Goal: Communication & Community: Answer question/provide support

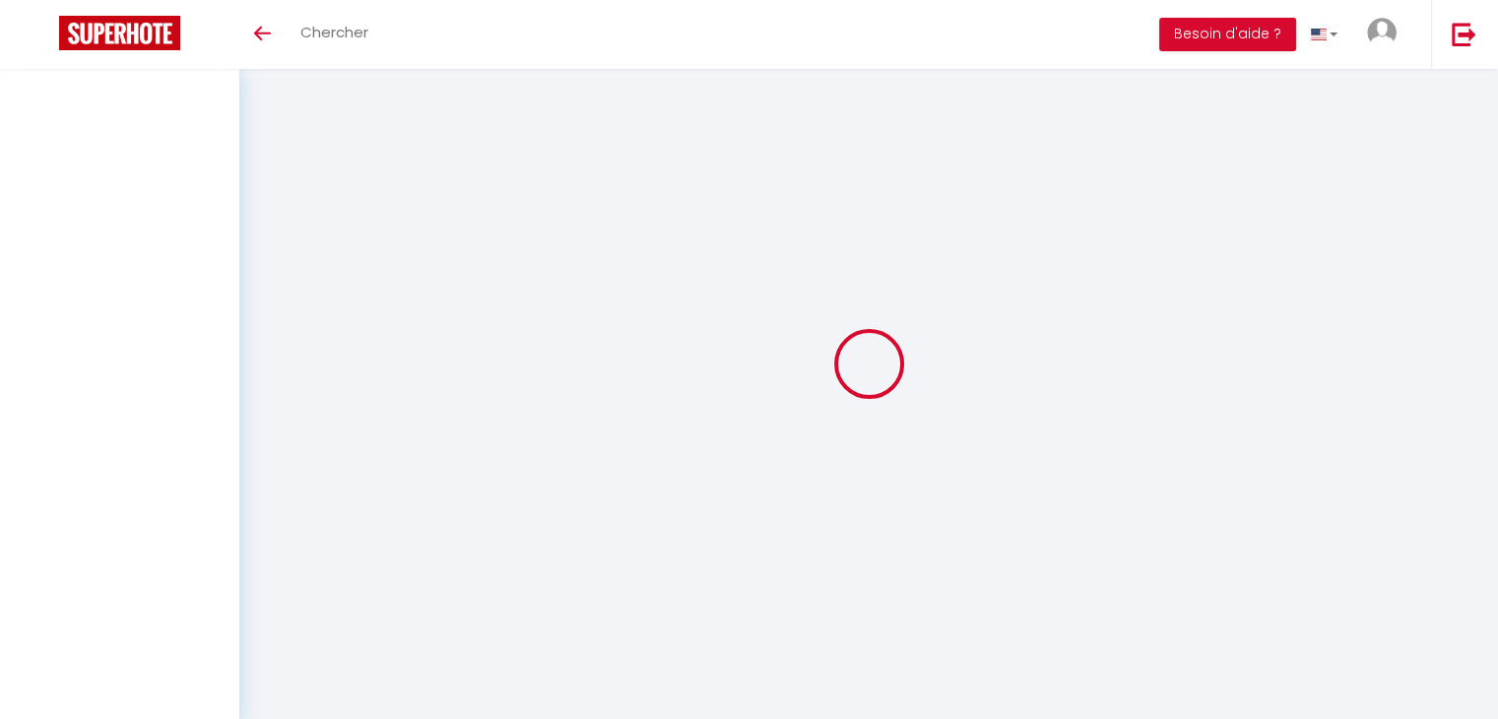
type input "[PERSON_NAME]"
type input "Jean"
type input "[EMAIL_ADDRESS][DOMAIN_NAME]"
type input "[PHONE_NUMBER]"
type input "523 Mangot vulcin"
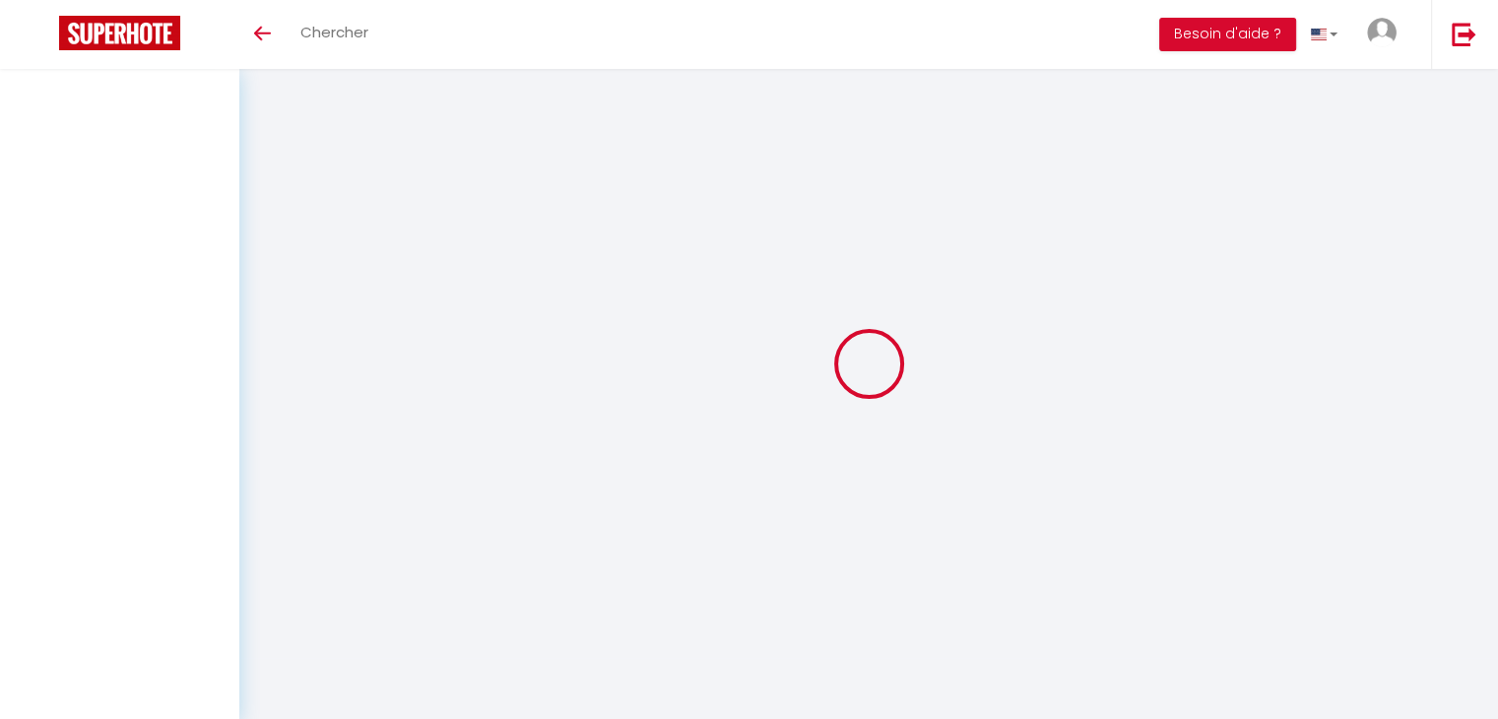
type input "97232"
type input "le lamentin"
type input "huWo0dsAbx10DYrRK8rwptGsC"
type input "NV1ewzFECVCHSh7VXKWU4mawW"
type input "huWo0dsAbx10DYrRK8rwptGsC"
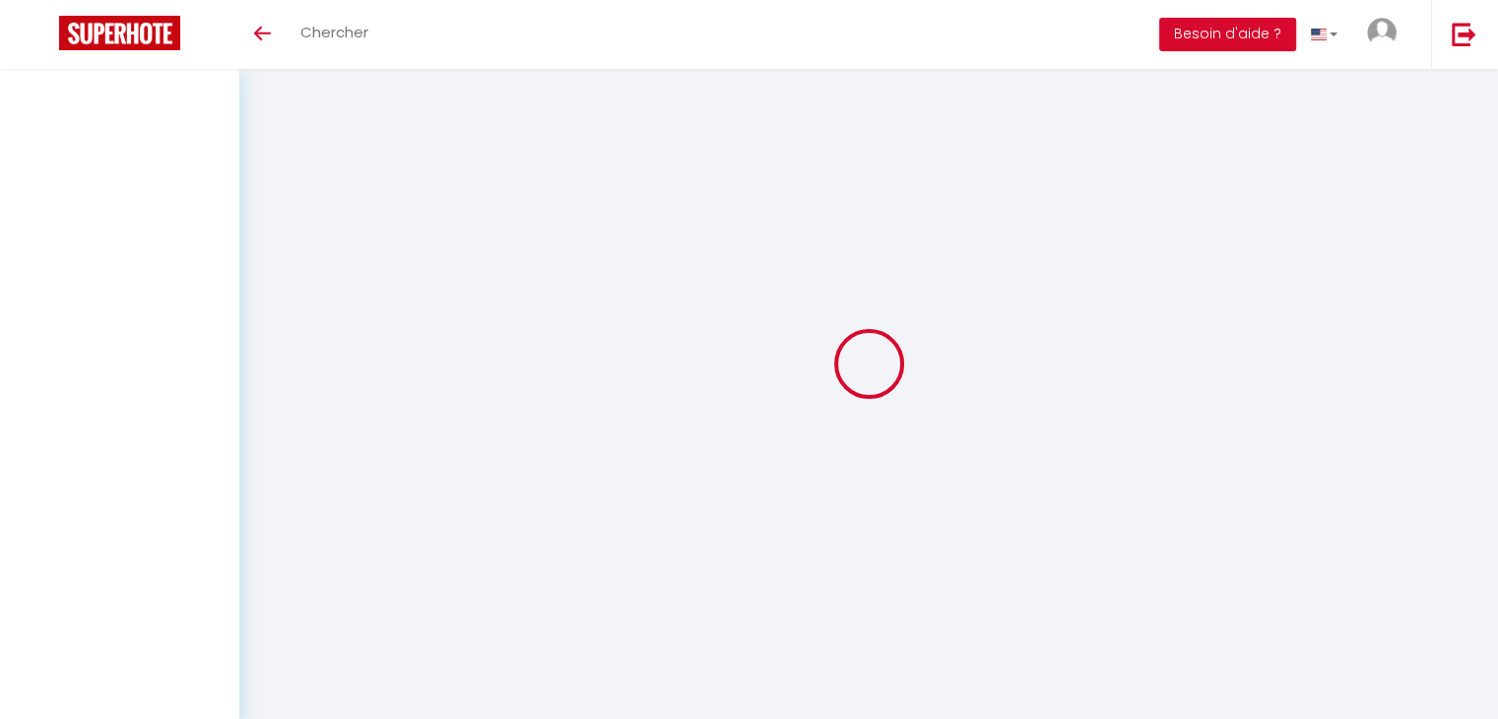
type input "NV1ewzFECVCHSh7VXKWU4mawW"
type input "[URL][DOMAIN_NAME]"
select select "136"
select select "28"
select select "fr"
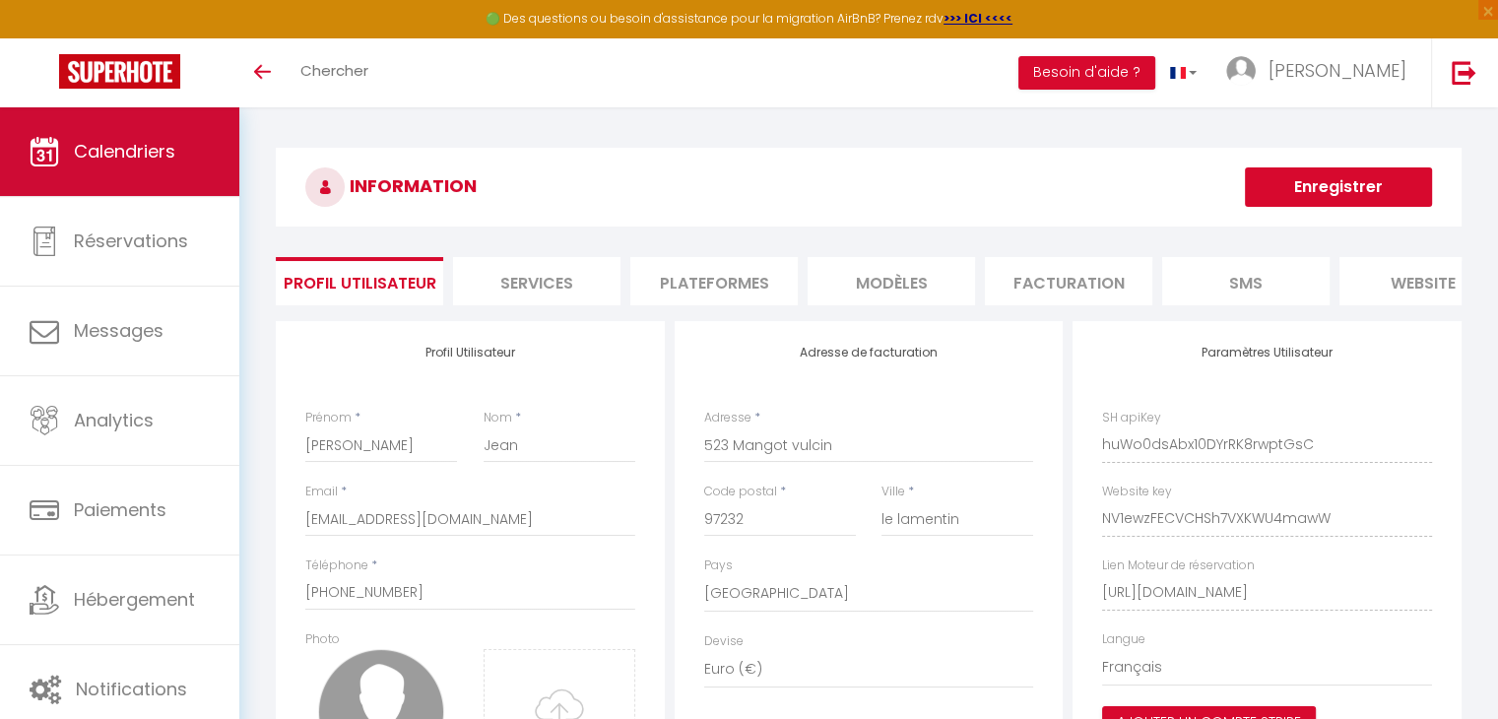
click at [162, 152] on span "Calendriers" at bounding box center [124, 151] width 101 height 25
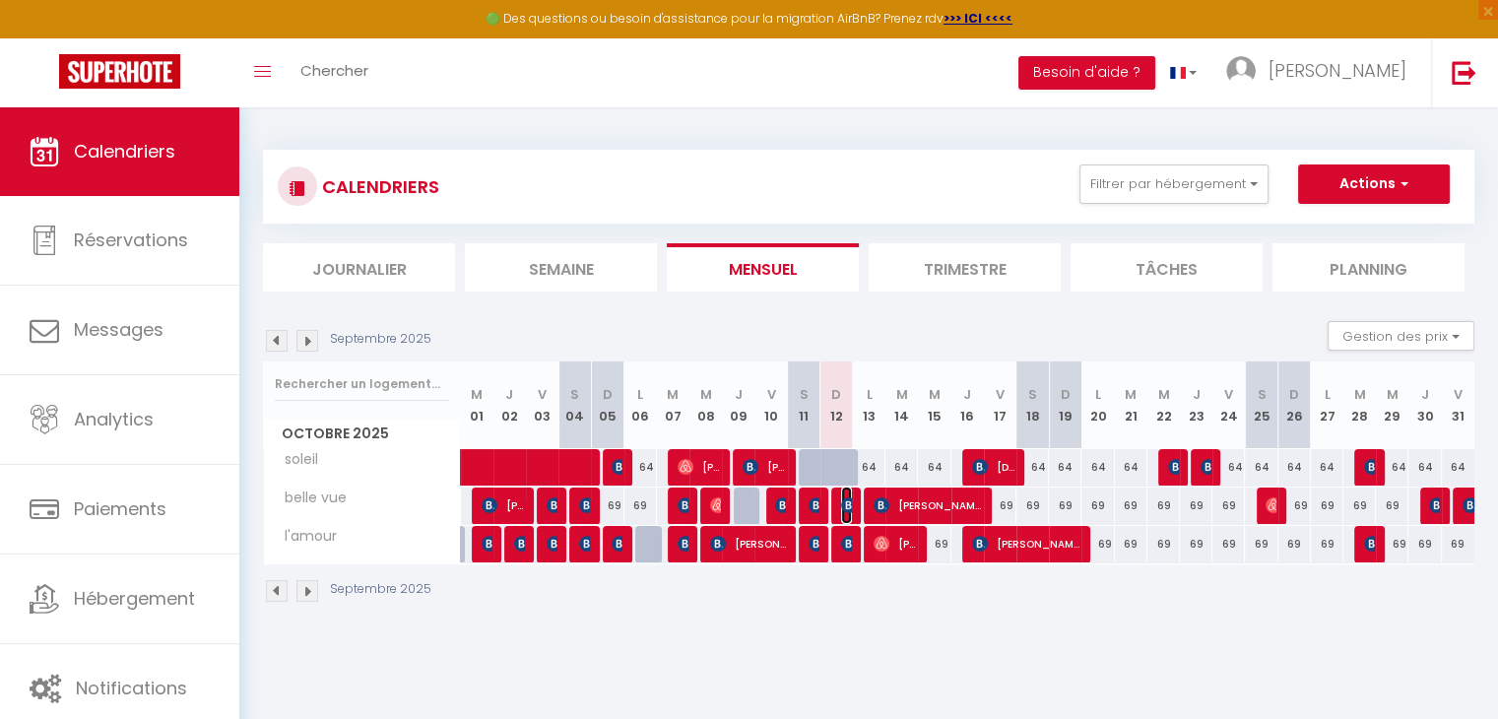
click at [848, 506] on img at bounding box center [849, 505] width 16 height 16
select select "OK"
select select "KO"
select select "0"
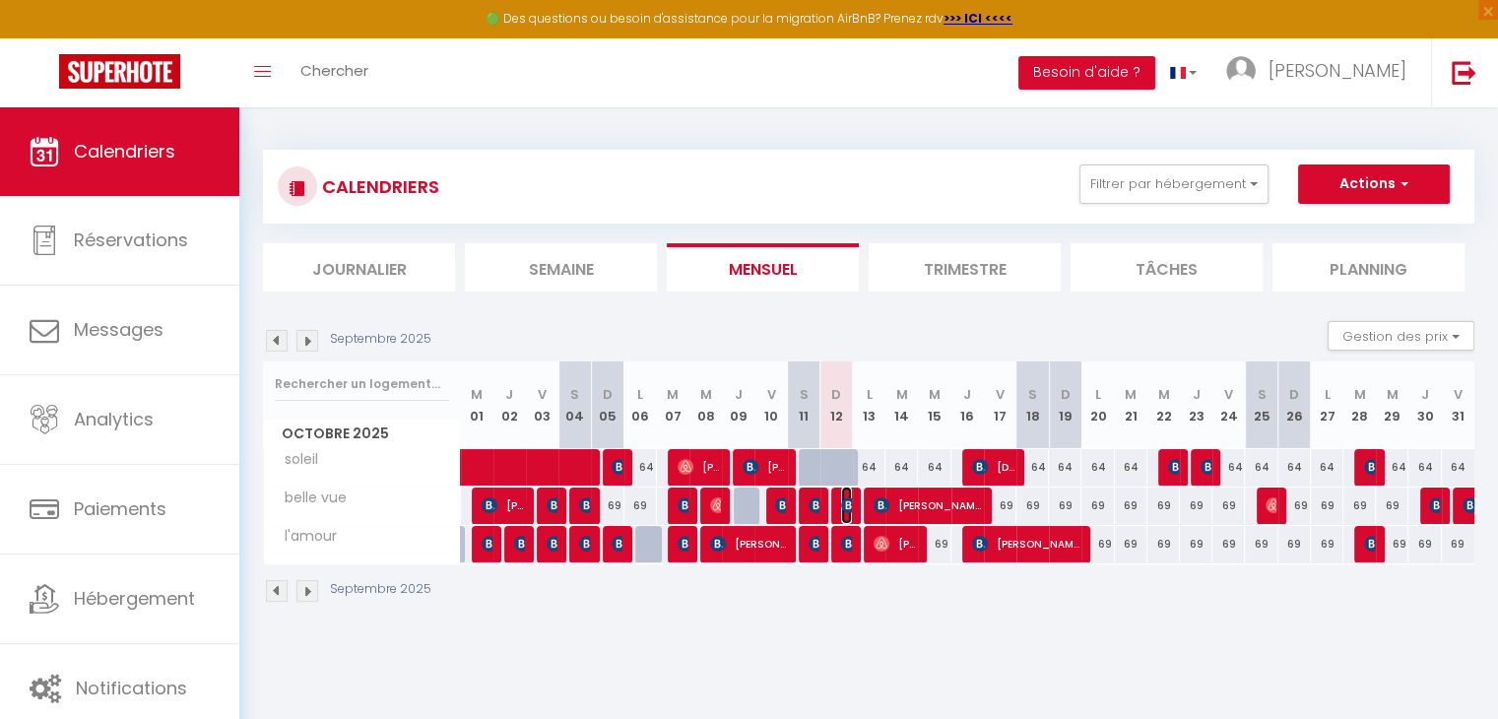
select select "1"
select select
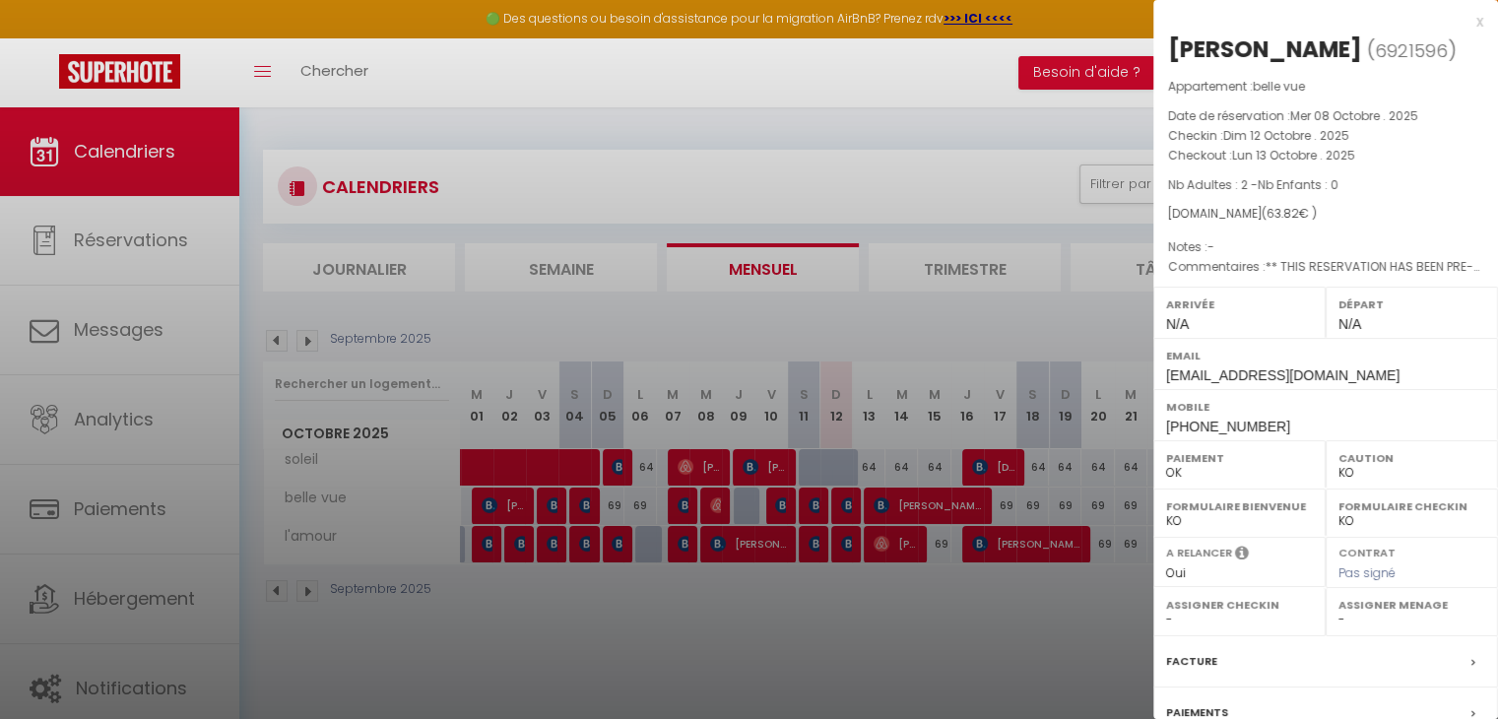
click at [1464, 24] on div "x" at bounding box center [1318, 22] width 330 height 24
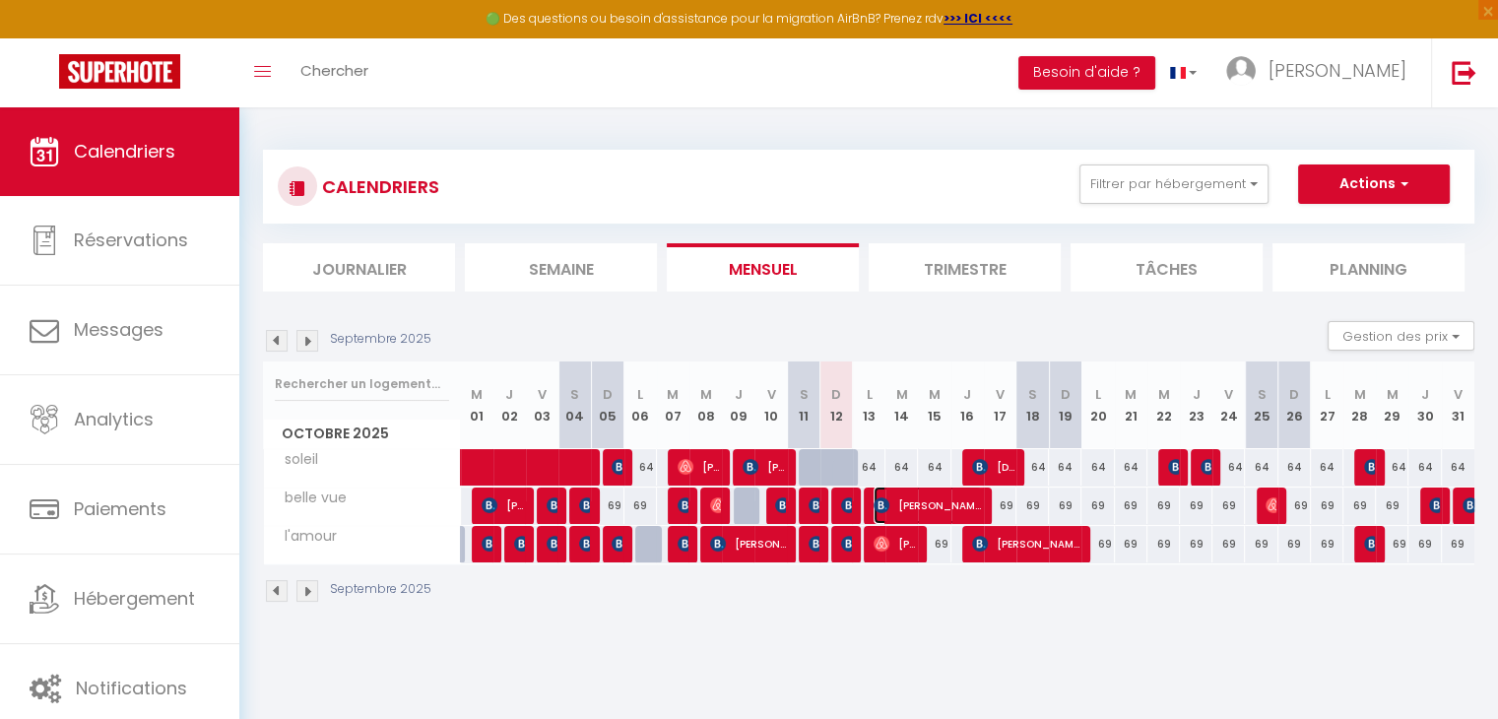
click at [880, 494] on span "[PERSON_NAME]" at bounding box center [928, 505] width 108 height 37
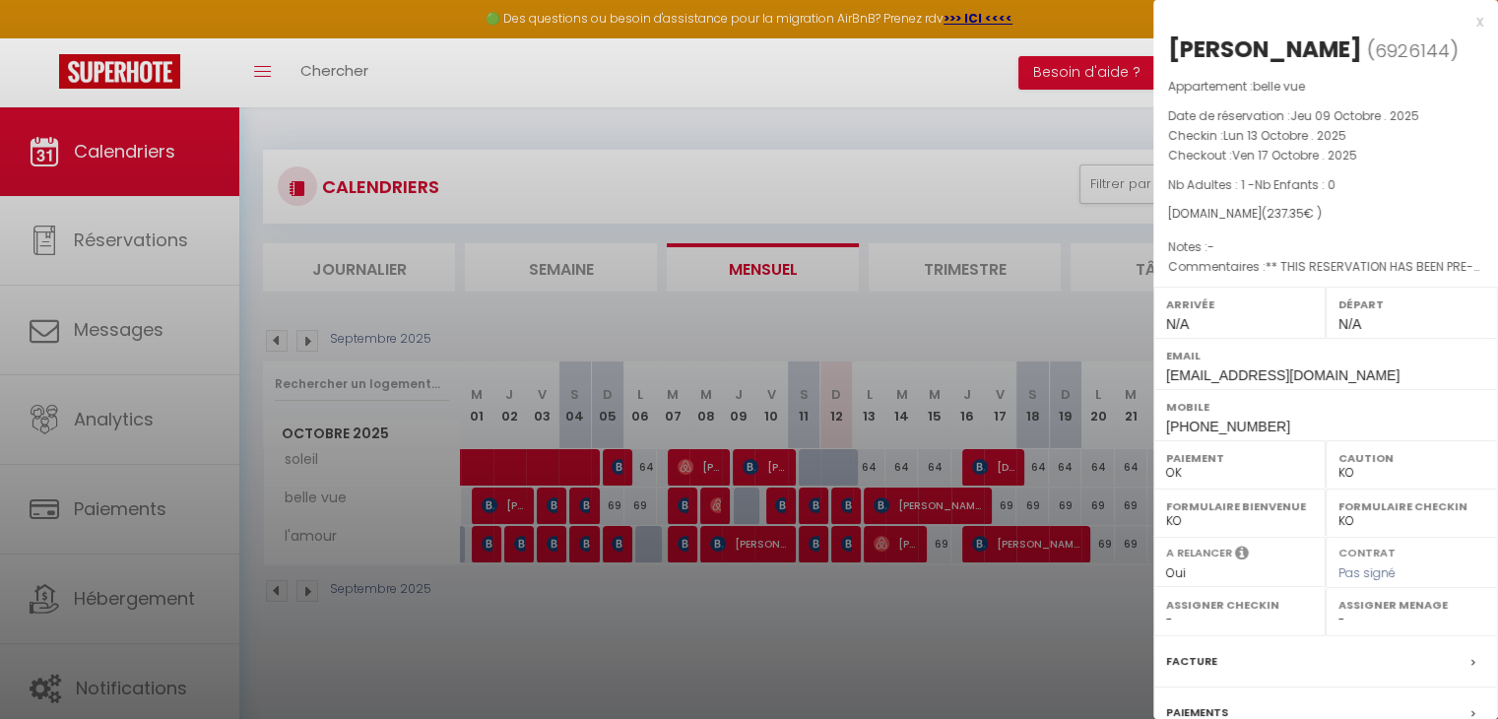
click at [1466, 13] on div "x" at bounding box center [1318, 22] width 330 height 24
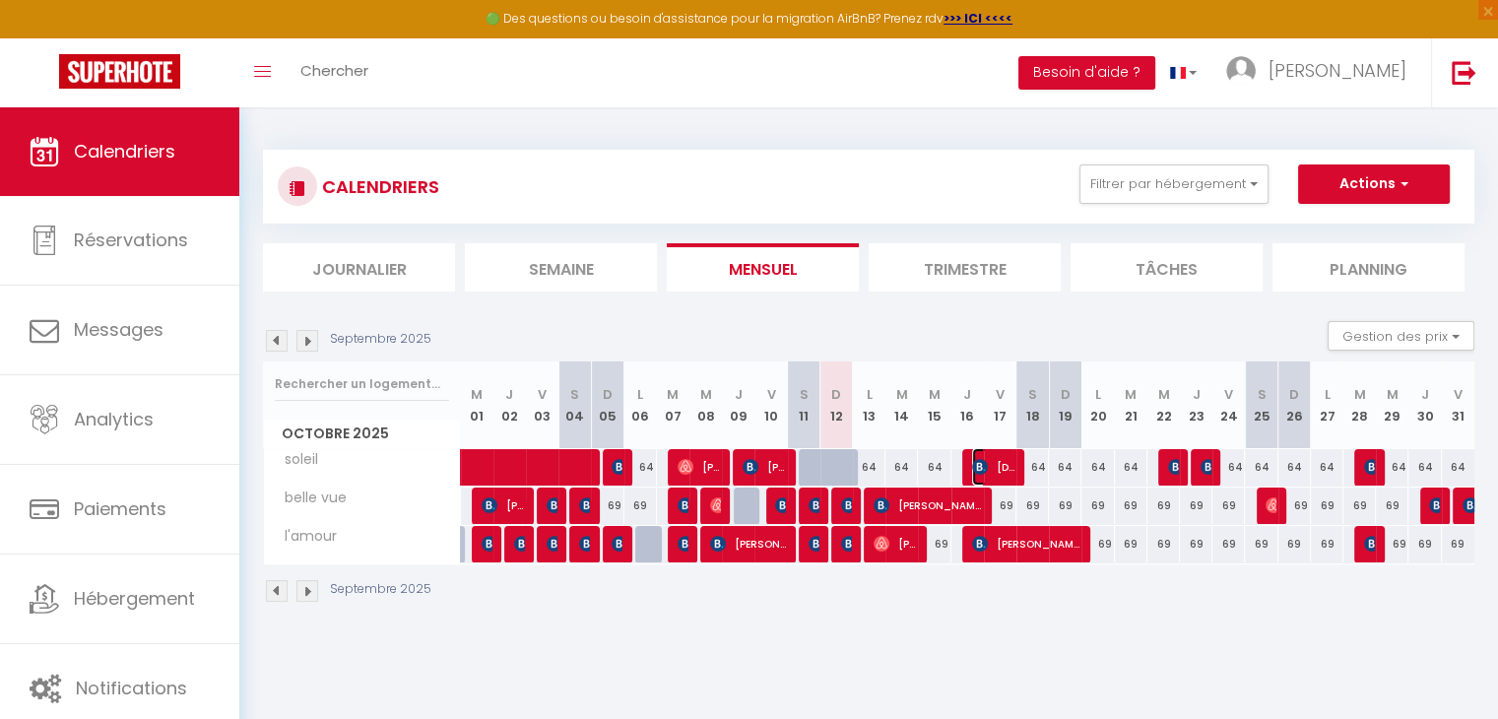
click at [983, 459] on img at bounding box center [980, 467] width 16 height 16
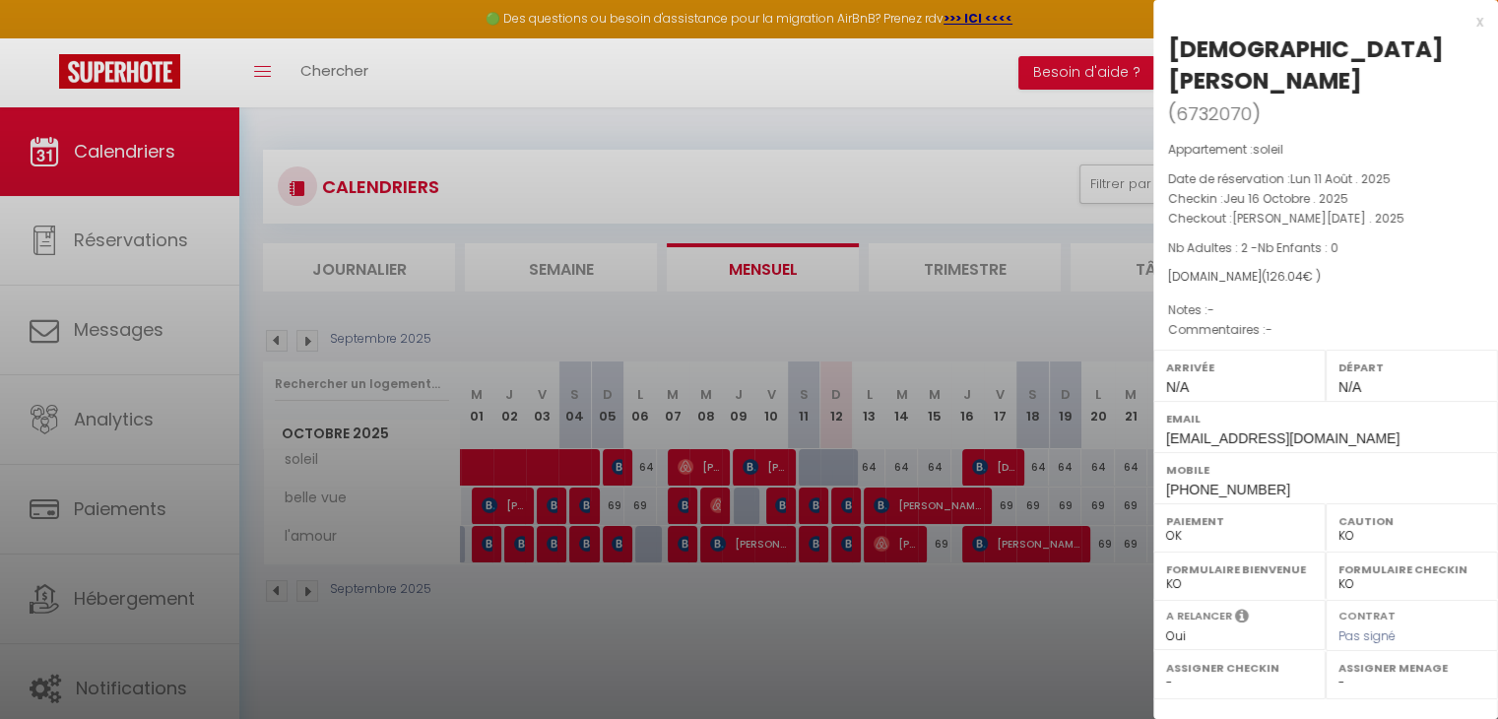
click at [1463, 27] on div "x" at bounding box center [1318, 22] width 330 height 24
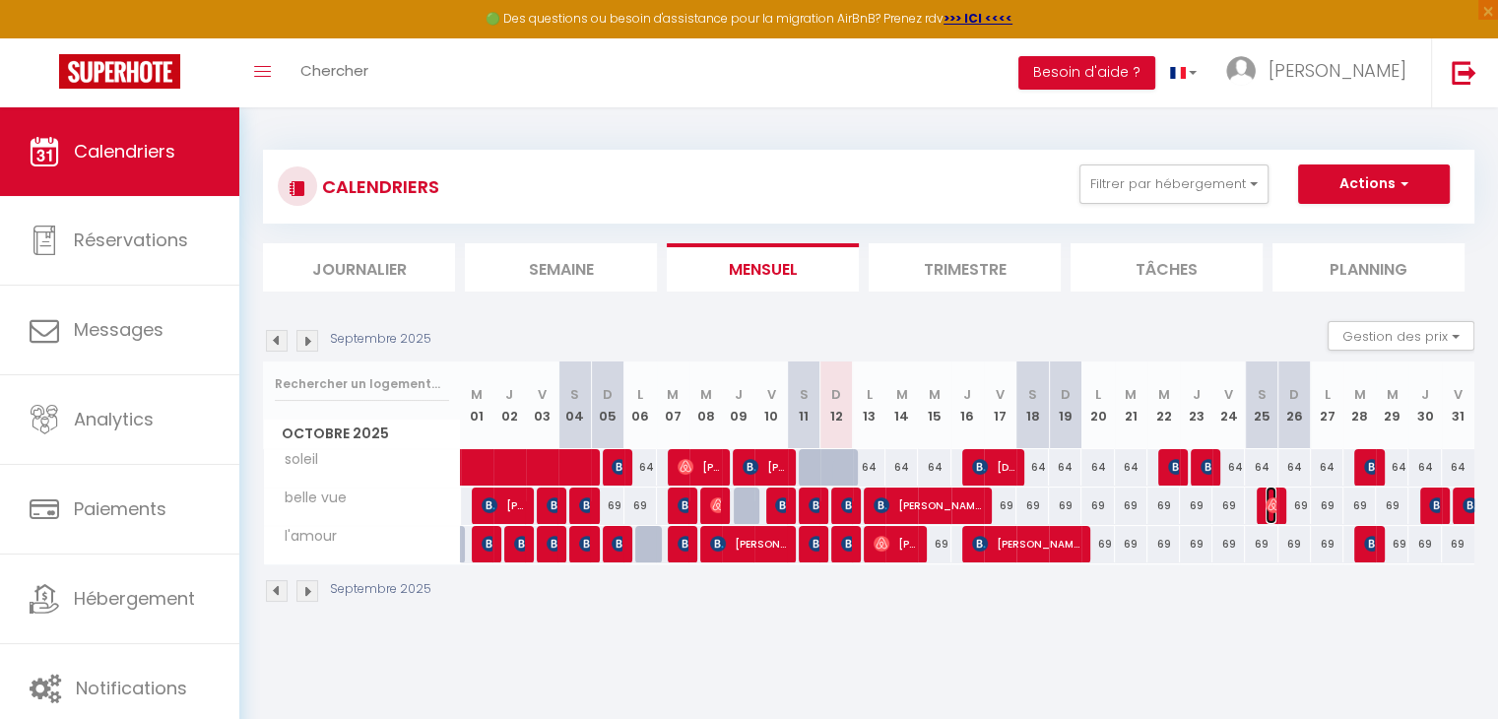
click at [1269, 509] on img at bounding box center [1273, 505] width 16 height 16
select select "OK"
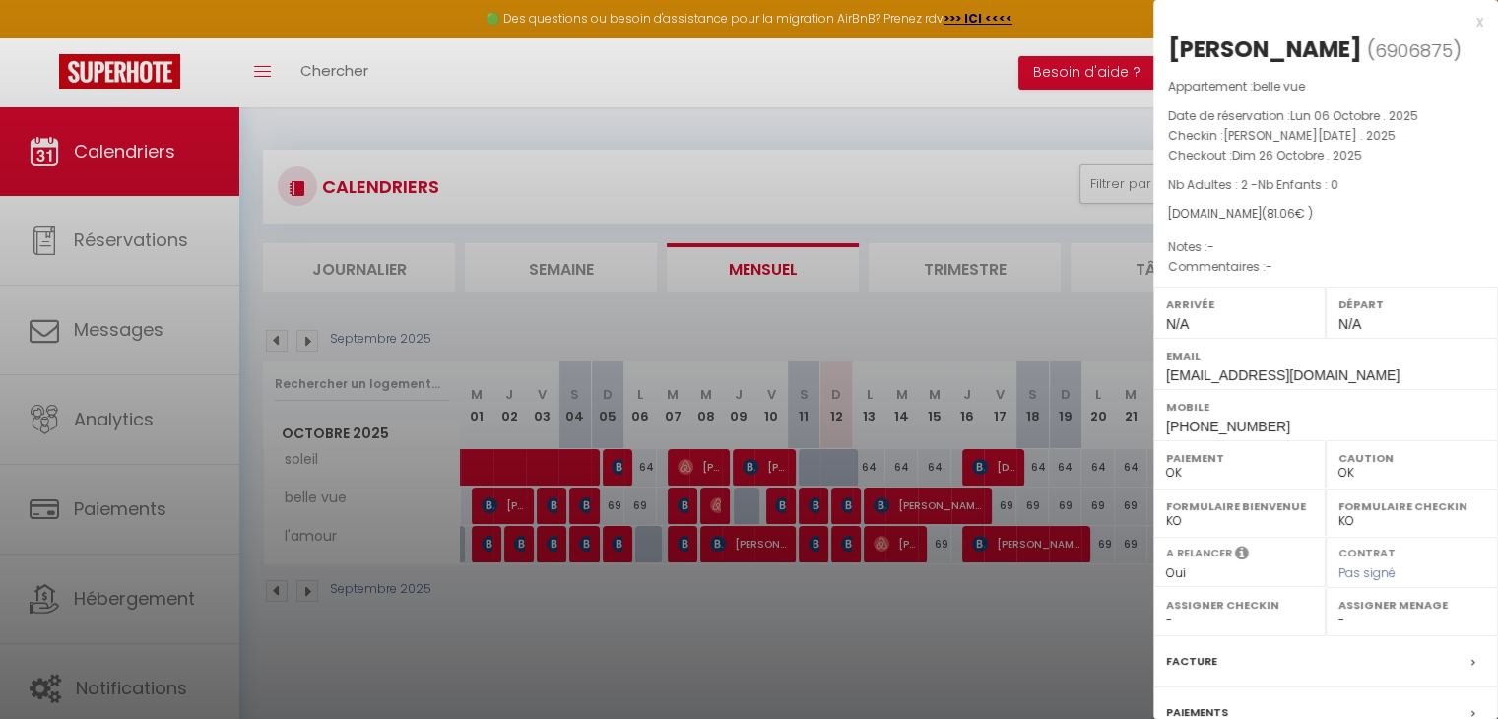
click at [1467, 15] on div "x" at bounding box center [1318, 22] width 330 height 24
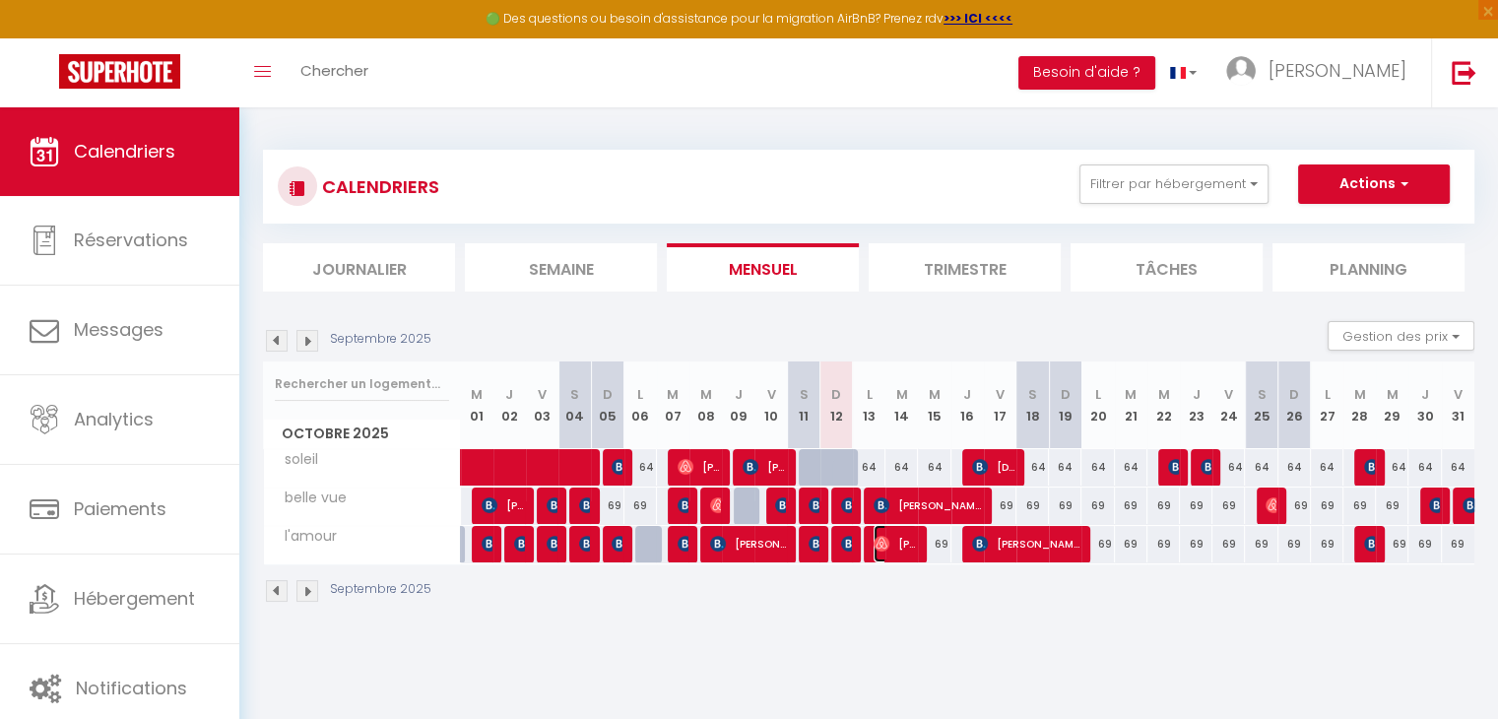
click at [876, 545] on img at bounding box center [882, 544] width 16 height 16
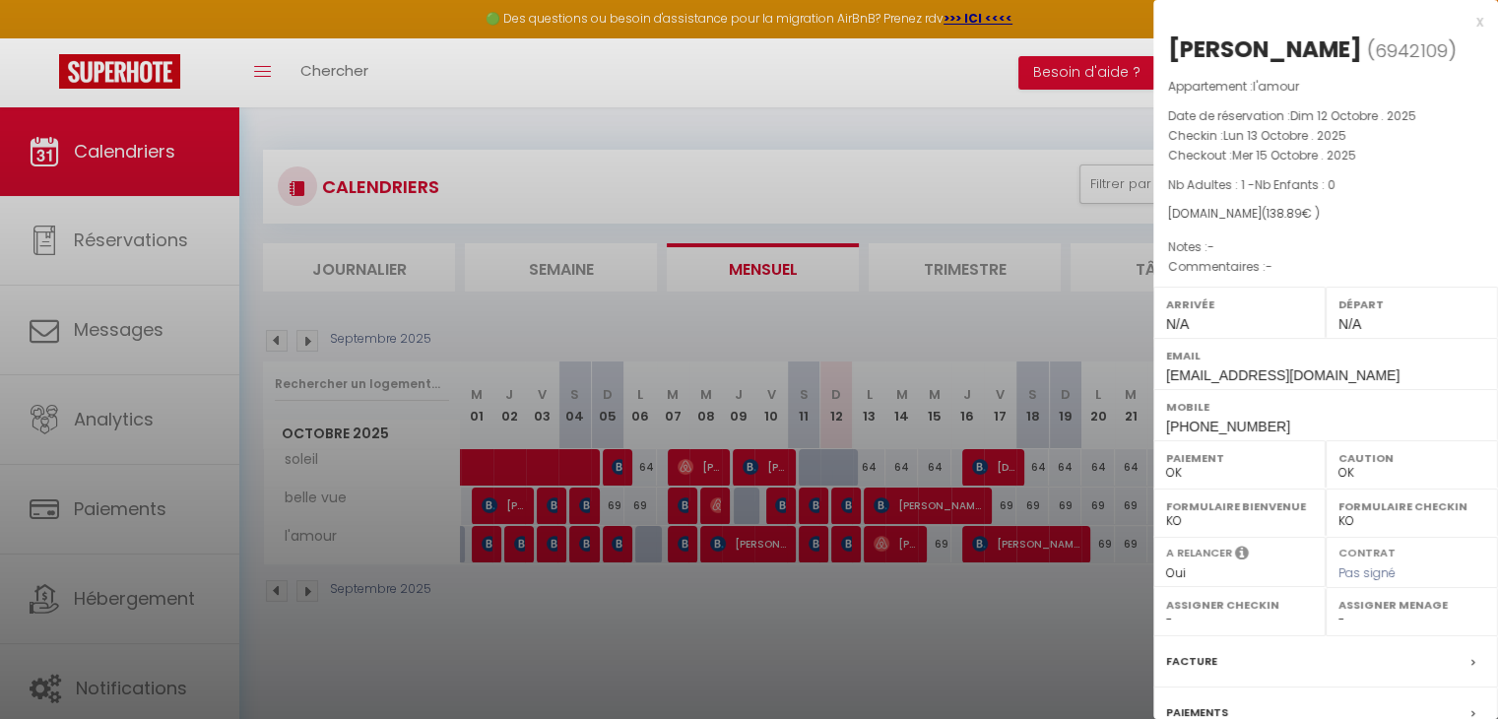
click at [1461, 20] on div "x" at bounding box center [1318, 22] width 330 height 24
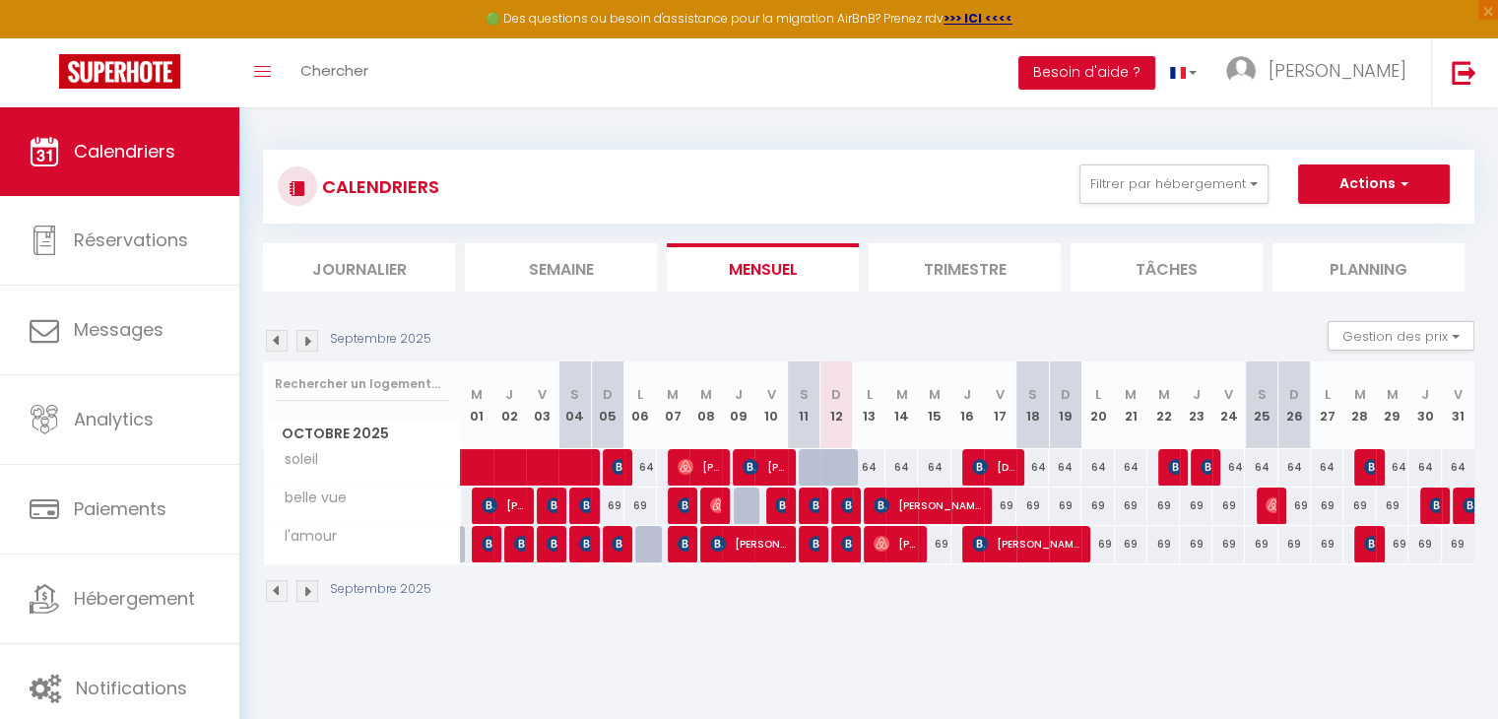
click at [314, 335] on img at bounding box center [307, 341] width 22 height 22
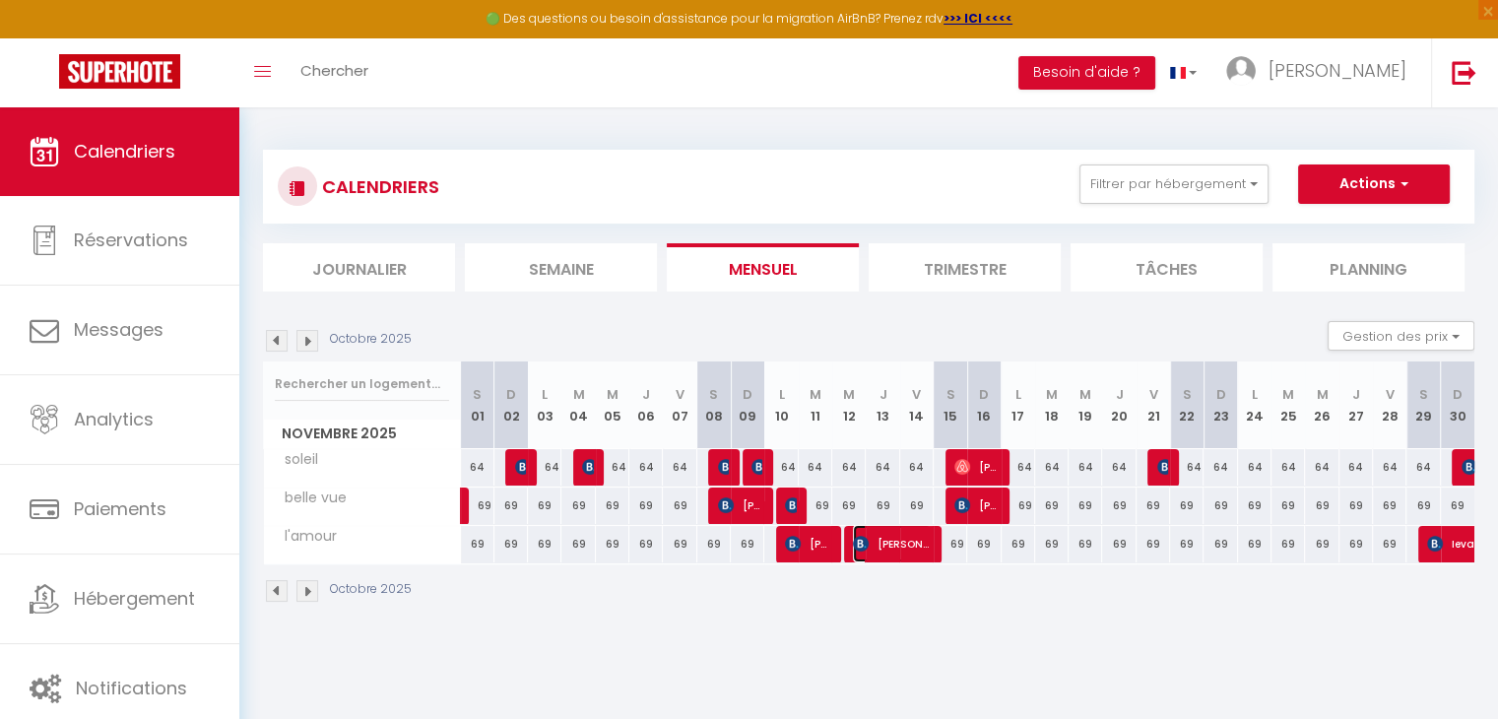
click at [863, 551] on span "[PERSON_NAME]" at bounding box center [892, 543] width 78 height 37
select select "KO"
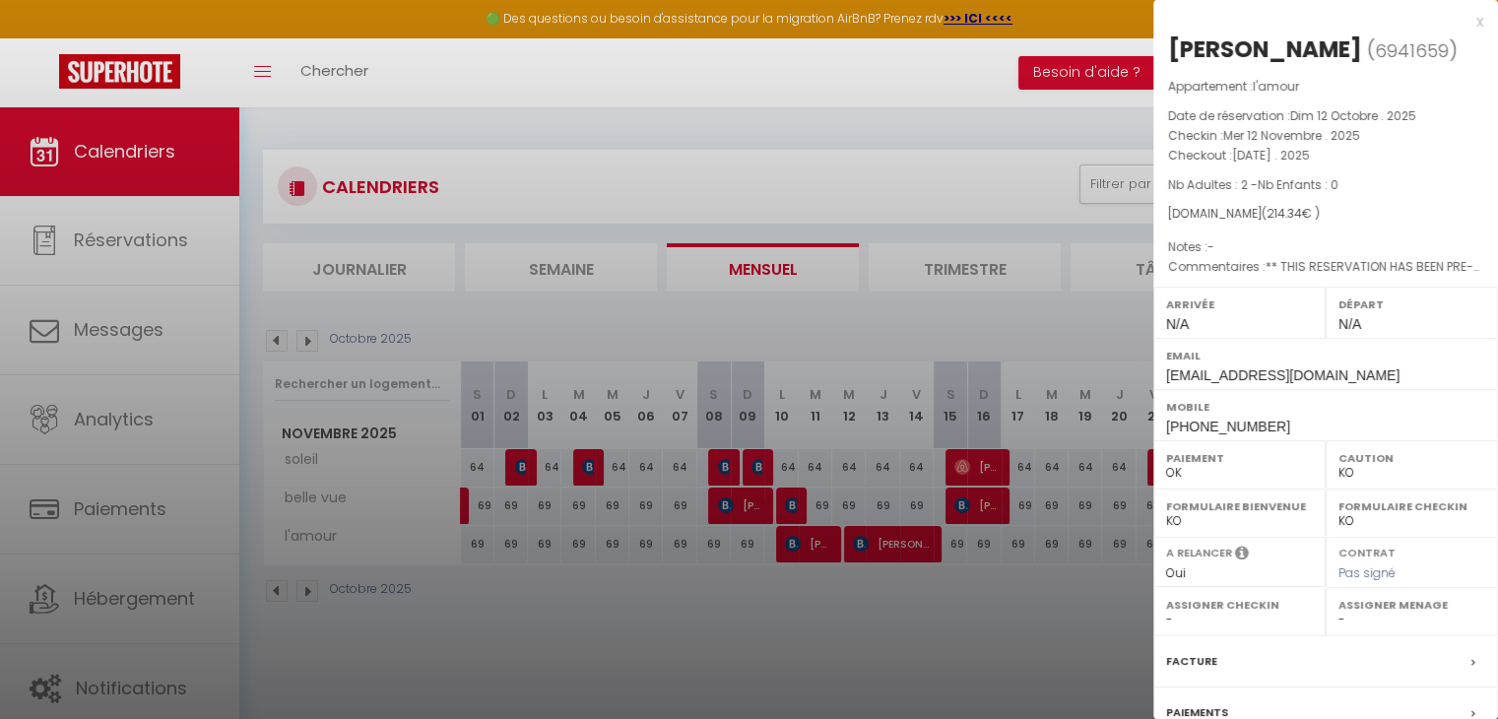
click at [830, 607] on div at bounding box center [749, 359] width 1498 height 719
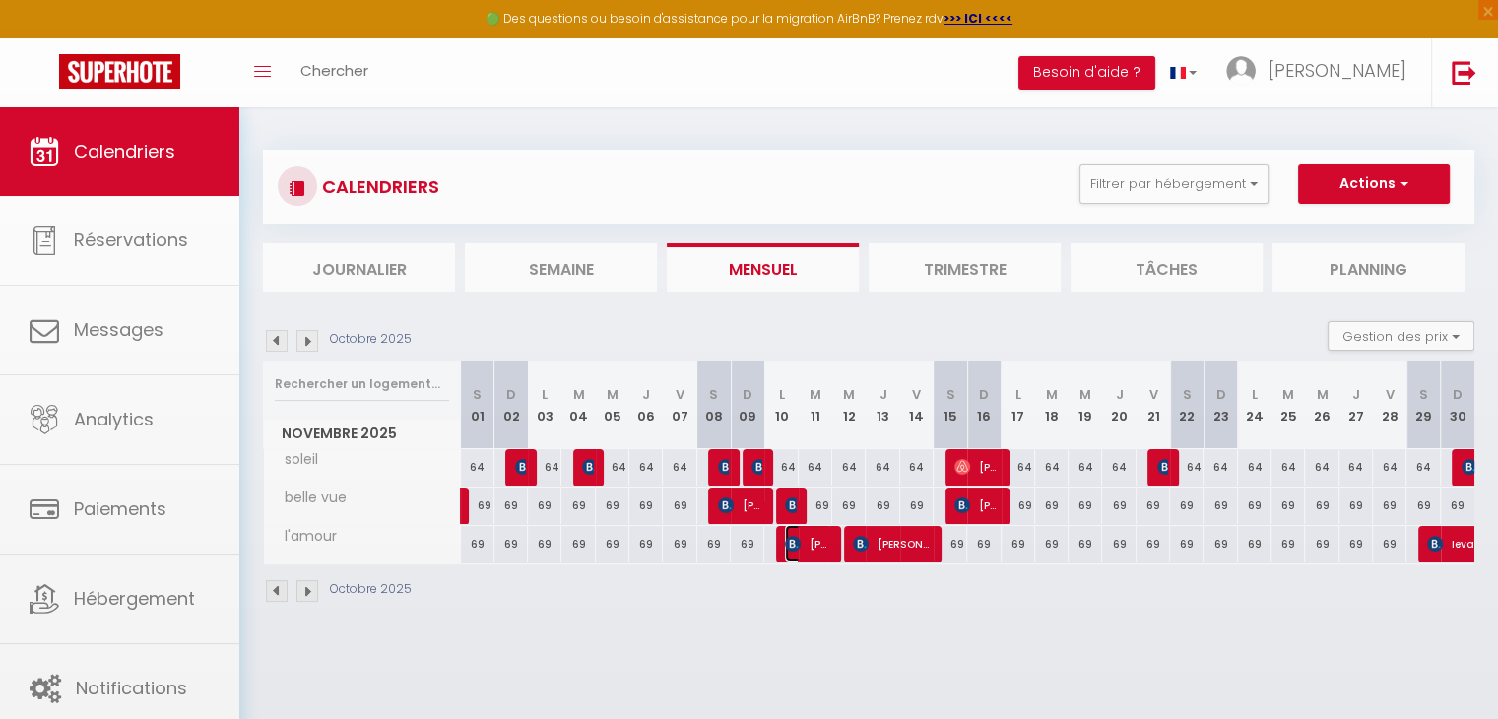
click at [800, 549] on img at bounding box center [793, 544] width 16 height 16
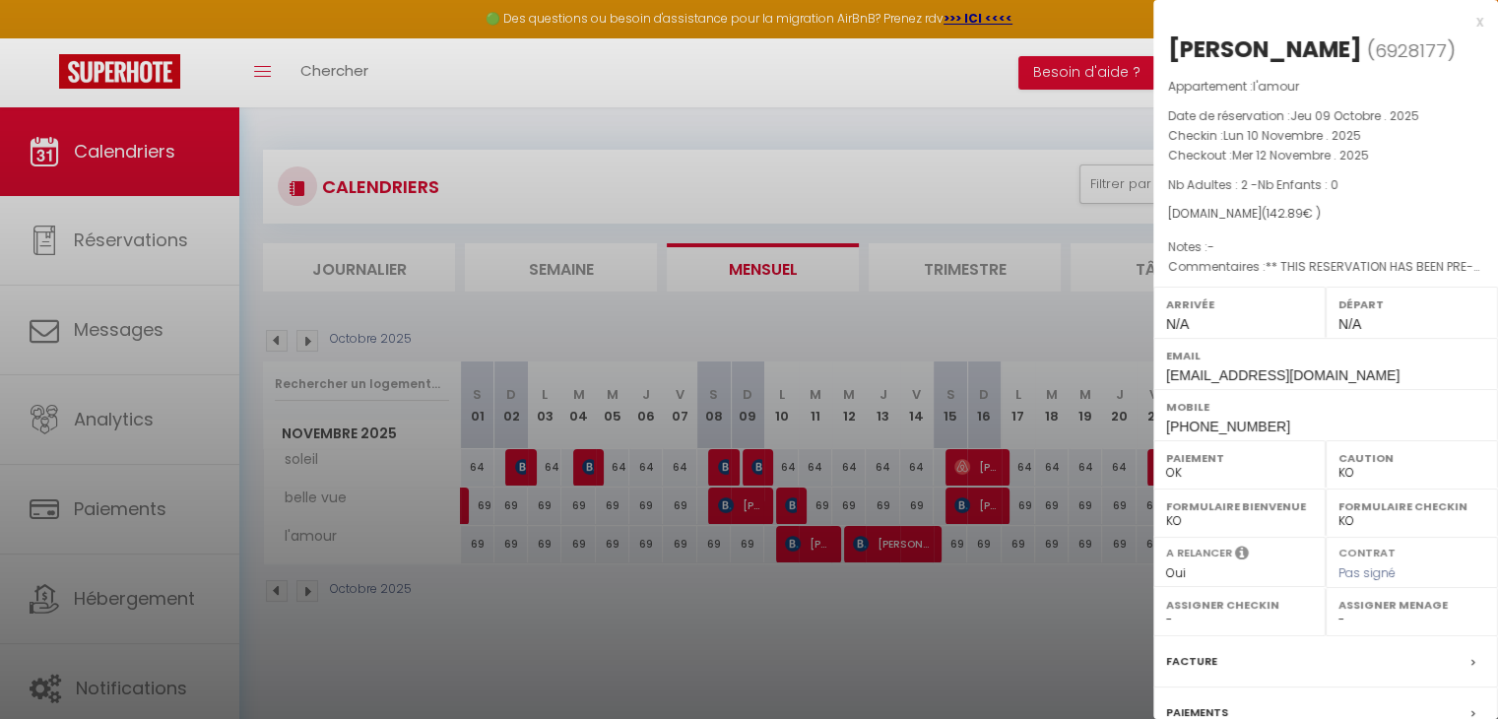
click at [828, 602] on div at bounding box center [749, 359] width 1498 height 719
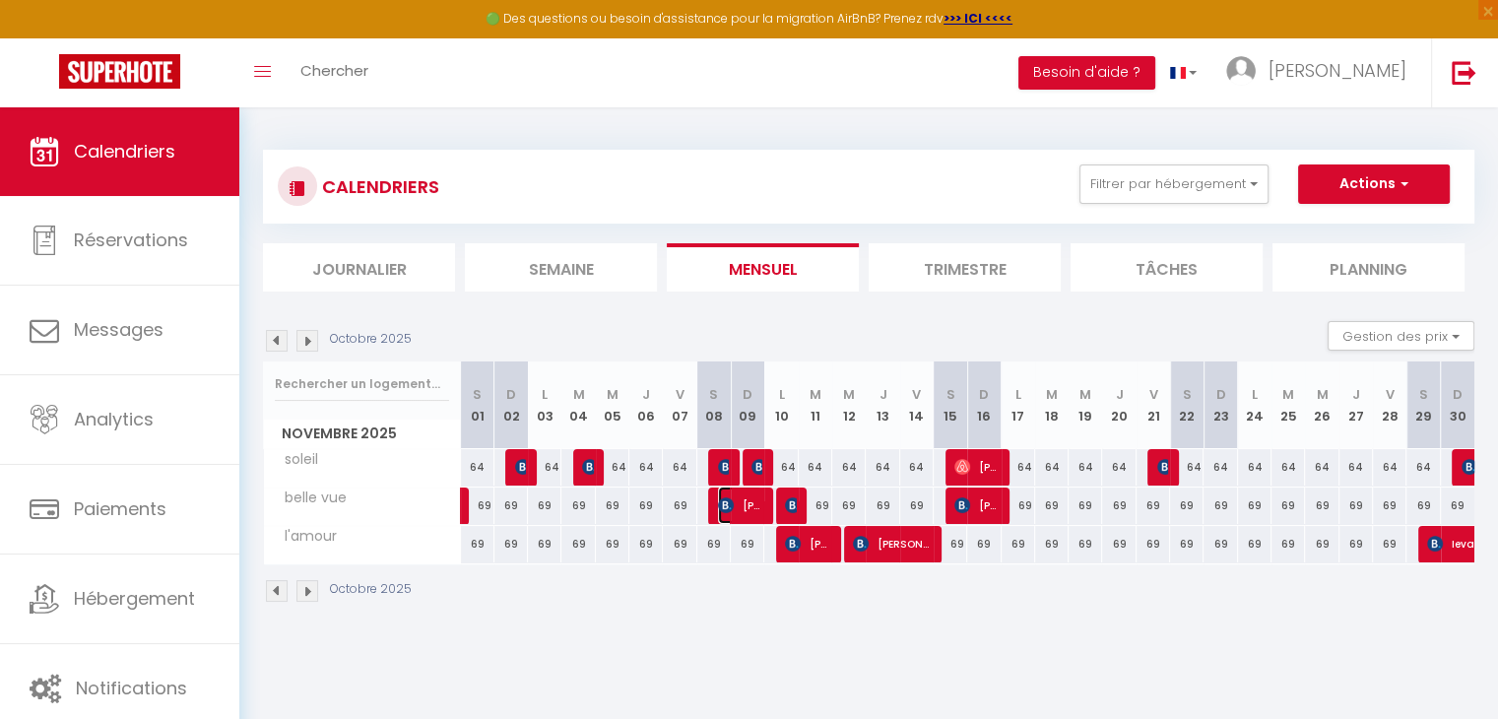
click at [737, 507] on span "[PERSON_NAME]" at bounding box center [740, 505] width 44 height 37
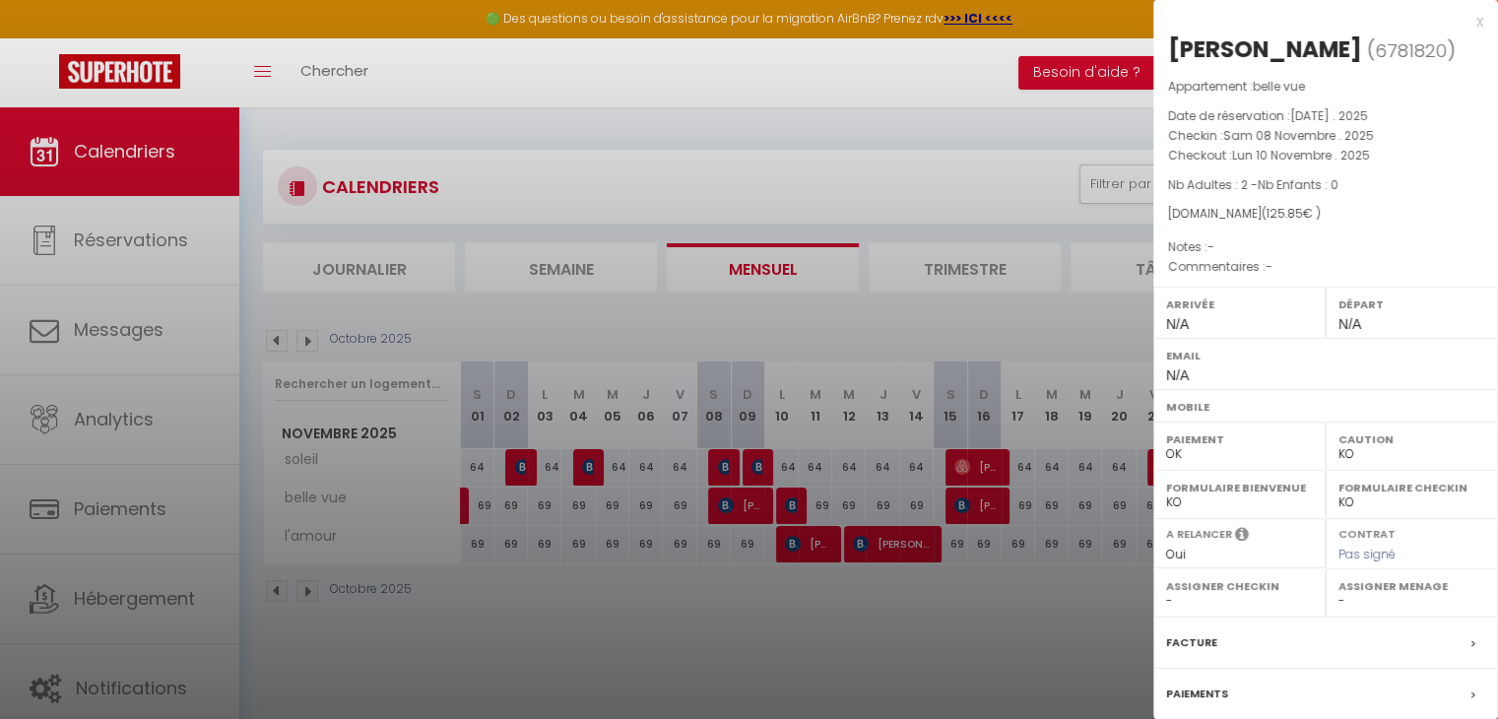
drag, startPoint x: 774, startPoint y: 596, endPoint x: 745, endPoint y: 566, distance: 41.8
click at [773, 593] on div at bounding box center [749, 359] width 1498 height 719
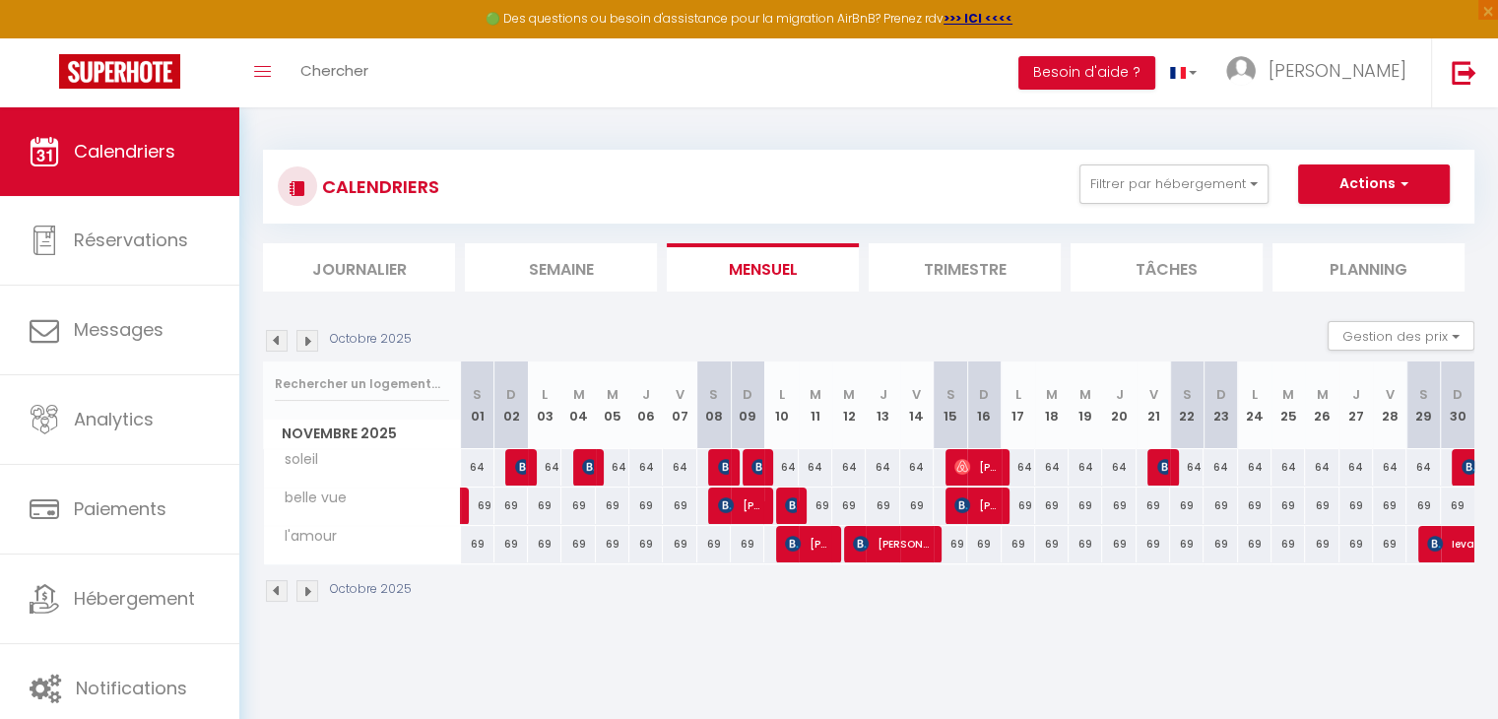
click at [281, 344] on img at bounding box center [277, 341] width 22 height 22
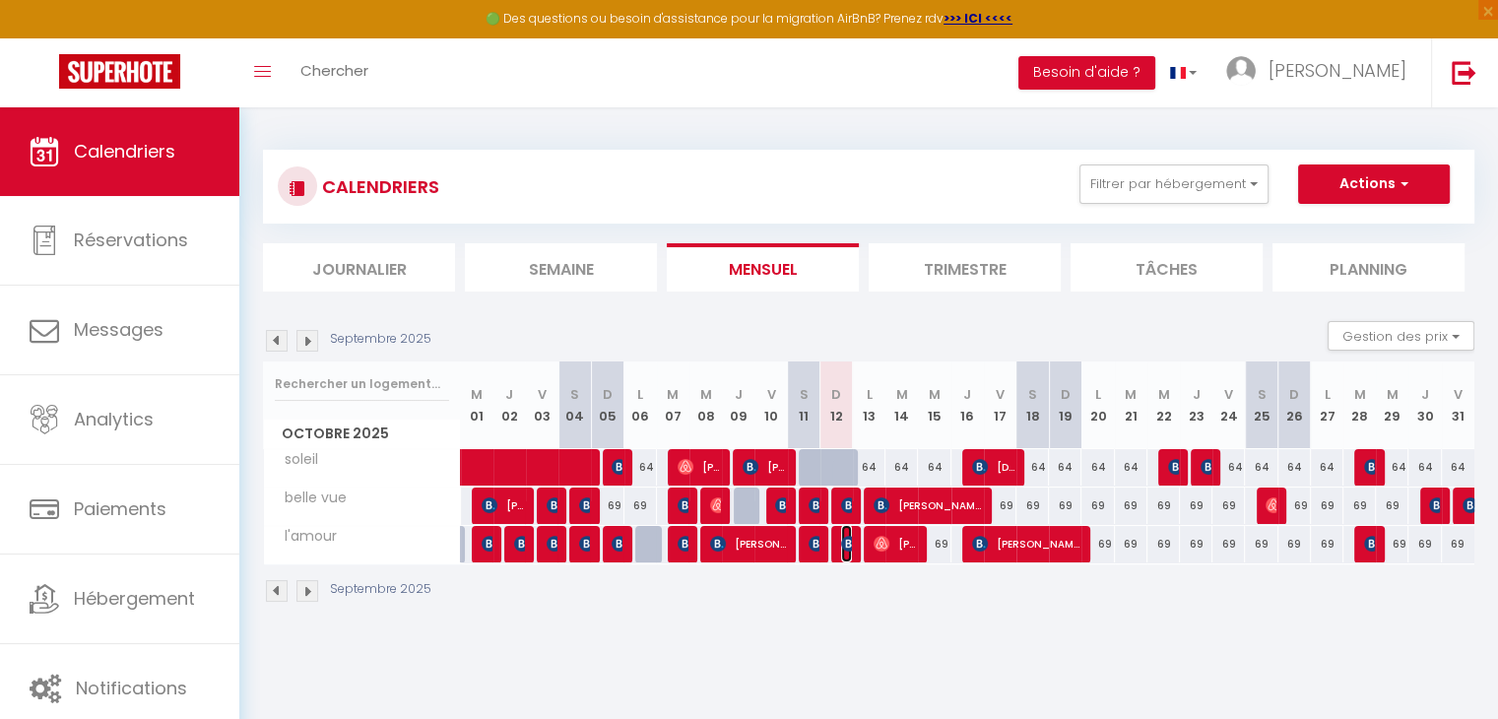
click at [843, 544] on img at bounding box center [849, 544] width 16 height 16
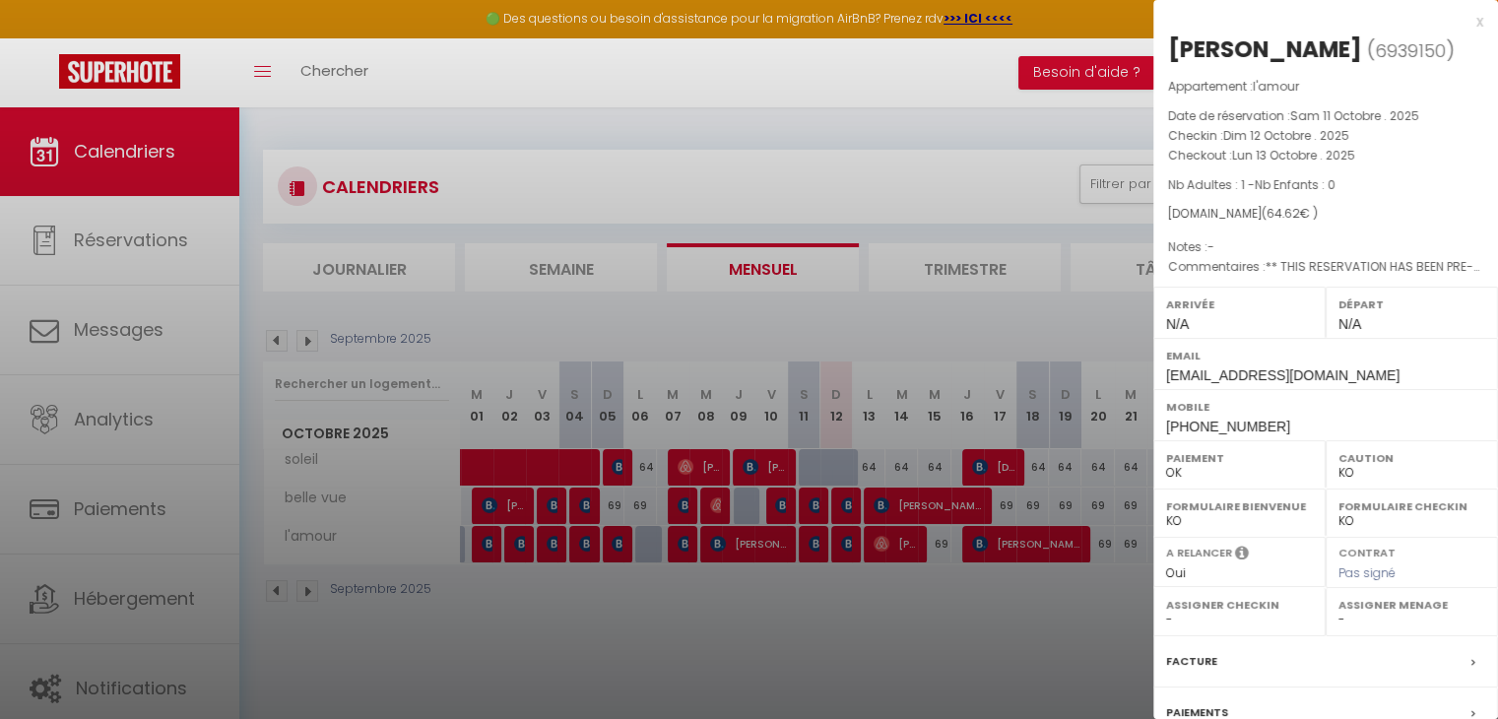
click at [814, 546] on div at bounding box center [749, 359] width 1498 height 719
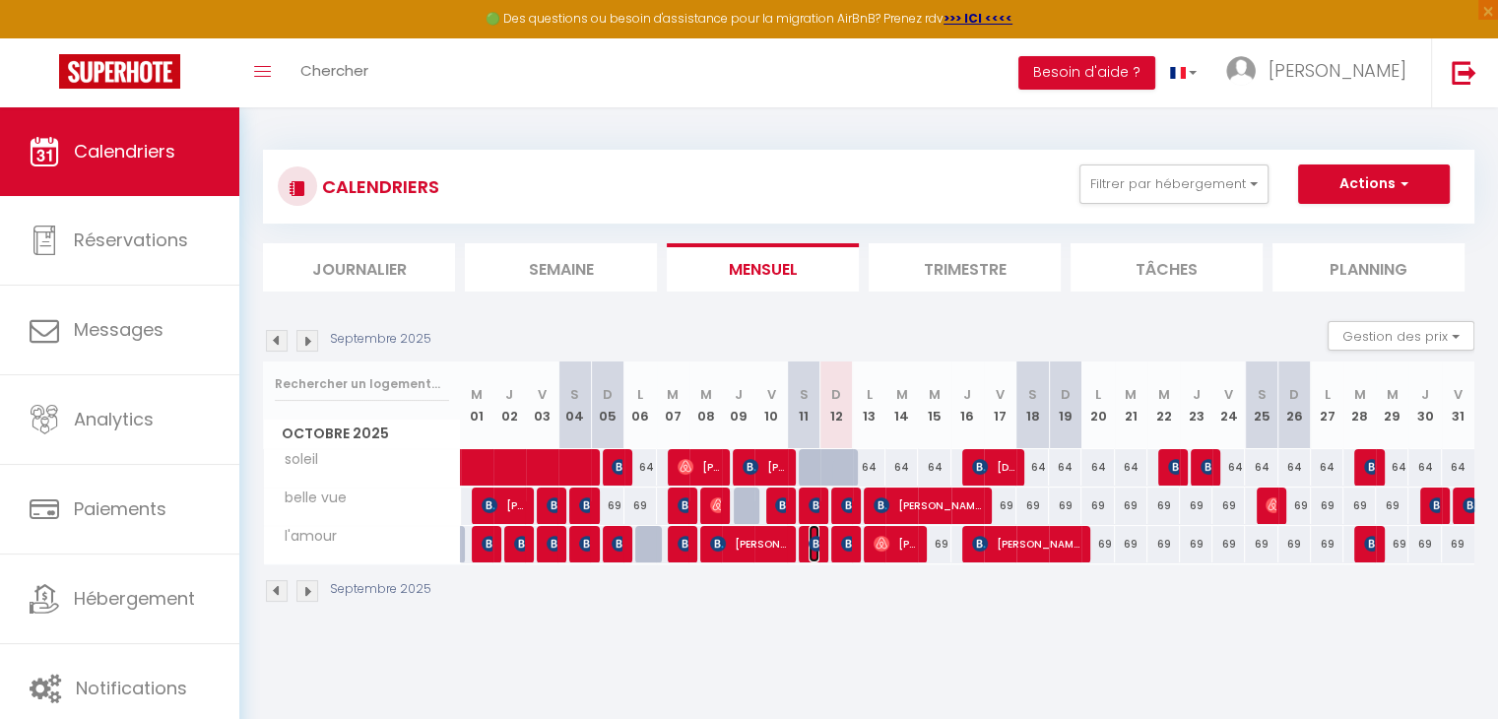
click at [814, 546] on img at bounding box center [817, 544] width 16 height 16
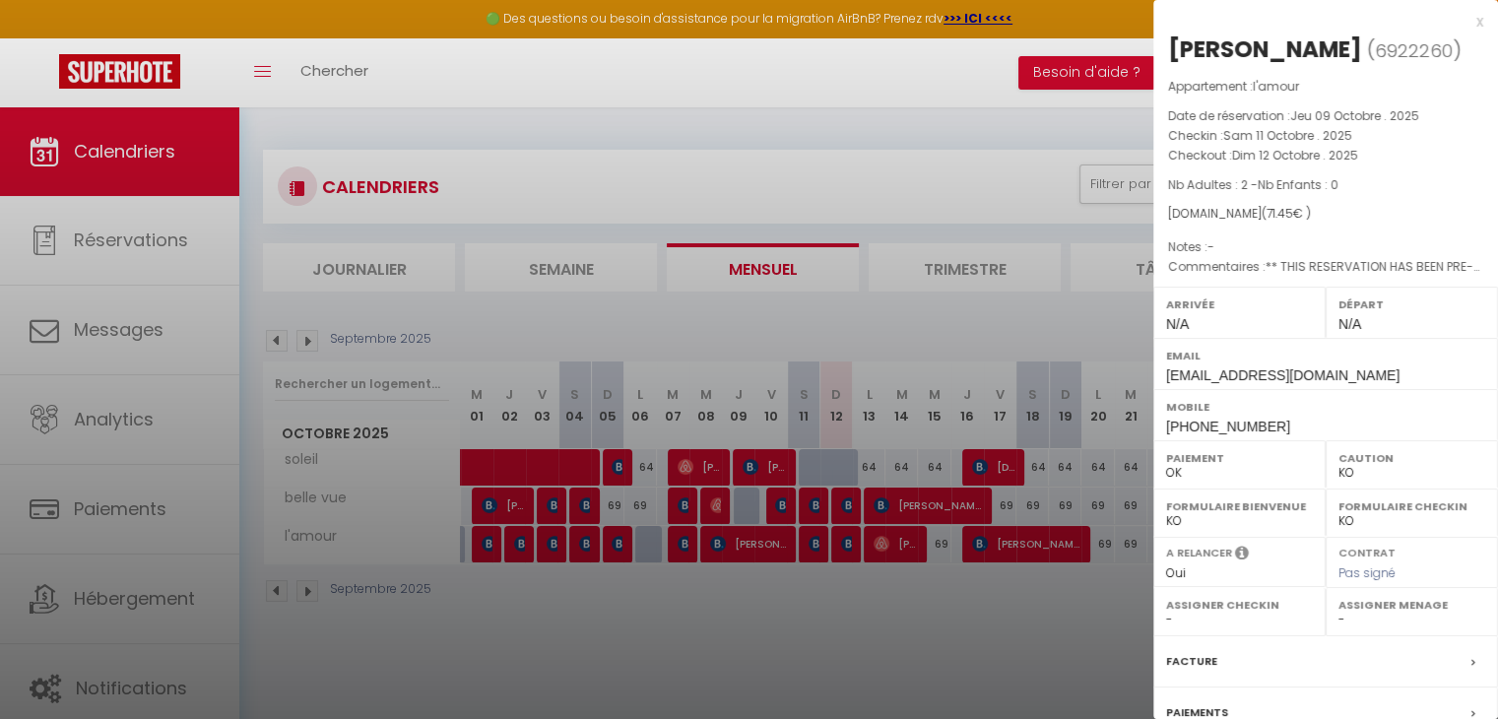
drag, startPoint x: 855, startPoint y: 624, endPoint x: 851, endPoint y: 603, distance: 22.0
click at [852, 624] on div at bounding box center [749, 359] width 1498 height 719
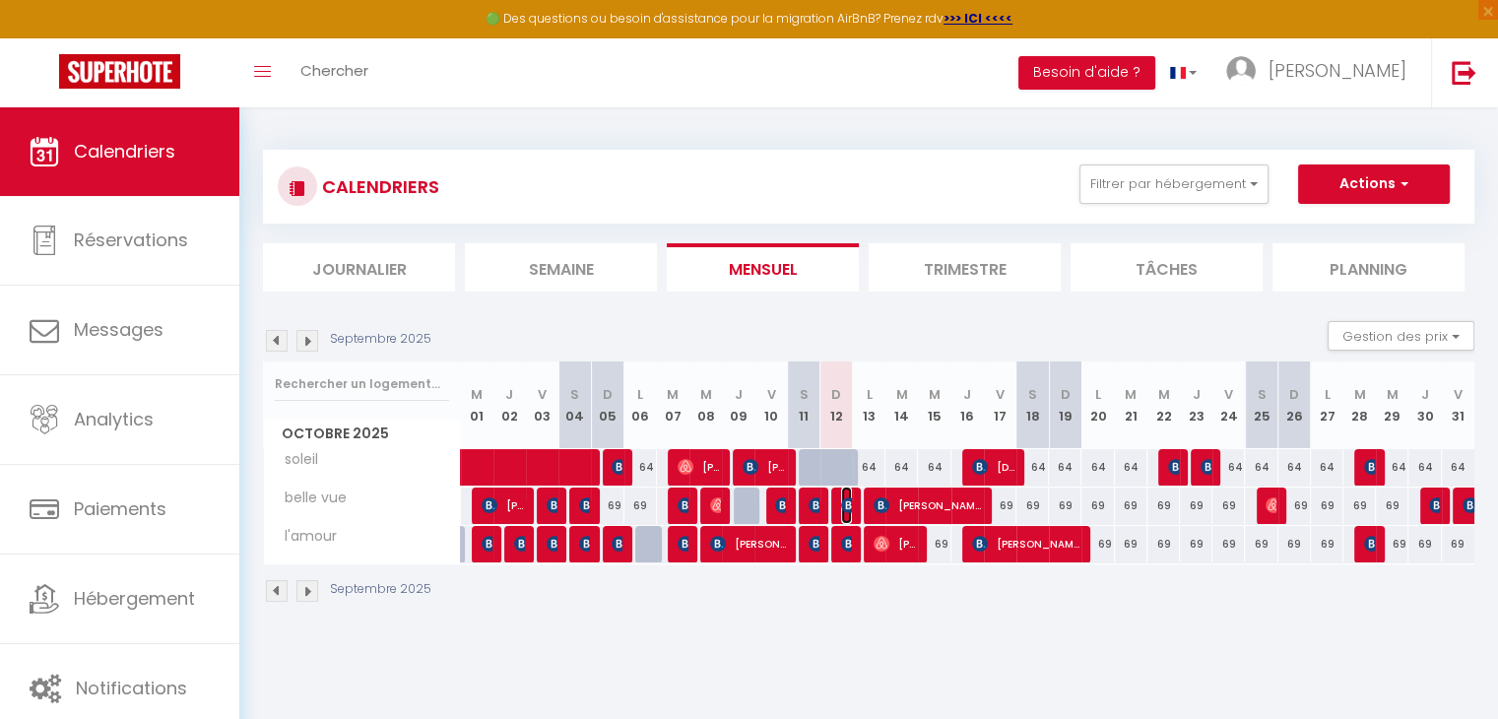
click at [851, 505] on img at bounding box center [849, 505] width 16 height 16
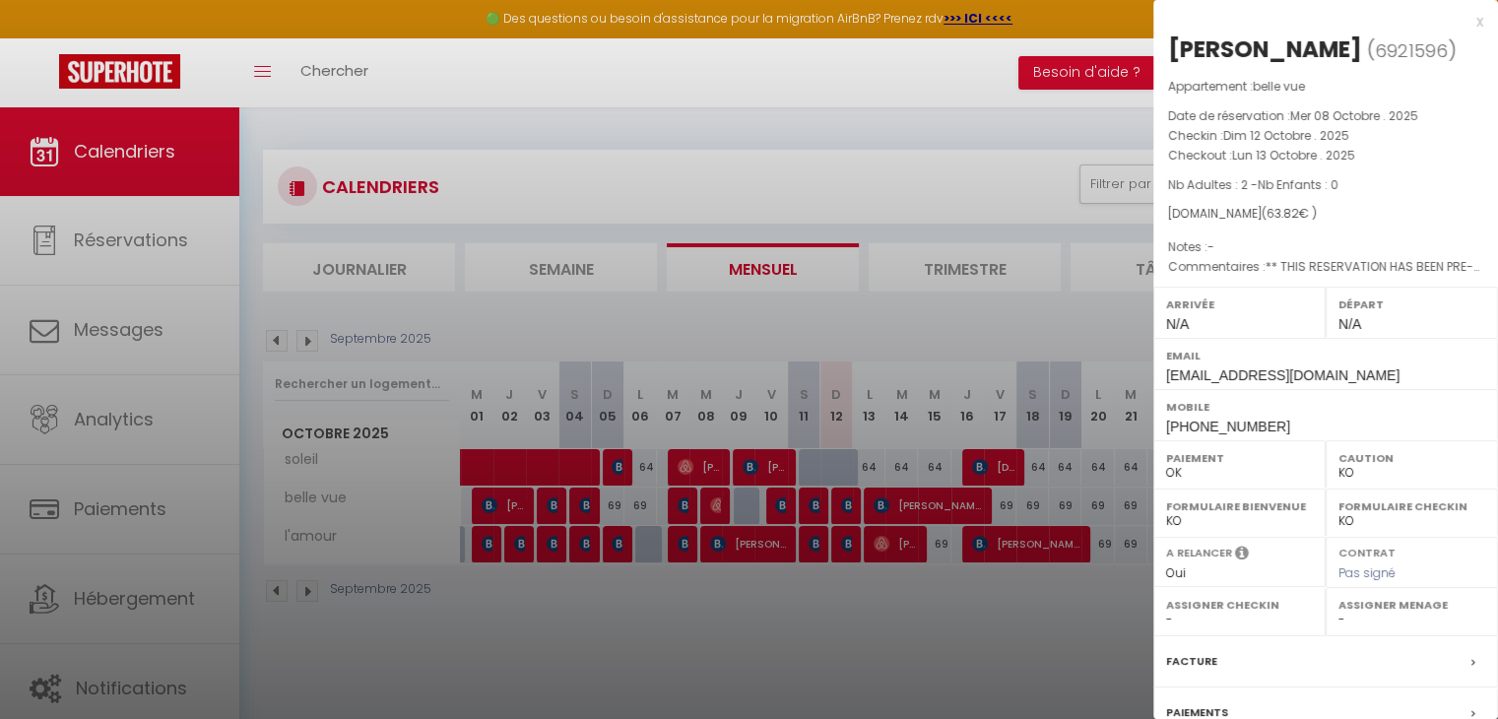
click at [811, 505] on div at bounding box center [749, 359] width 1498 height 719
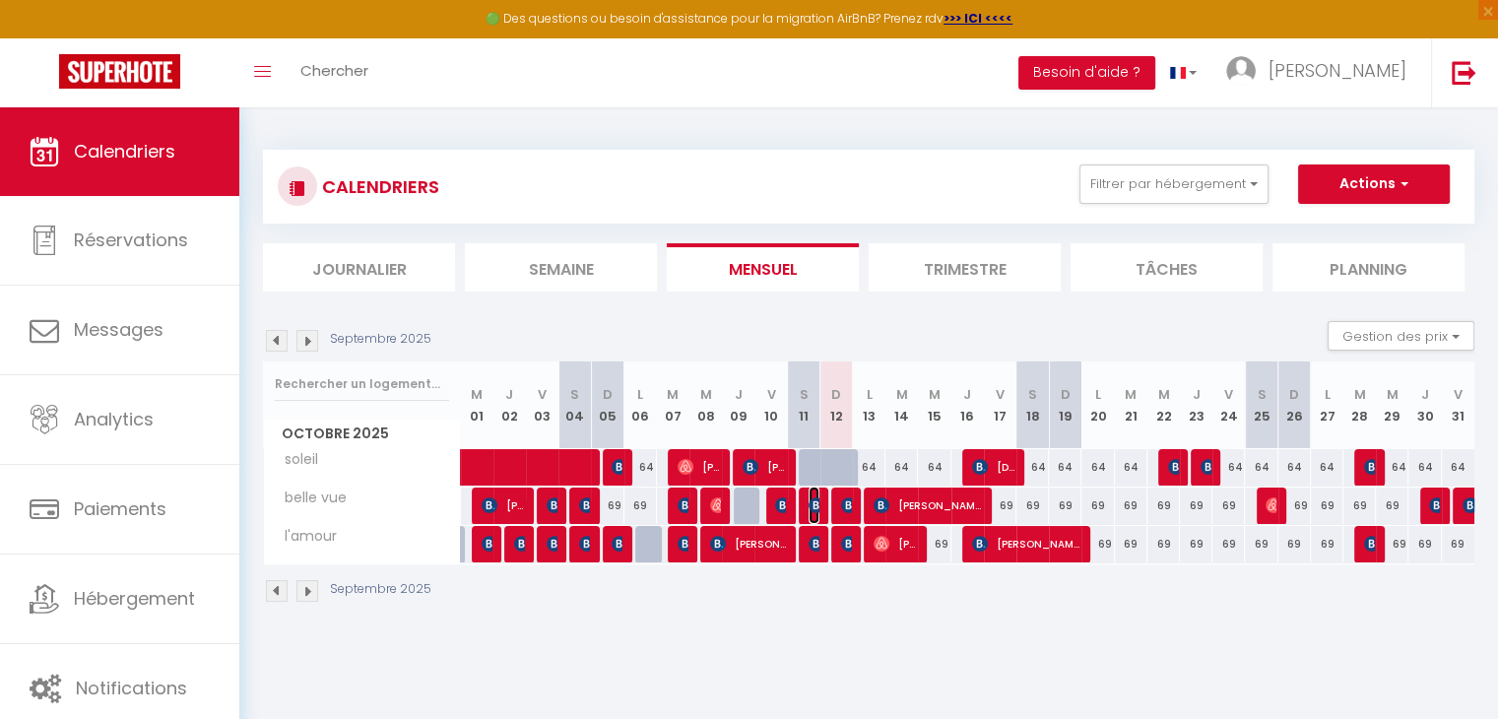
click at [811, 504] on img at bounding box center [817, 505] width 16 height 16
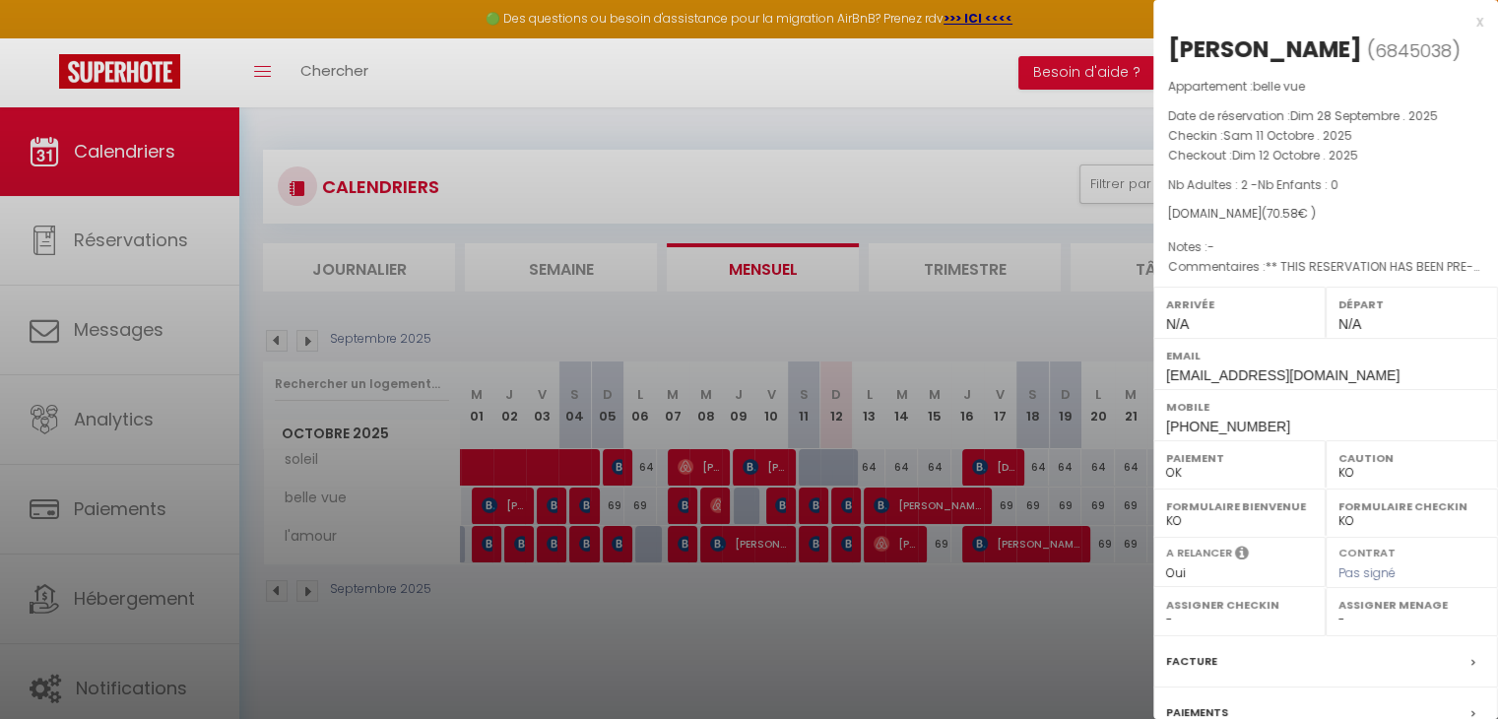
click at [780, 506] on div at bounding box center [749, 359] width 1498 height 719
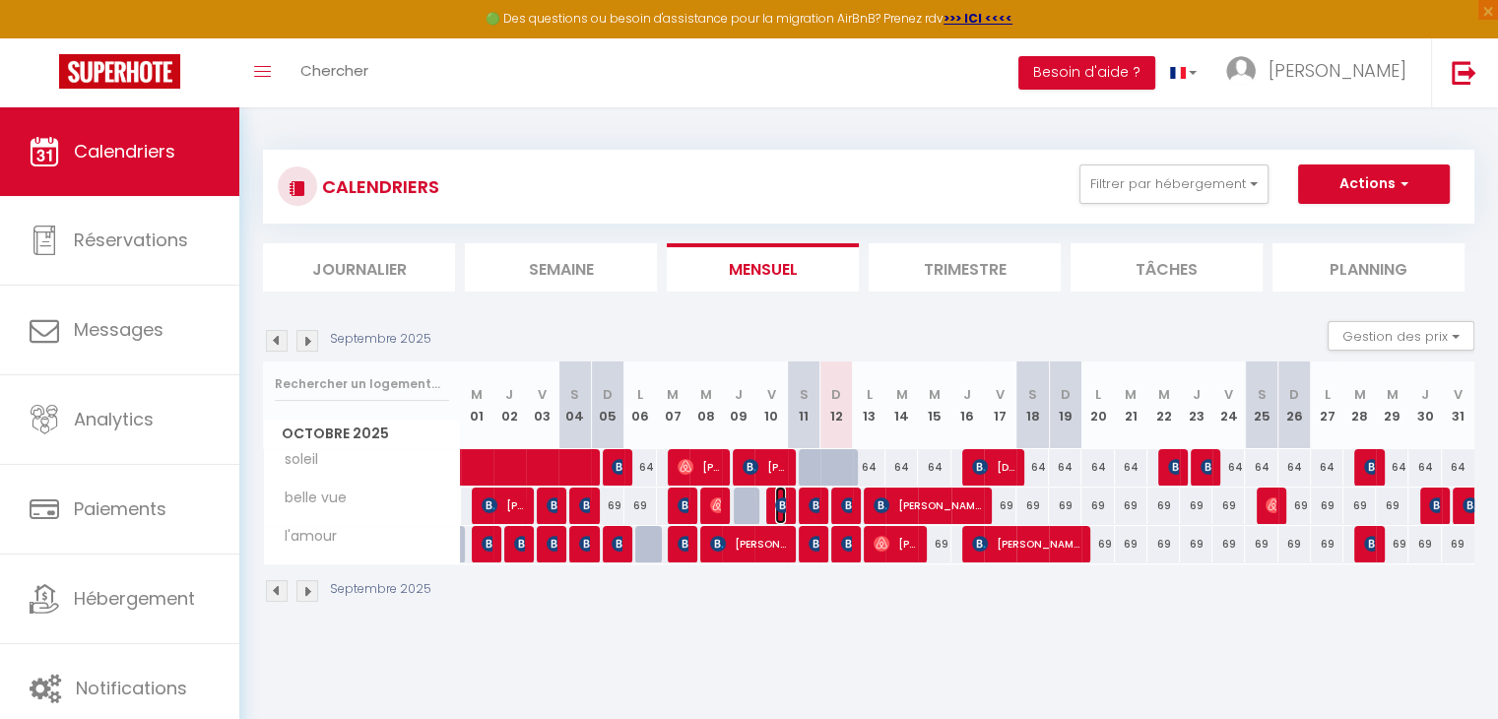
click at [781, 490] on span "[PERSON_NAME]" at bounding box center [780, 505] width 11 height 37
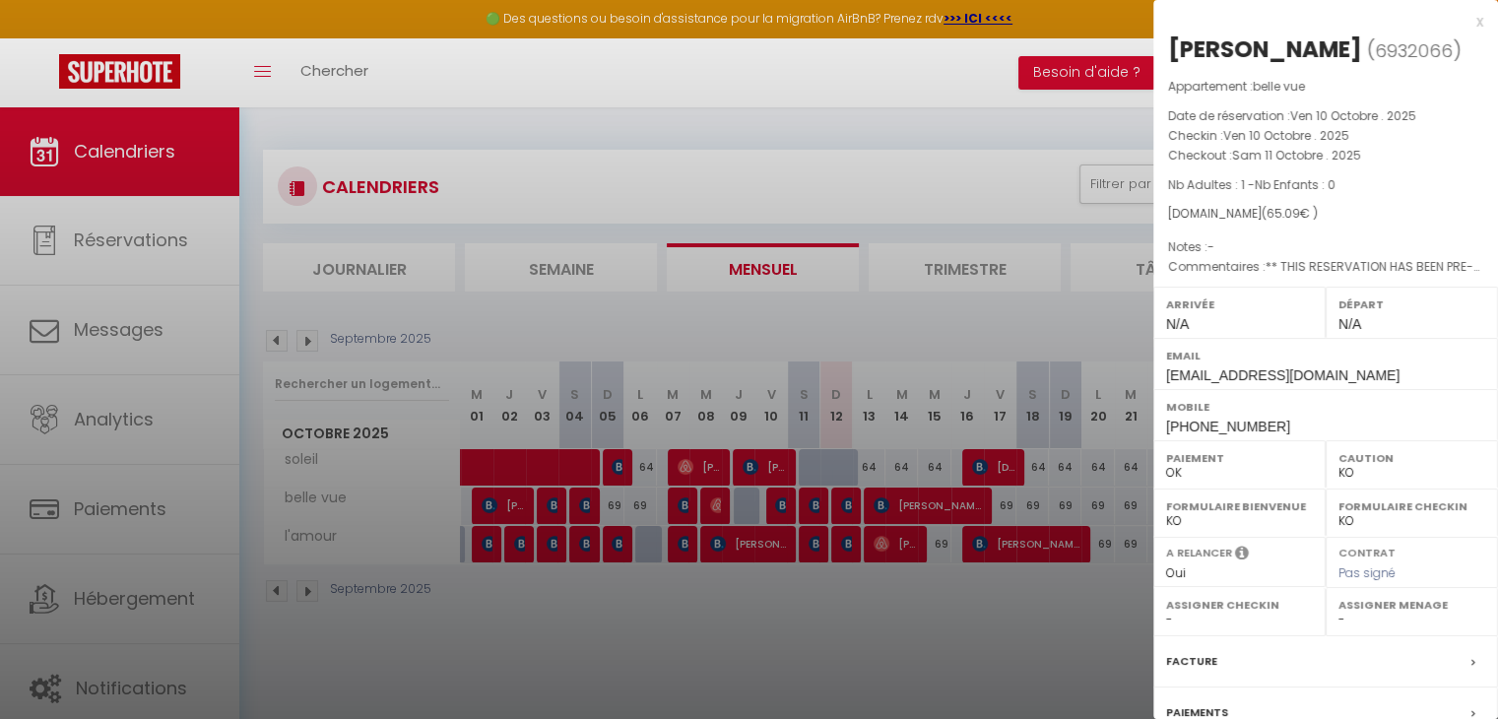
click at [827, 648] on div at bounding box center [749, 359] width 1498 height 719
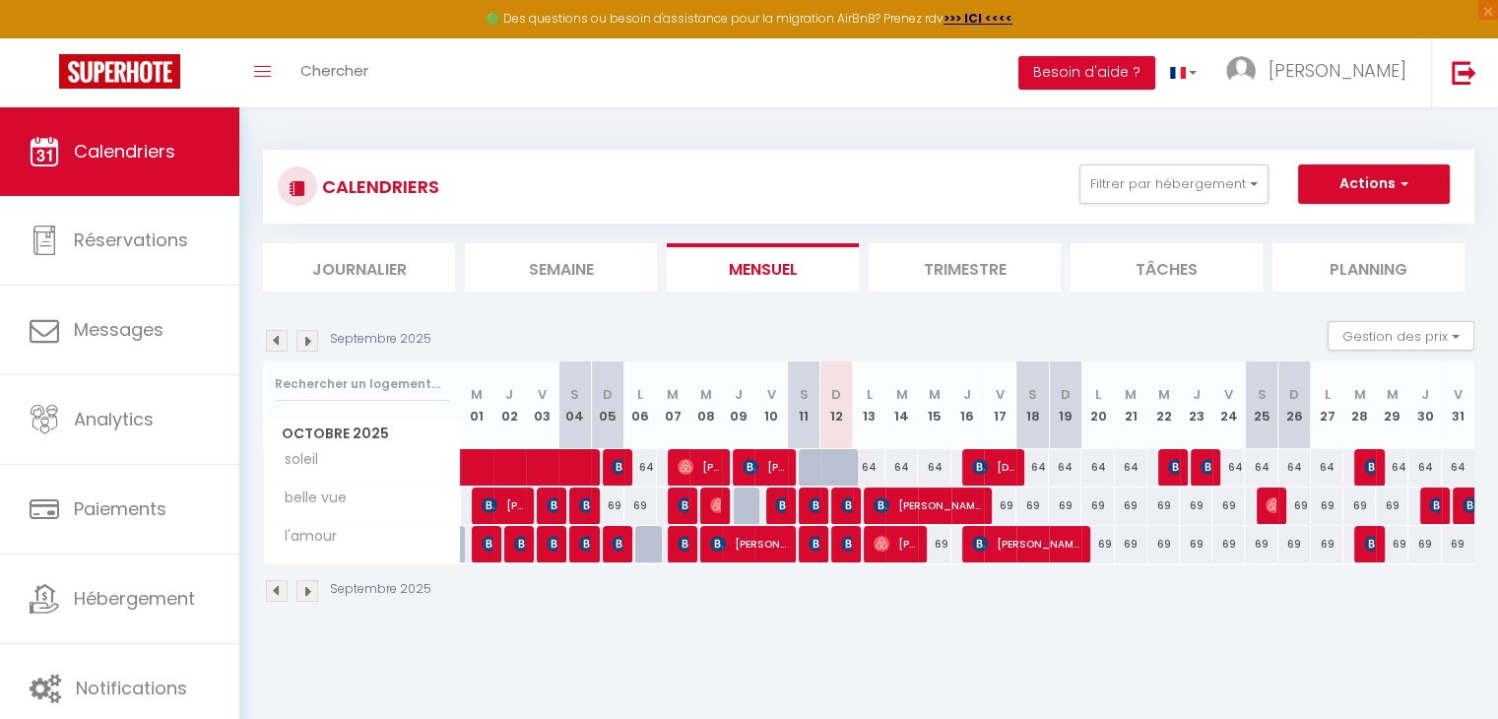
click at [1422, 502] on div at bounding box center [1436, 505] width 32 height 37
click at [1429, 500] on img at bounding box center [1437, 505] width 16 height 16
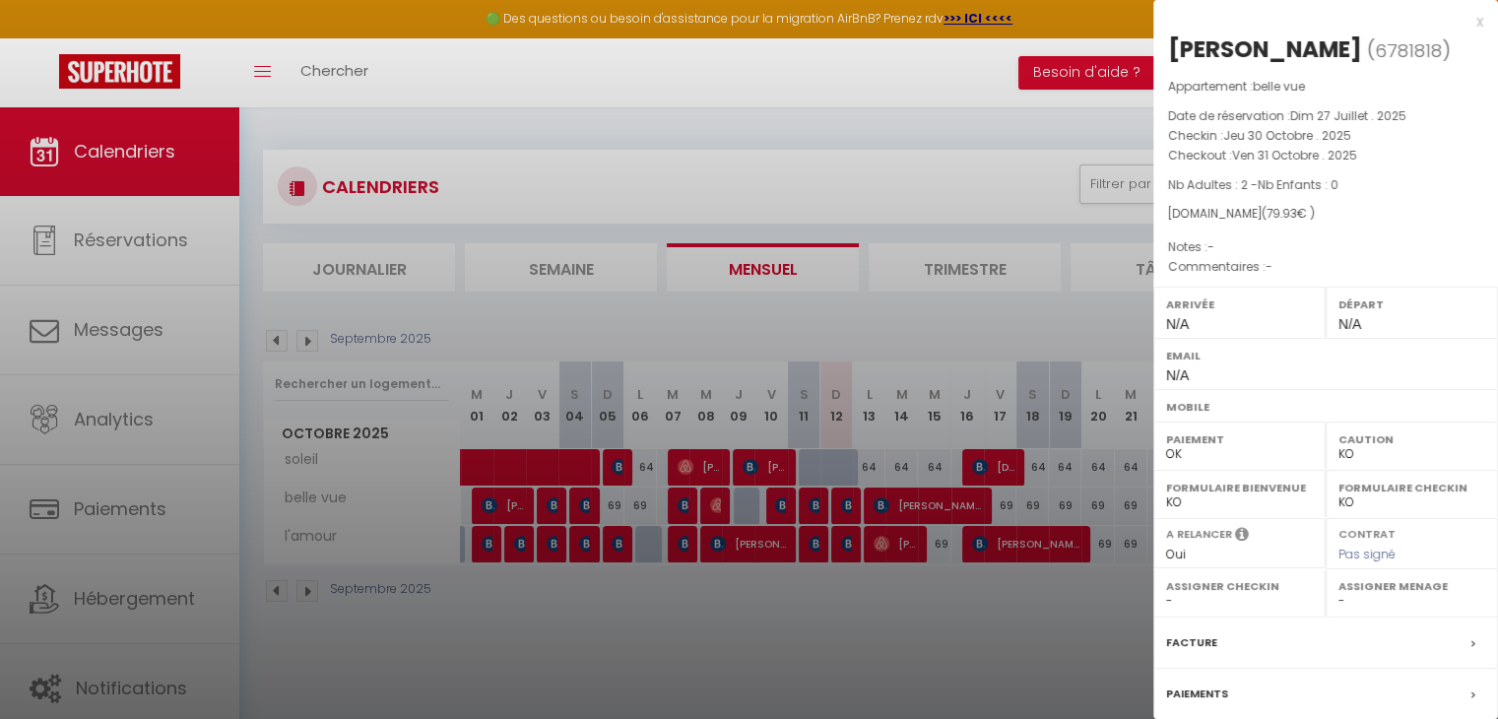
drag, startPoint x: 905, startPoint y: 641, endPoint x: 952, endPoint y: 630, distance: 48.5
click at [910, 640] on div at bounding box center [749, 359] width 1498 height 719
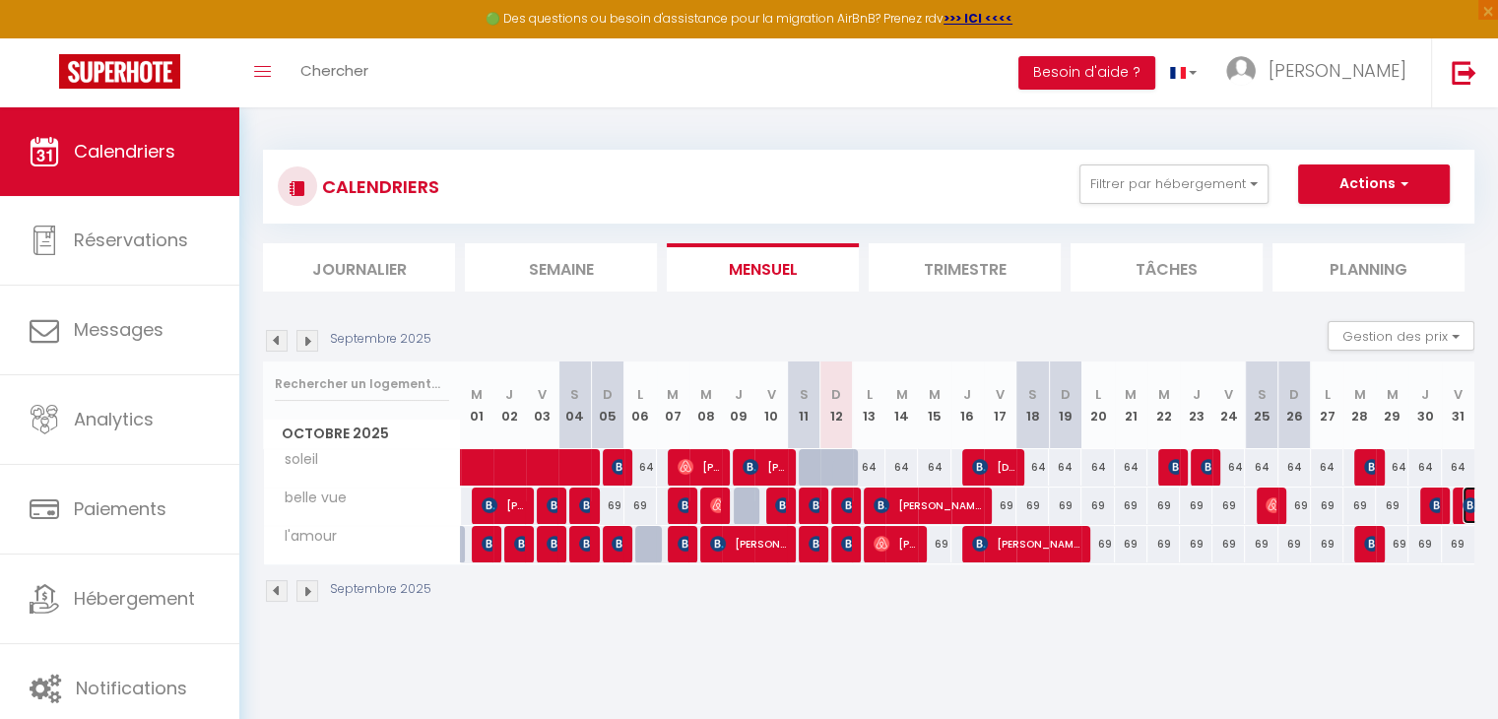
click at [1462, 511] on img at bounding box center [1470, 505] width 16 height 16
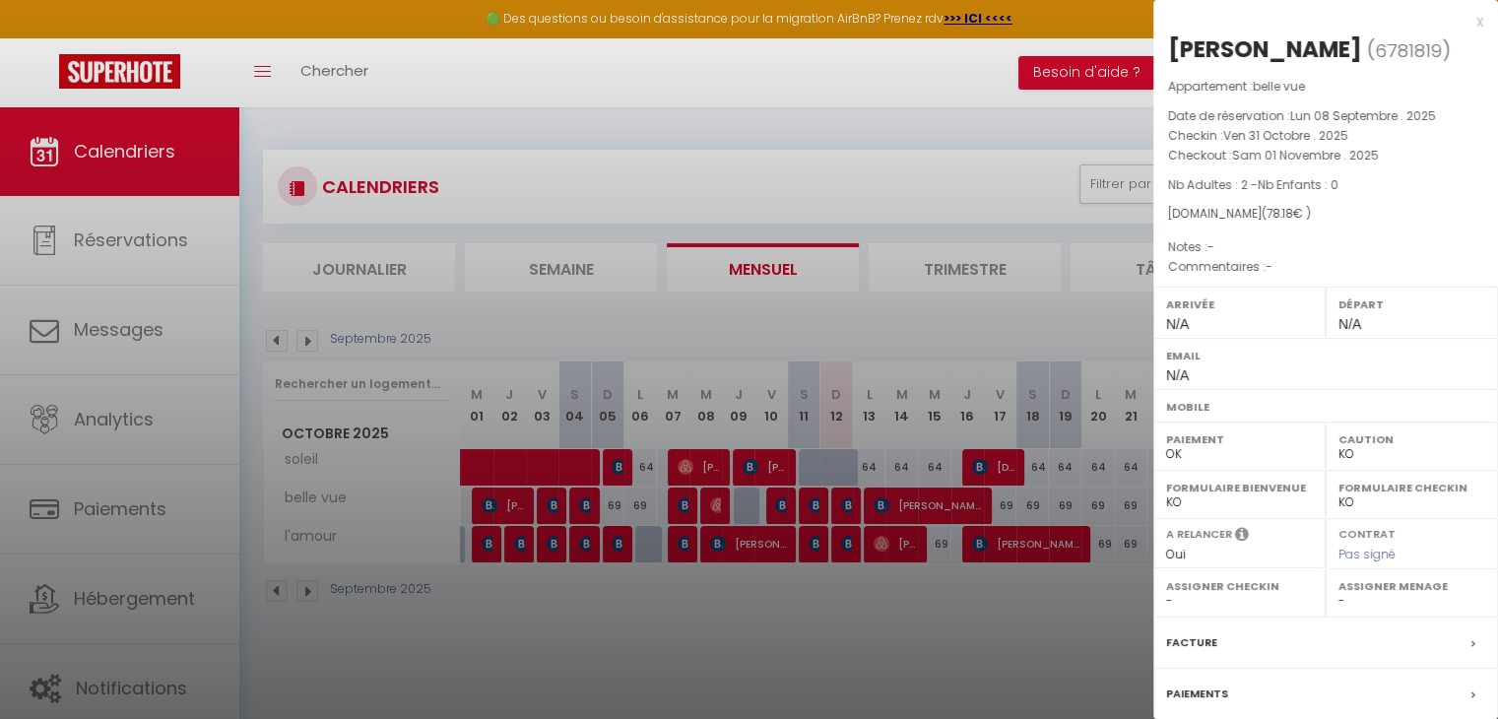
click at [756, 659] on div at bounding box center [749, 359] width 1498 height 719
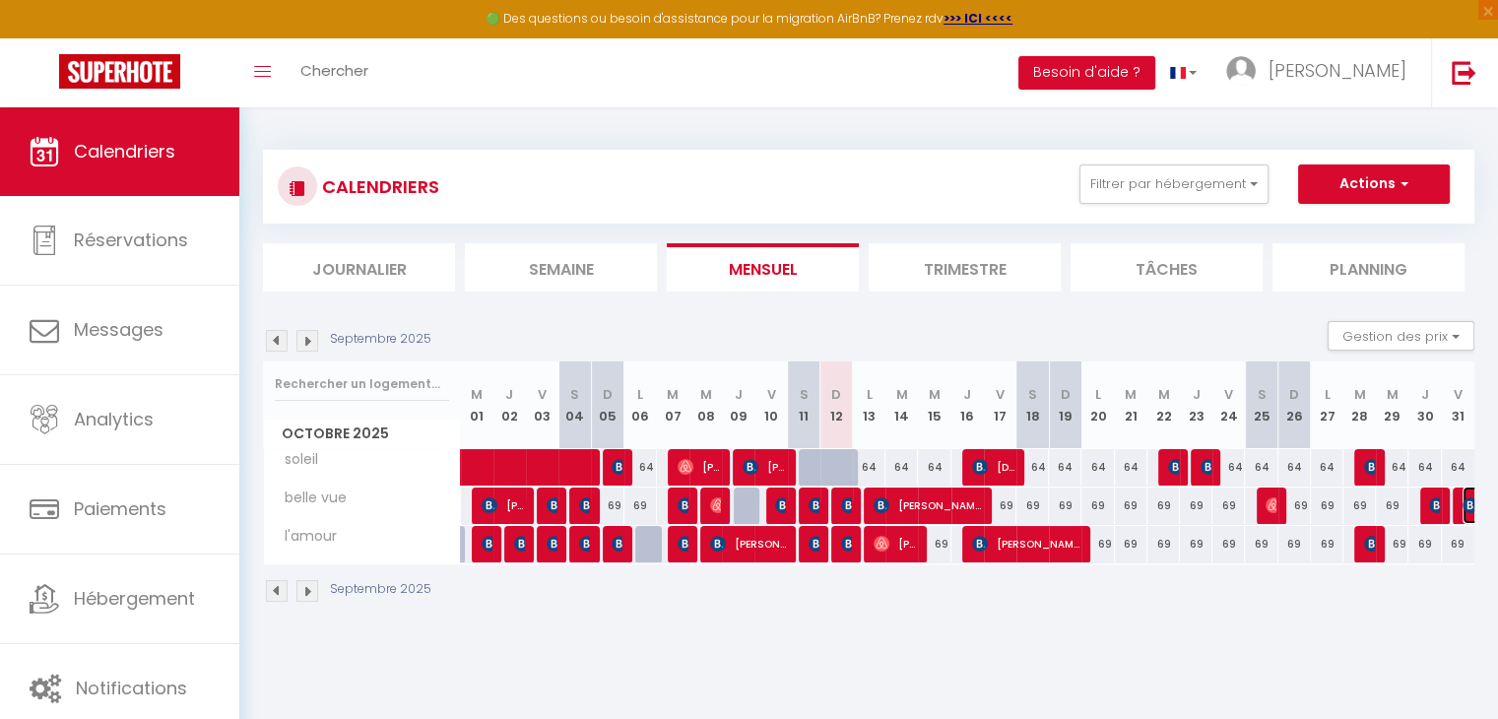
click at [1462, 499] on img at bounding box center [1470, 505] width 16 height 16
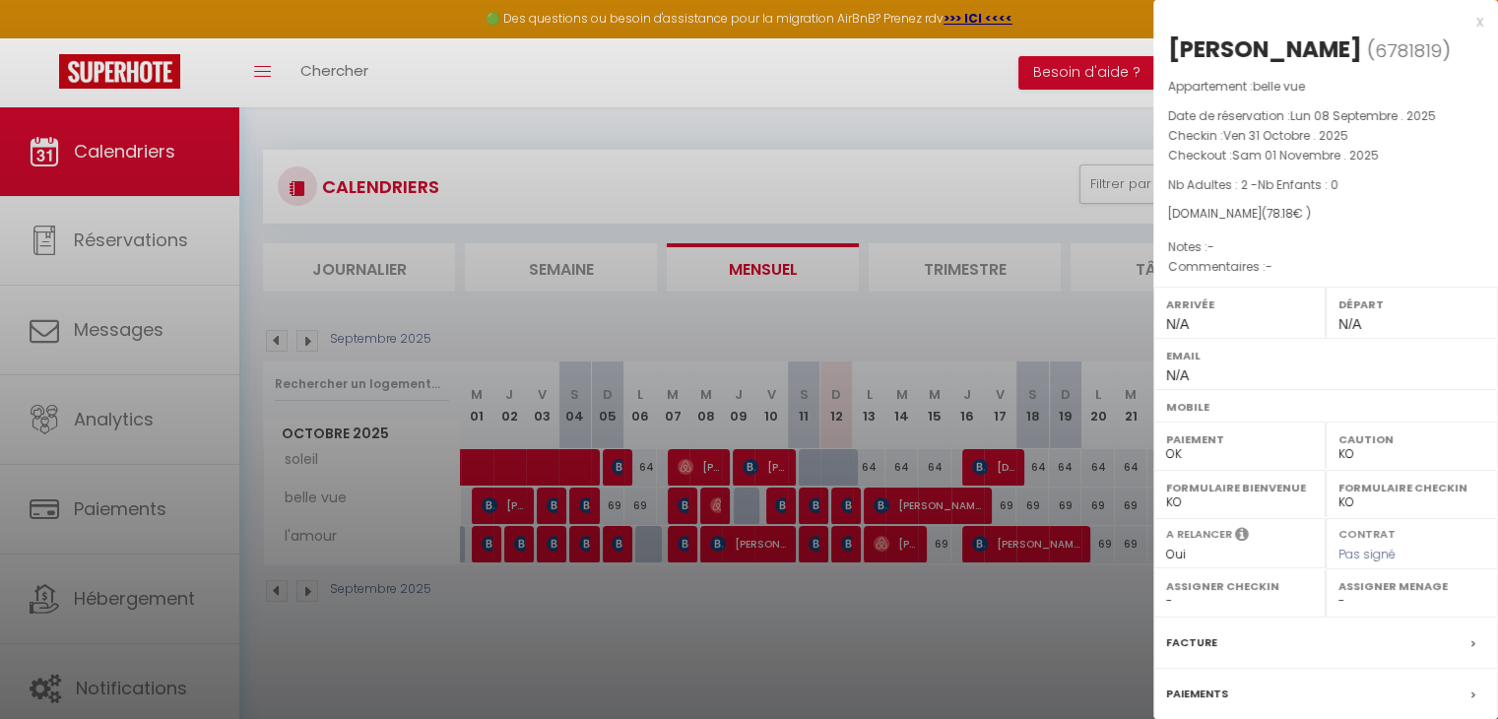
click at [741, 589] on div at bounding box center [749, 359] width 1498 height 719
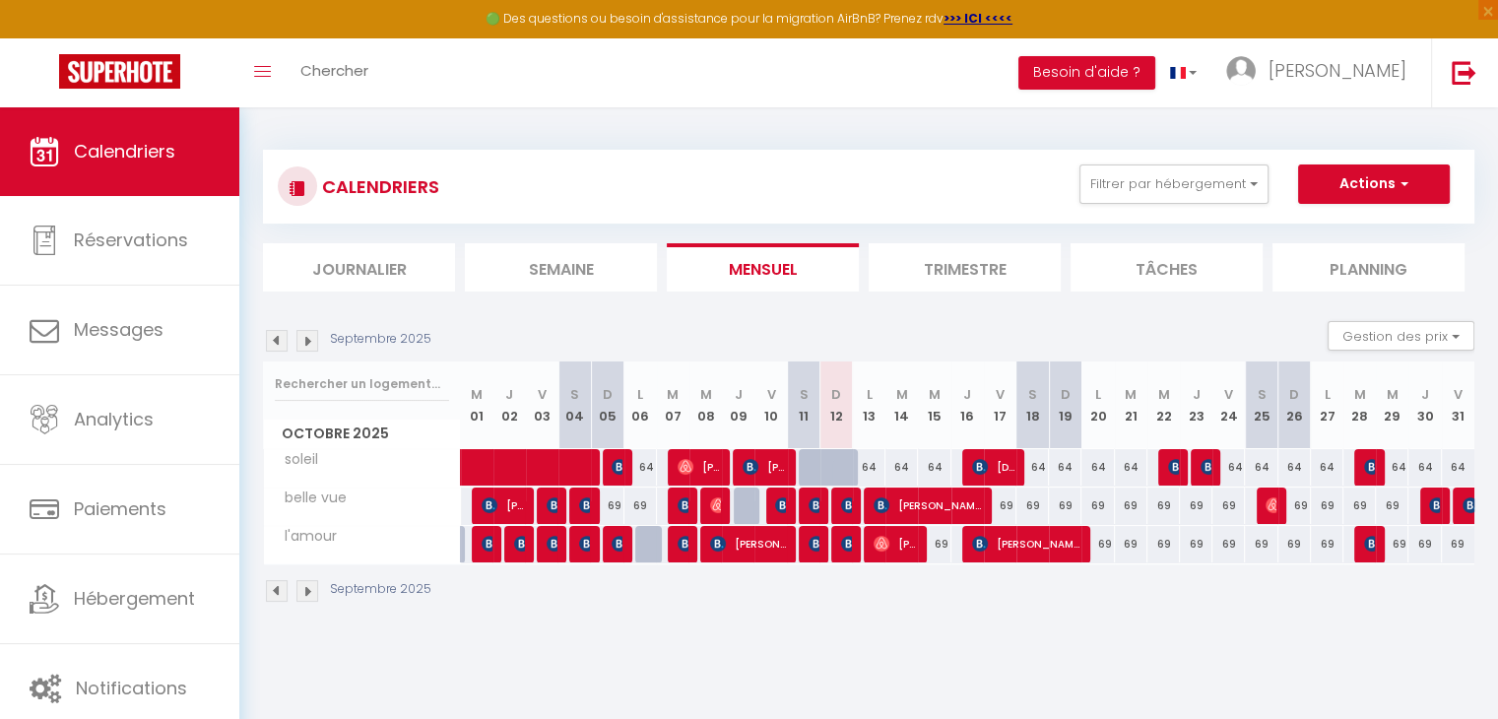
click at [1427, 504] on div at bounding box center [1436, 505] width 32 height 37
click at [1434, 504] on img at bounding box center [1437, 505] width 16 height 16
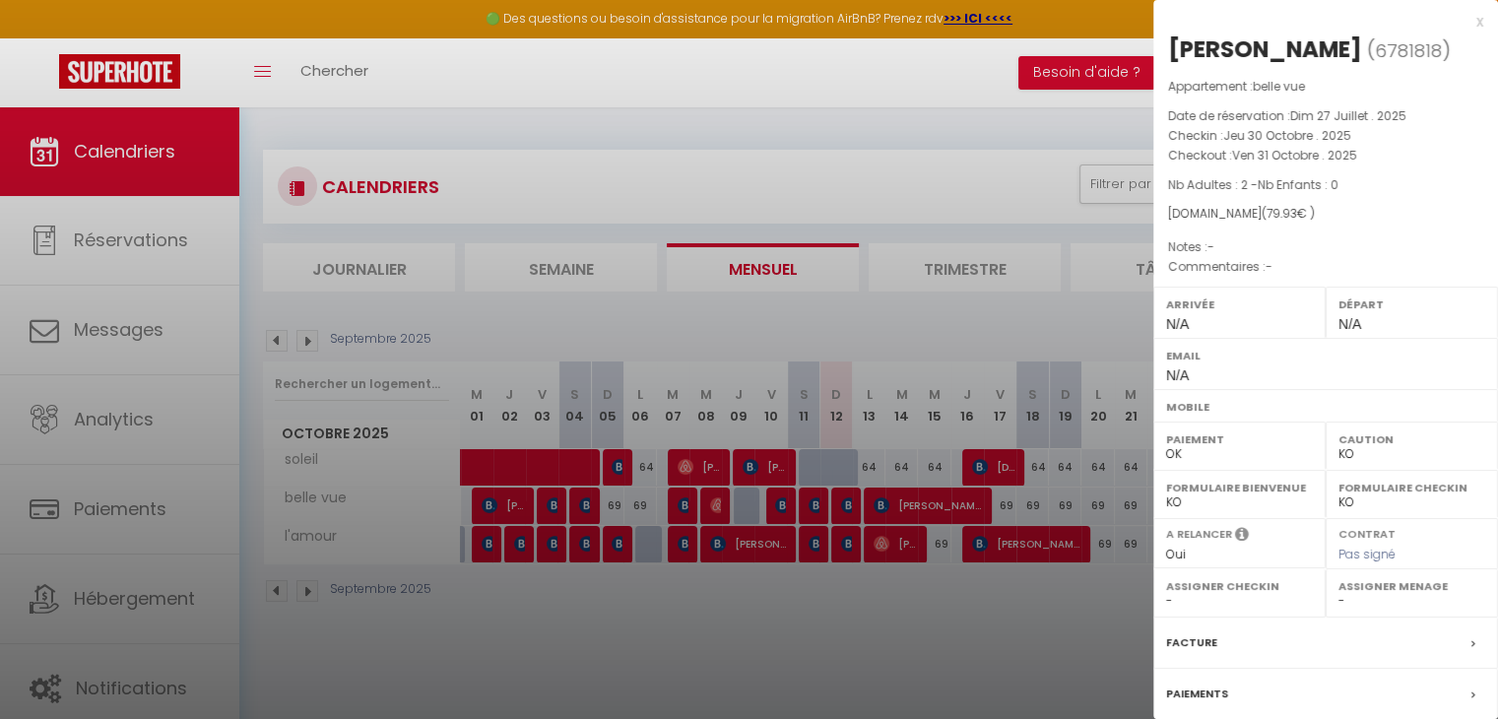
click at [642, 625] on div at bounding box center [749, 359] width 1498 height 719
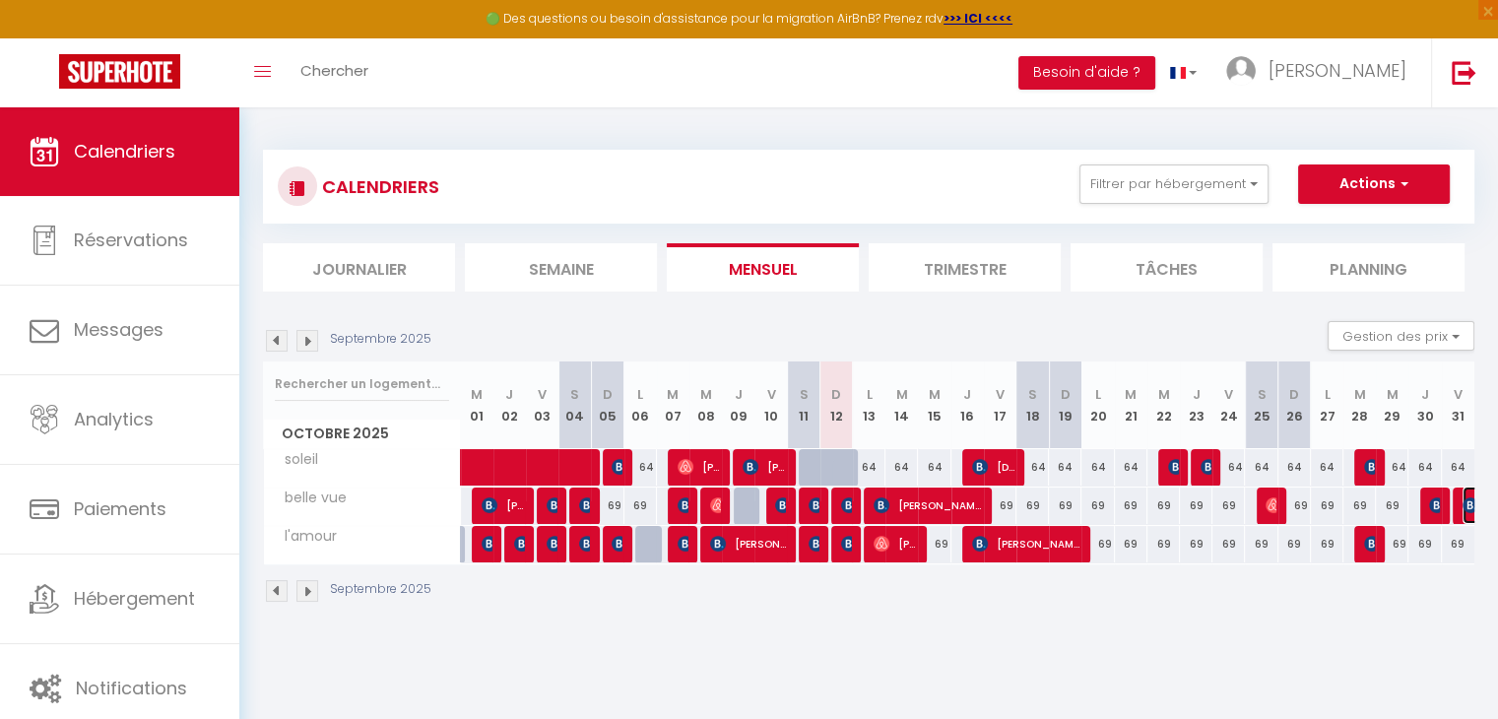
click at [1464, 504] on img at bounding box center [1470, 505] width 16 height 16
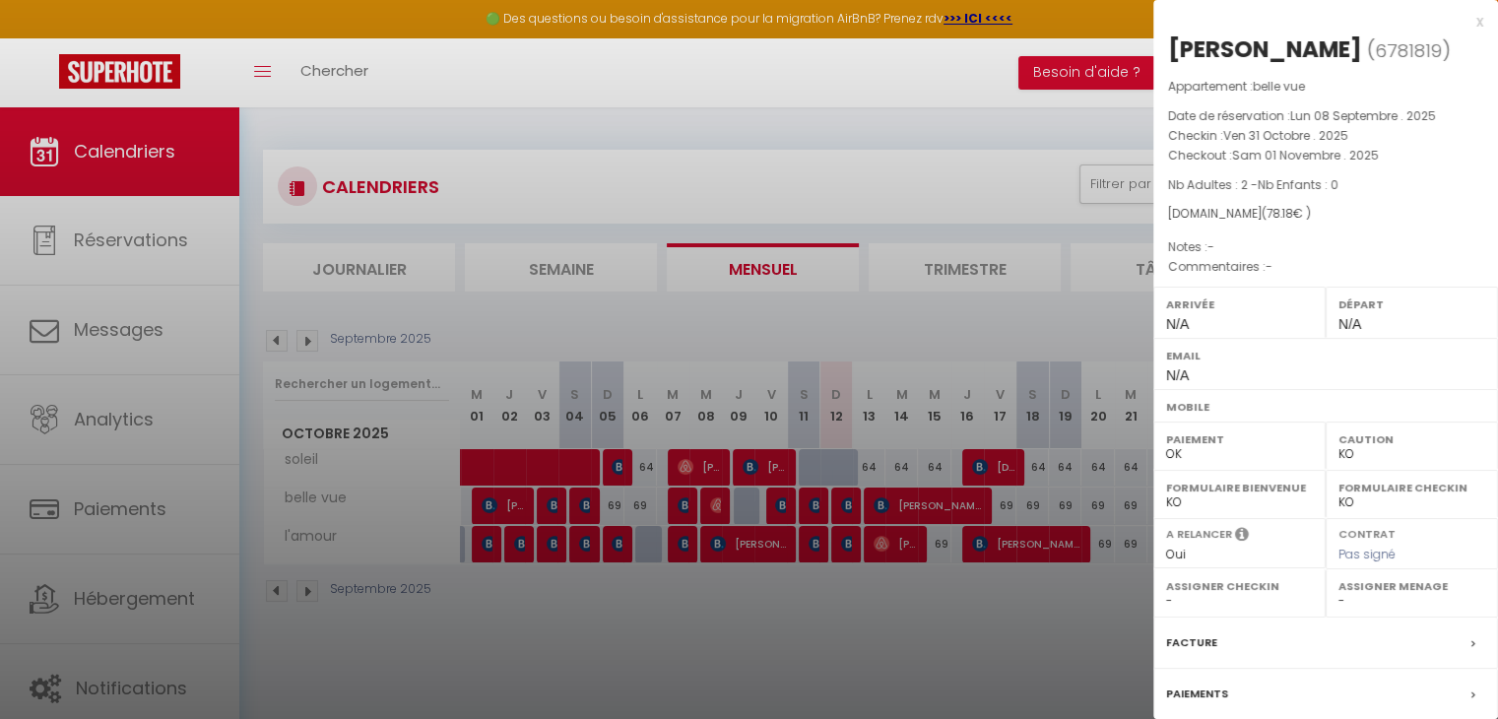
click at [950, 588] on div at bounding box center [749, 359] width 1498 height 719
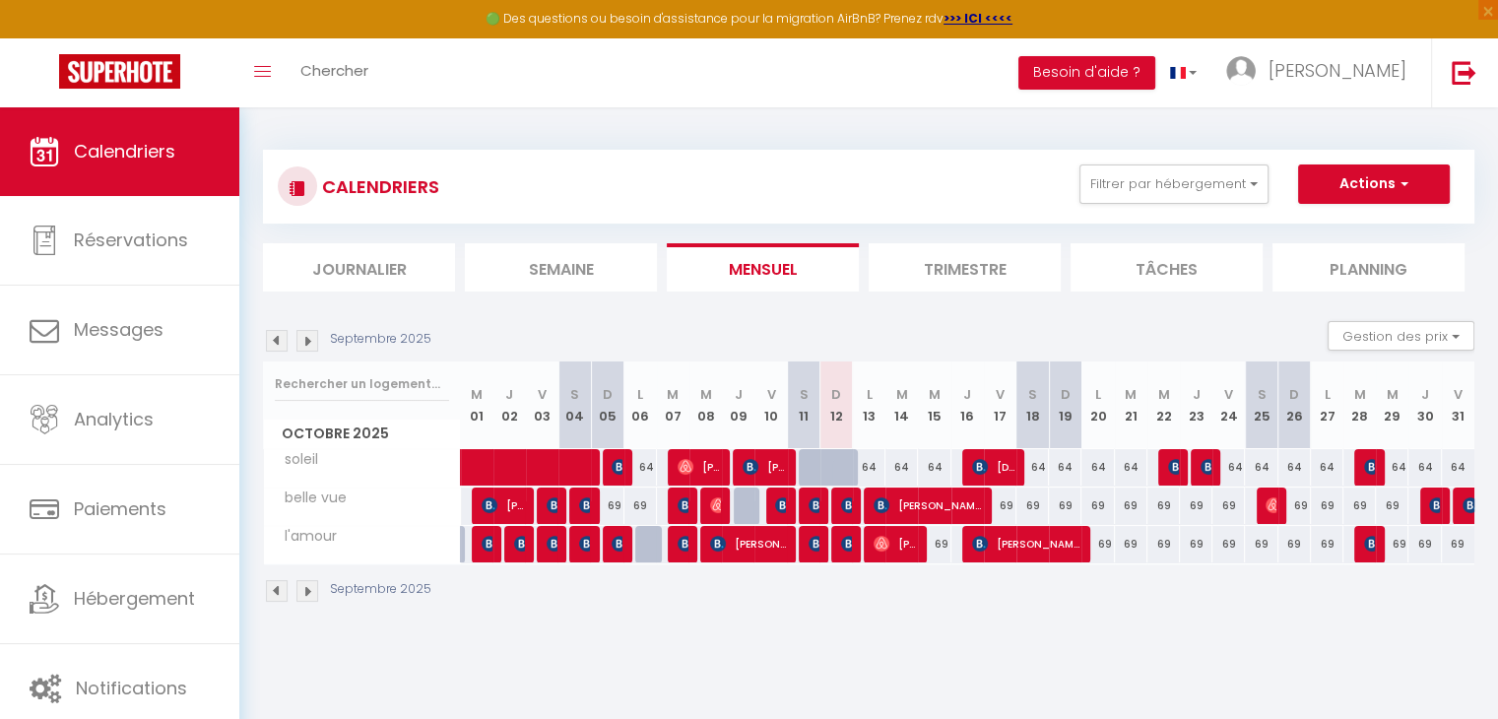
click at [1442, 505] on div at bounding box center [1433, 505] width 32 height 37
click at [1432, 505] on img at bounding box center [1437, 505] width 16 height 16
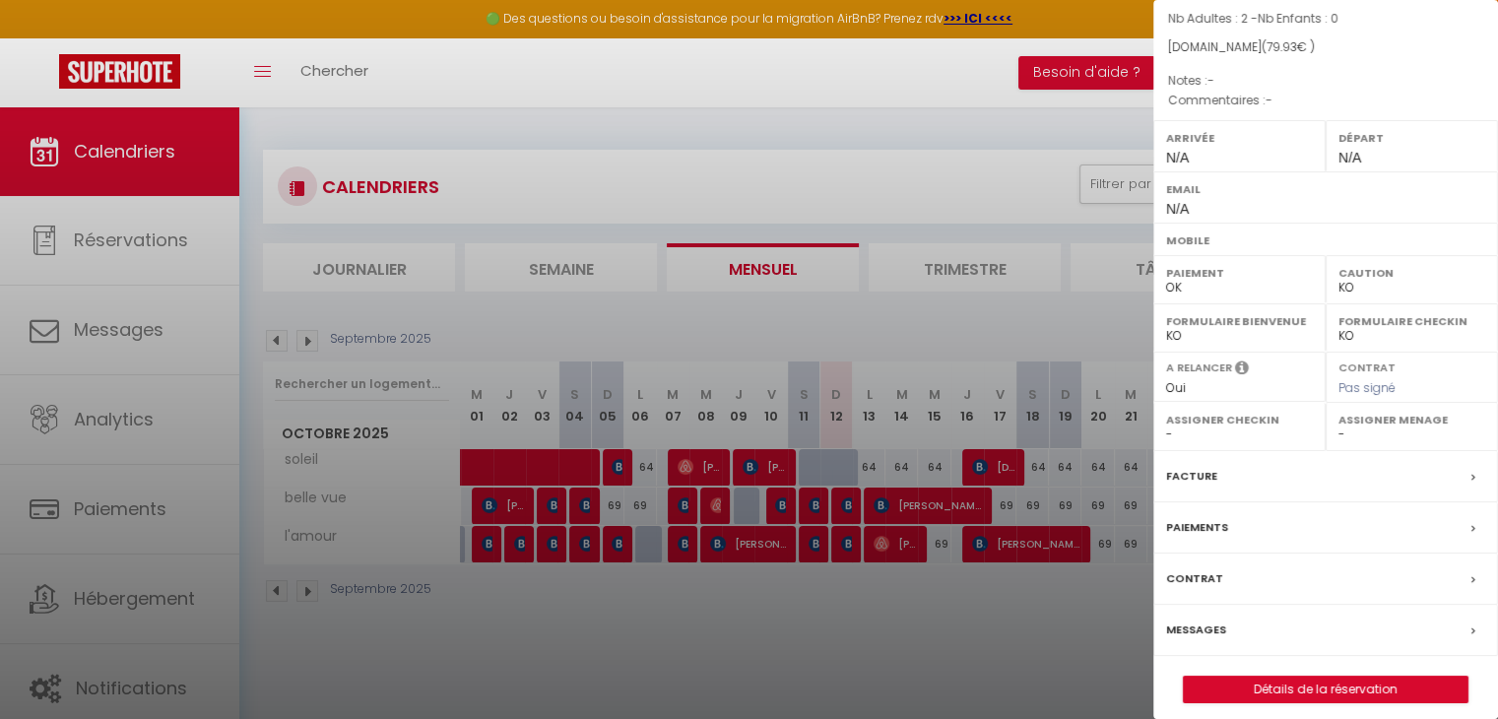
scroll to position [177, 0]
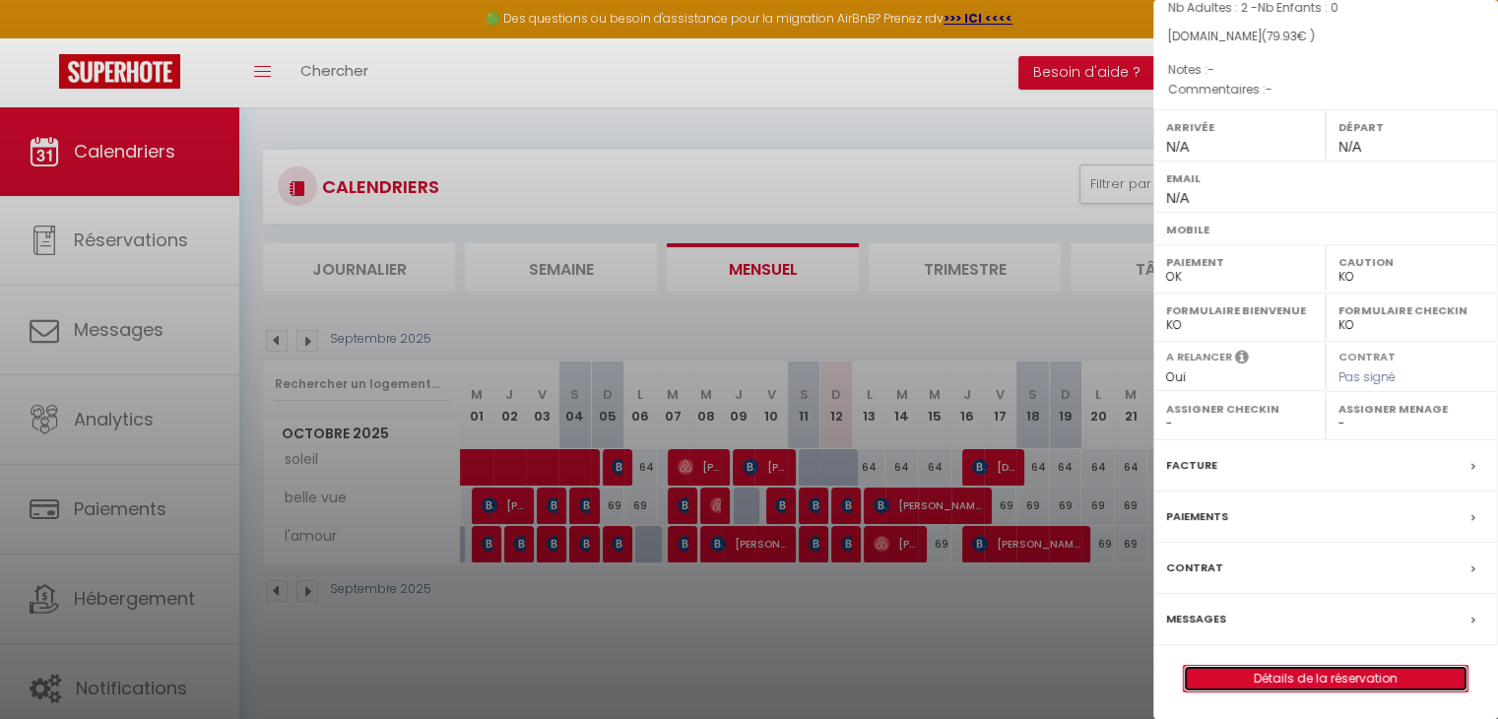
click at [1330, 679] on link "Détails de la réservation" at bounding box center [1326, 679] width 284 height 26
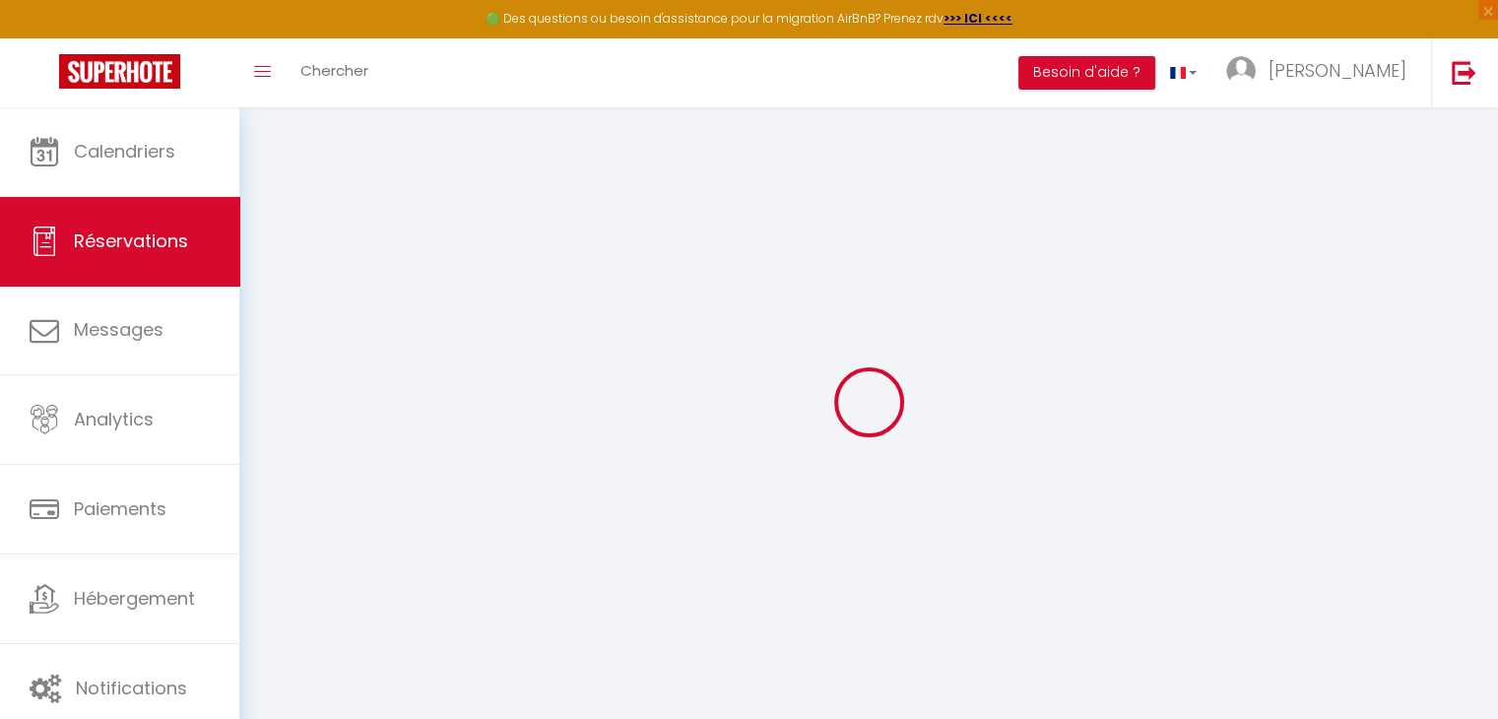
select select
checkbox input "false"
select select
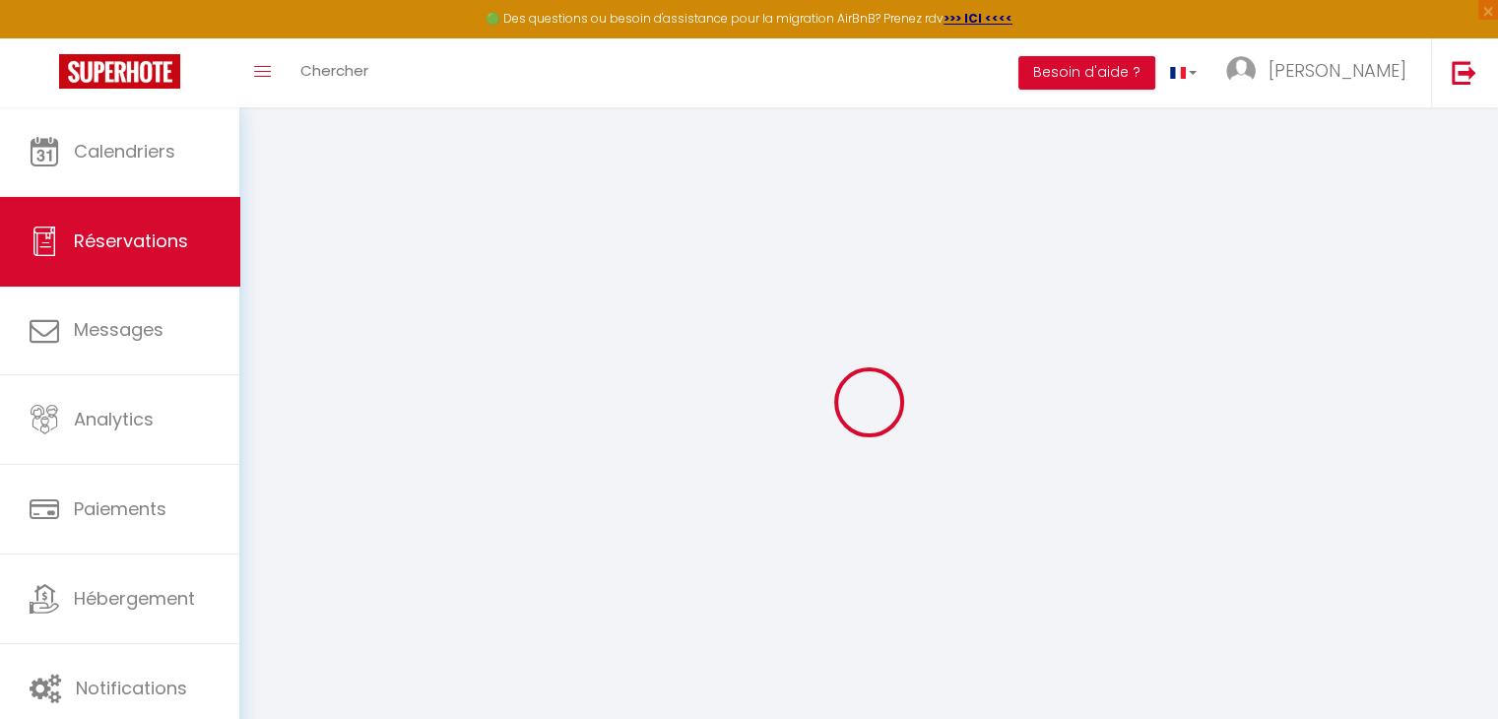
select select
checkbox input "false"
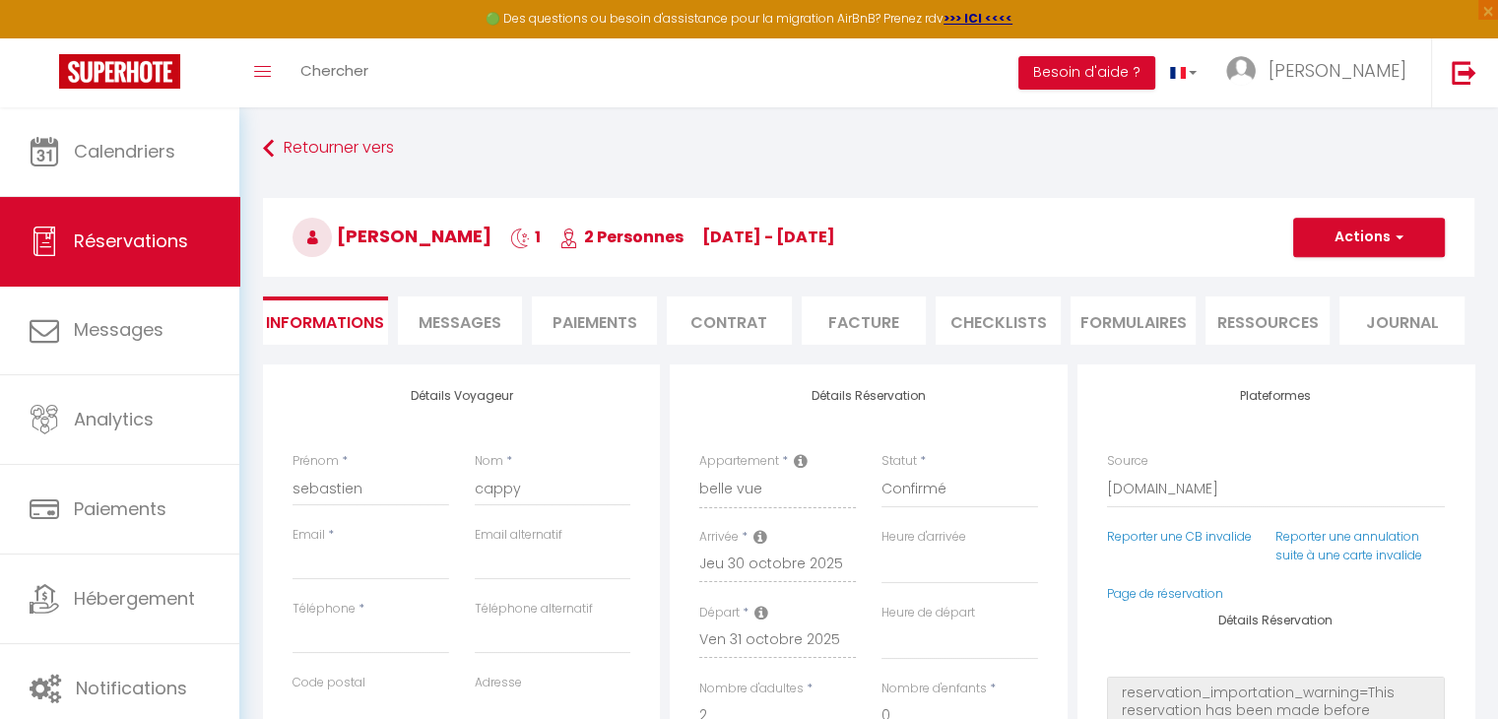
select select
type input "20"
type input "5.05"
select select
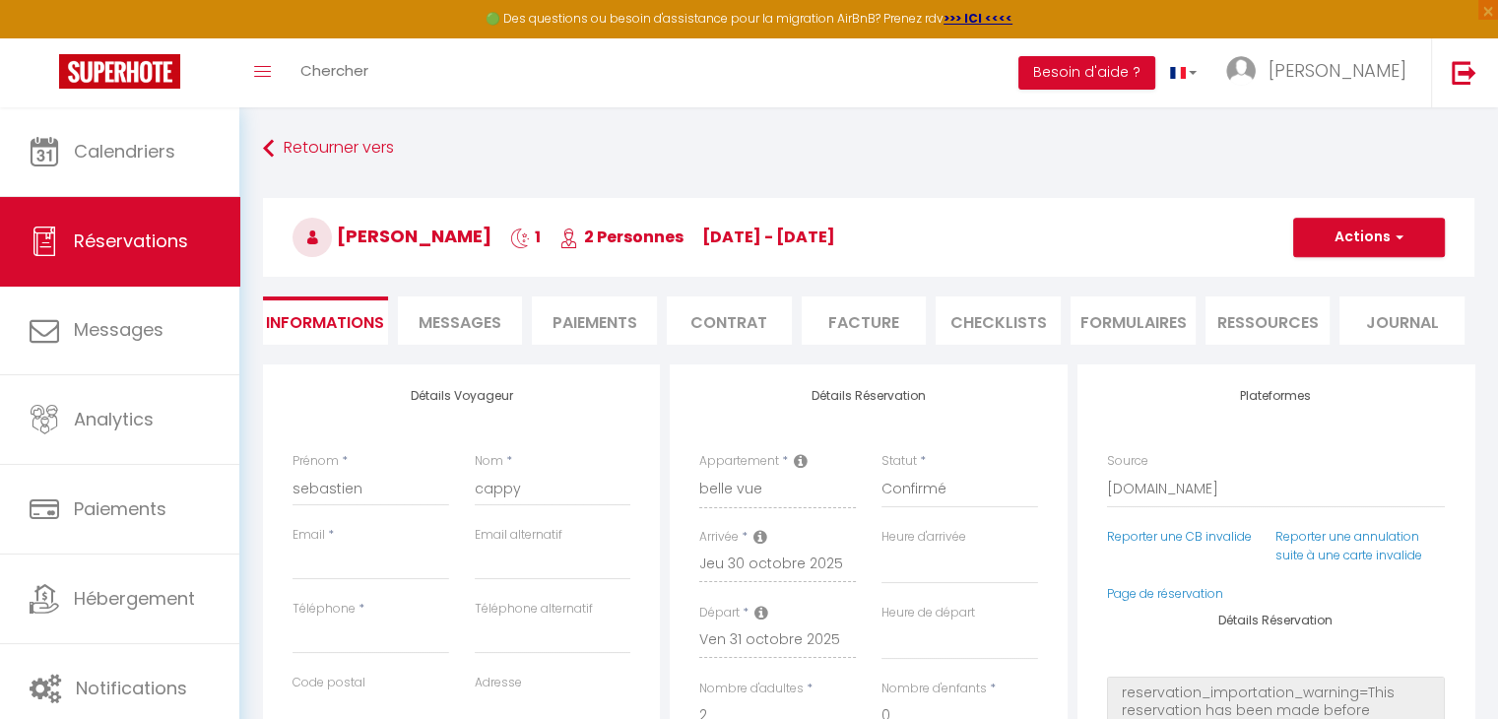
checkbox input "false"
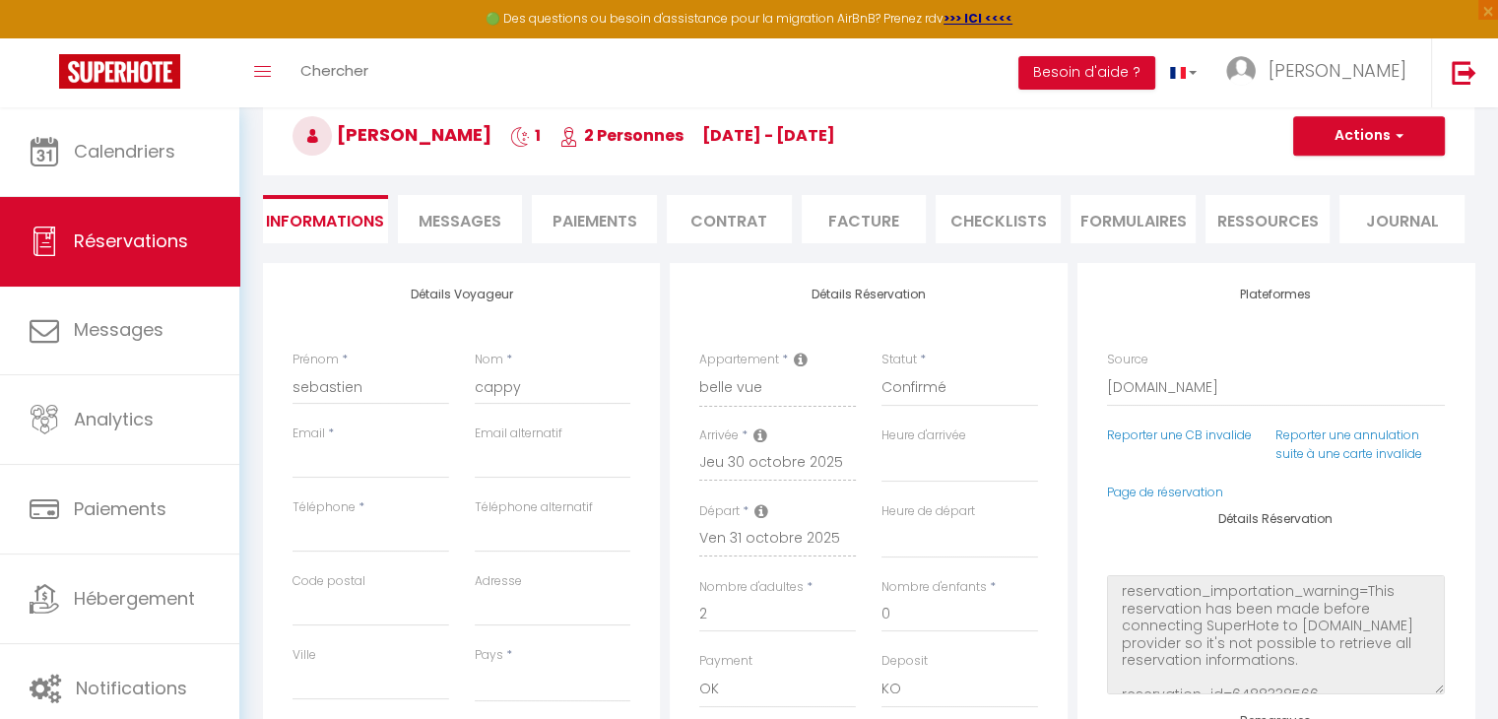
select select
checkbox input "false"
select select
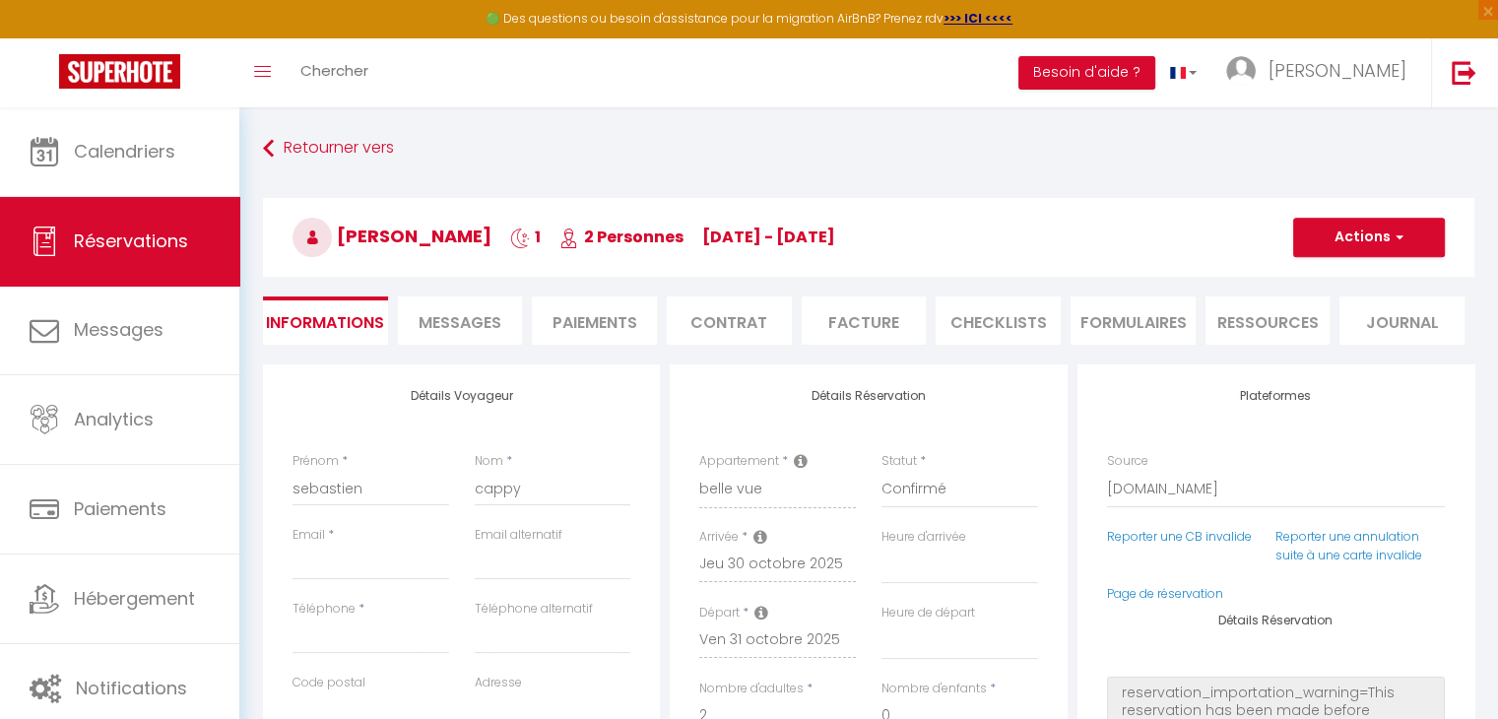
click at [433, 325] on span "Messages" at bounding box center [460, 322] width 83 height 23
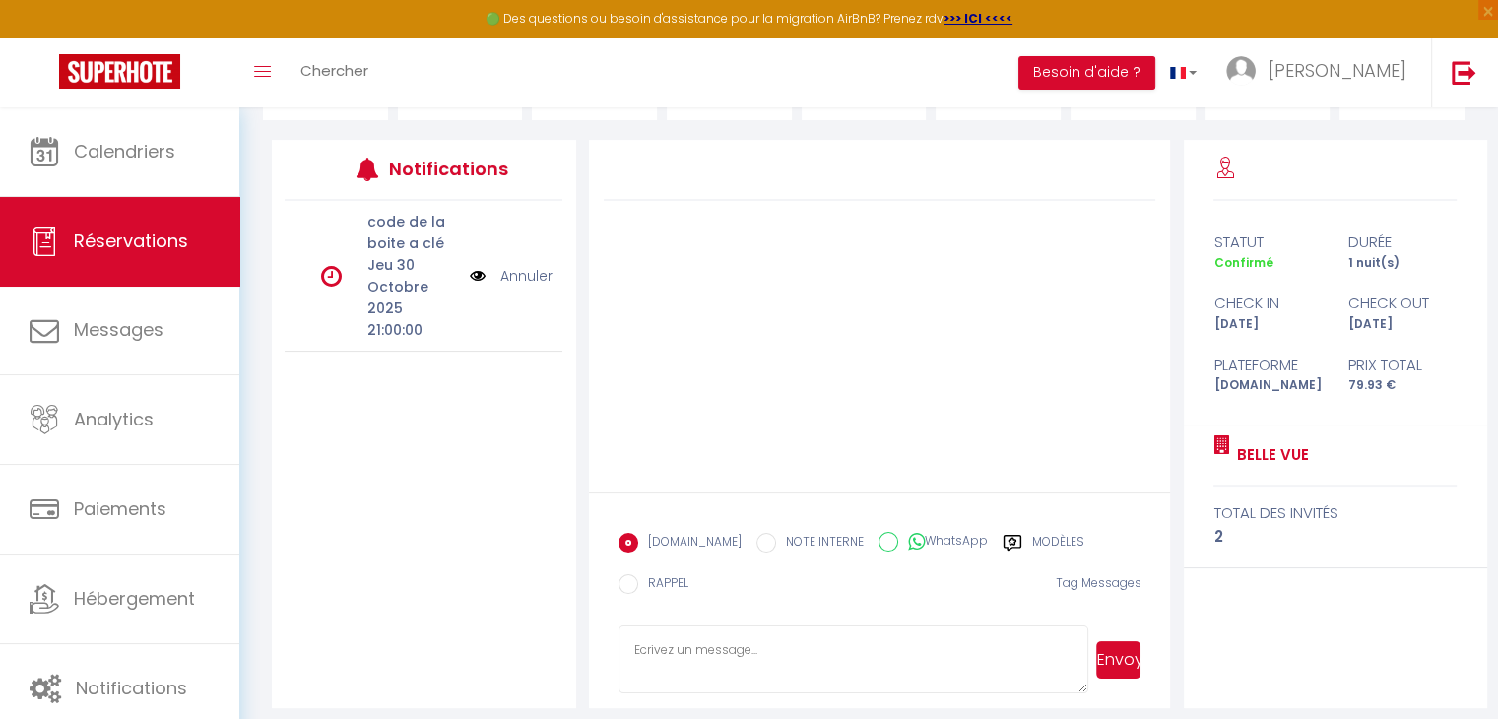
scroll to position [236, 0]
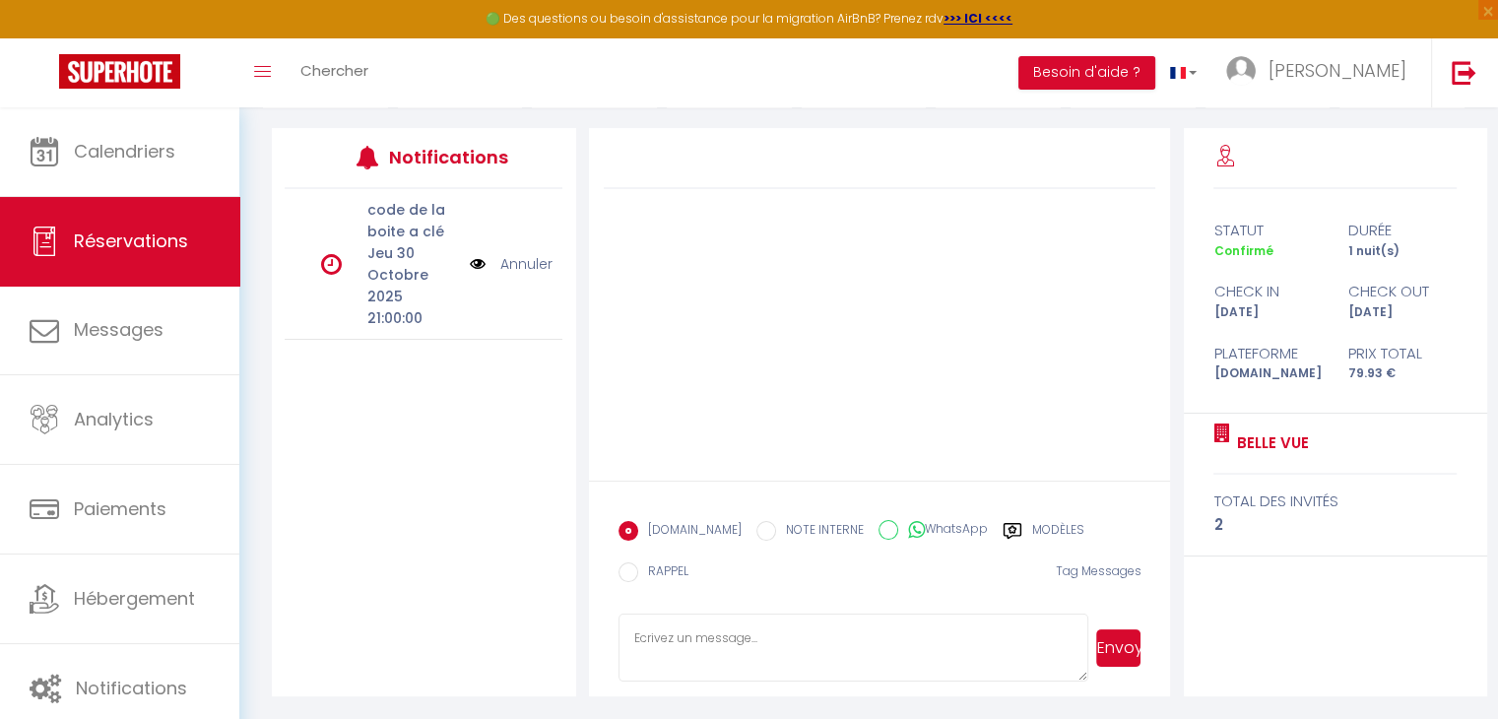
drag, startPoint x: 766, startPoint y: 644, endPoint x: 766, endPoint y: 627, distance: 16.7
click at [772, 634] on textarea at bounding box center [853, 648] width 471 height 69
type textarea "b"
drag, startPoint x: 742, startPoint y: 640, endPoint x: 752, endPoint y: 646, distance: 12.3
click at [753, 643] on textarea "Bonjour sebas" at bounding box center [853, 648] width 471 height 69
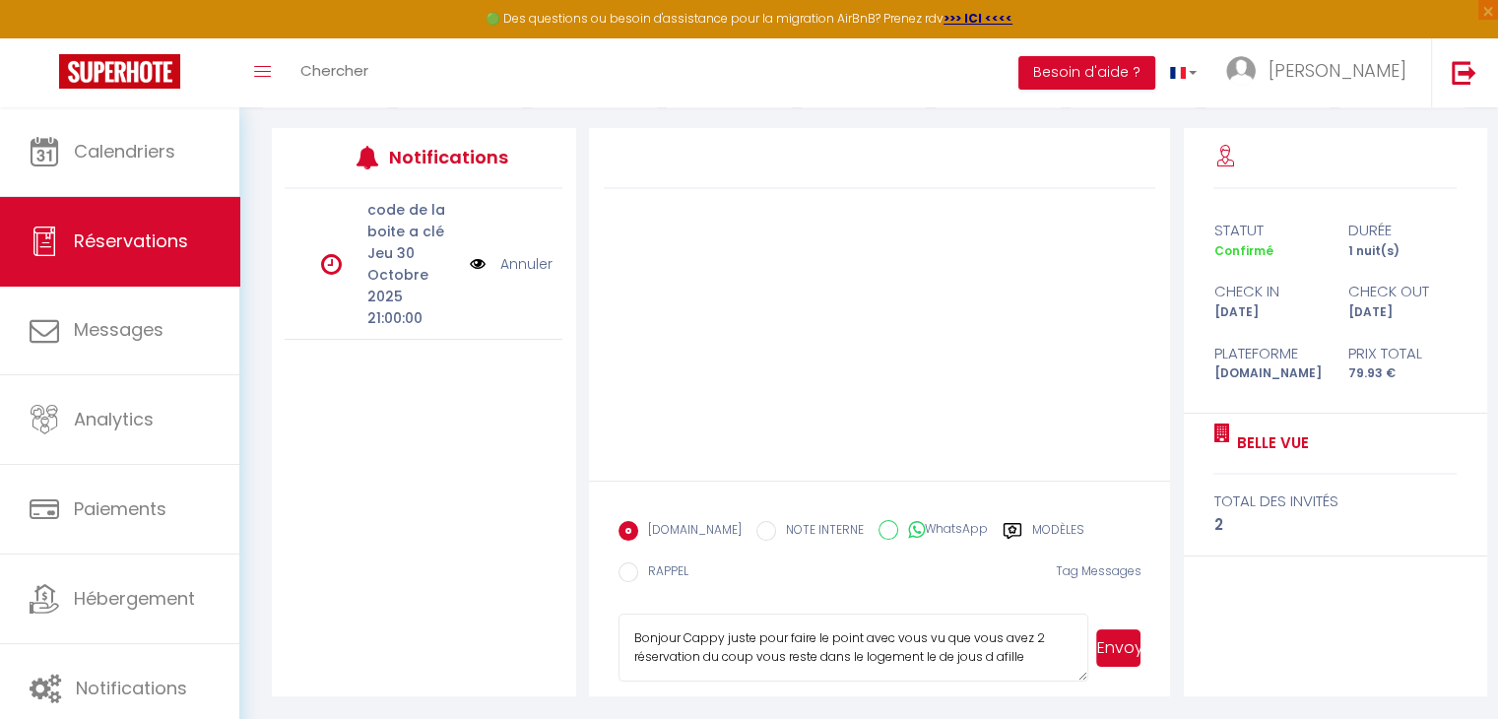
click at [993, 655] on textarea "Bonjour Cappy juste pour faire le point avec vous vu que vous avez 2 réservatio…" at bounding box center [853, 648] width 471 height 69
click at [1036, 645] on textarea "Bonjour Cappy juste pour faire le point avec vous vu que vous avez 2 réservatio…" at bounding box center [853, 648] width 471 height 69
click at [1028, 655] on textarea "Bonjour Cappy juste pour faire le point avec vous vu que vous avez 2 réservatio…" at bounding box center [853, 648] width 471 height 69
drag, startPoint x: 1012, startPoint y: 651, endPoint x: 968, endPoint y: 659, distance: 45.0
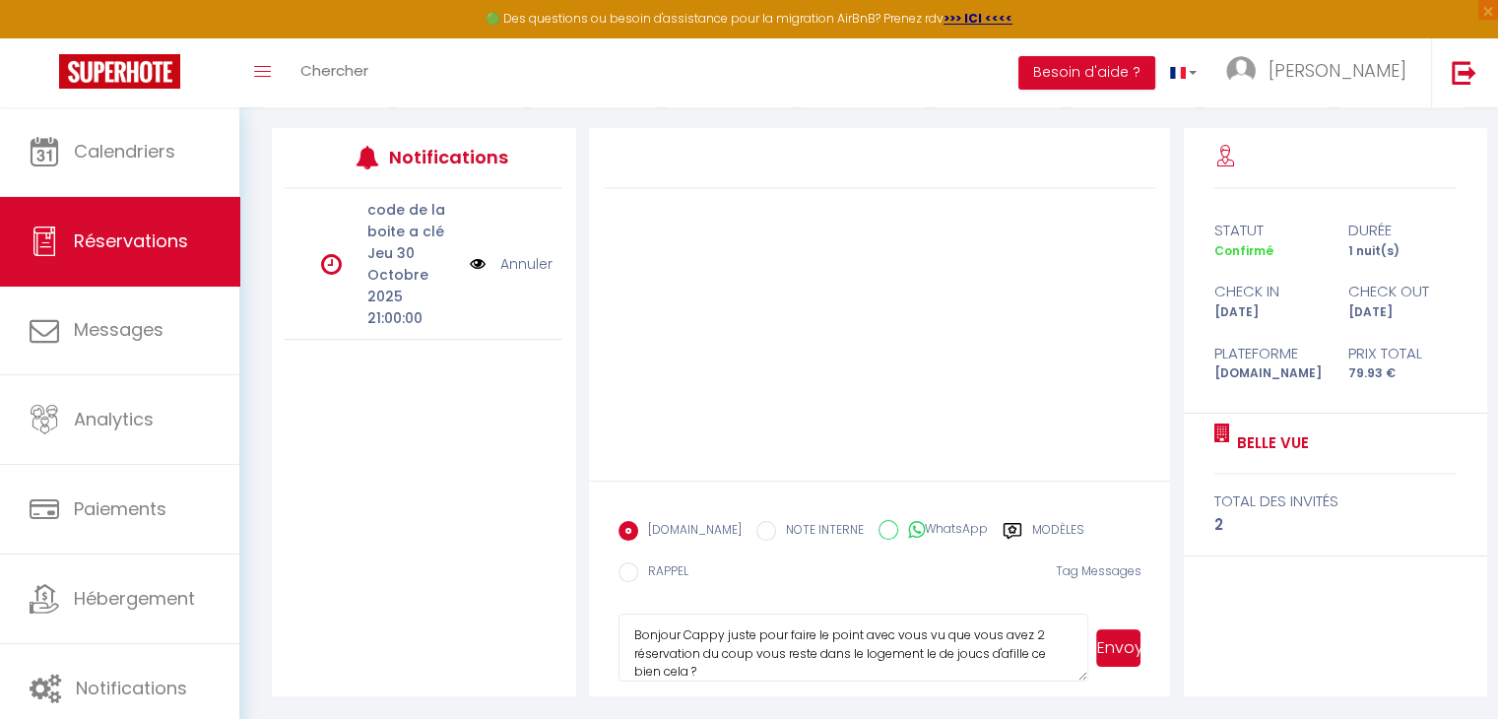
click at [966, 660] on textarea "Bonjour Cappy juste pour faire le point avec vous vu que vous avez 2 réservatio…" at bounding box center [853, 648] width 471 height 69
click at [1025, 654] on textarea "Bonjour Cappy juste pour faire le point avec vous vu que vous avez 2 réservatio…" at bounding box center [853, 648] width 471 height 69
click at [1022, 651] on textarea "Bonjour Cappy juste pour faire le point avec vous vu que vous avez 2 réservatio…" at bounding box center [853, 648] width 471 height 69
click at [1028, 651] on textarea "Bonjour Cappy juste pour faire le point avec vous vu que vous avez 2 réservatio…" at bounding box center [853, 648] width 471 height 69
click at [958, 649] on textarea "Bonjour Cappy juste pour faire le point avec vous vu que vous avez 2 réservatio…" at bounding box center [853, 648] width 471 height 69
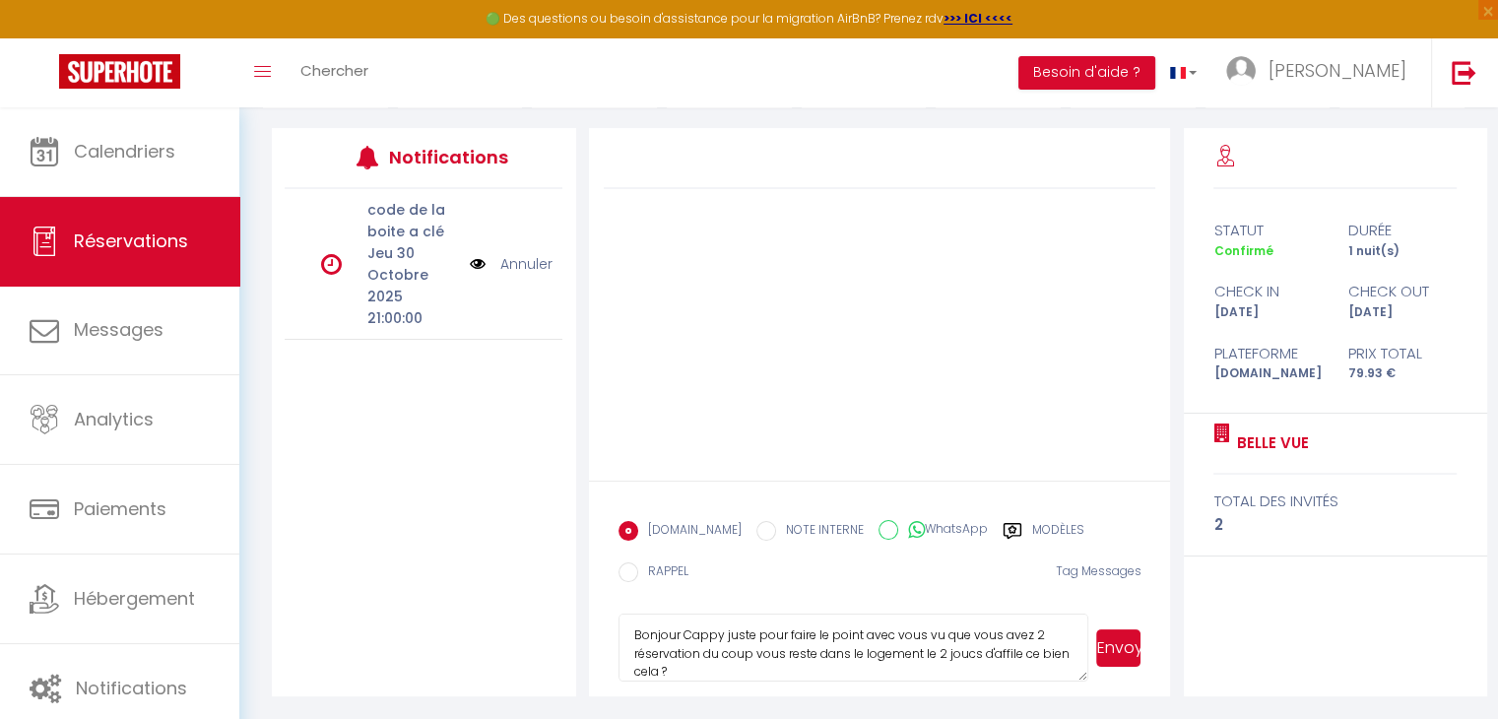
click at [1034, 662] on textarea "Bonjour Cappy juste pour faire le point avec vous vu que vous avez 2 réservatio…" at bounding box center [853, 648] width 471 height 69
click at [977, 655] on textarea "Bonjour Cappy juste pour faire le point avec vous vu que vous avez 2 réservatio…" at bounding box center [853, 648] width 471 height 69
click at [726, 669] on textarea "Bonjour Cappy juste pour faire le point avec vous vu que vous avez 2 réservatio…" at bounding box center [853, 648] width 471 height 69
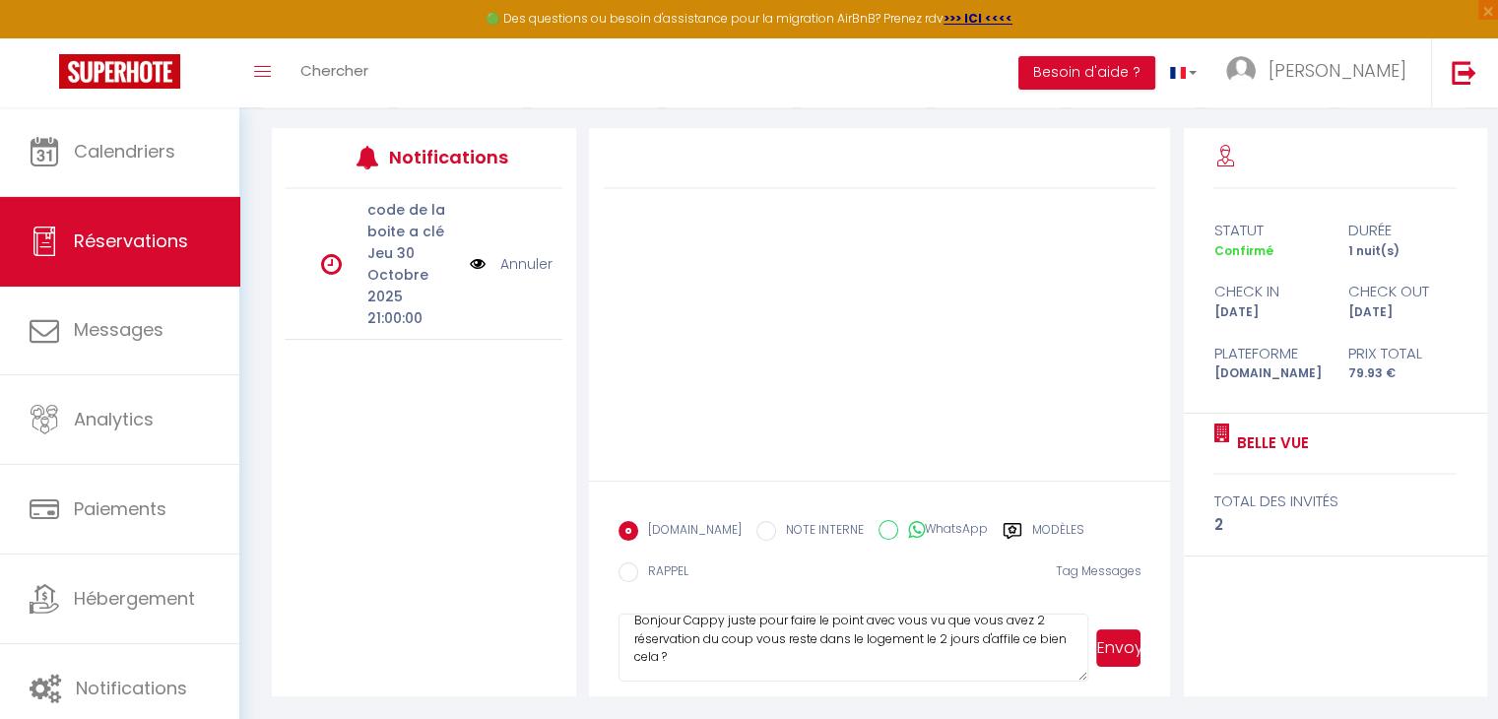
click at [932, 638] on textarea "Bonjour Cappy juste pour faire le point avec vous vu que vous avez 2 réservatio…" at bounding box center [853, 648] width 471 height 69
type textarea "Bonjour Cappy juste pour faire le point avec vous vu que vous avez 2 réservatio…"
click at [1111, 657] on button "Envoyer" at bounding box center [1118, 647] width 44 height 37
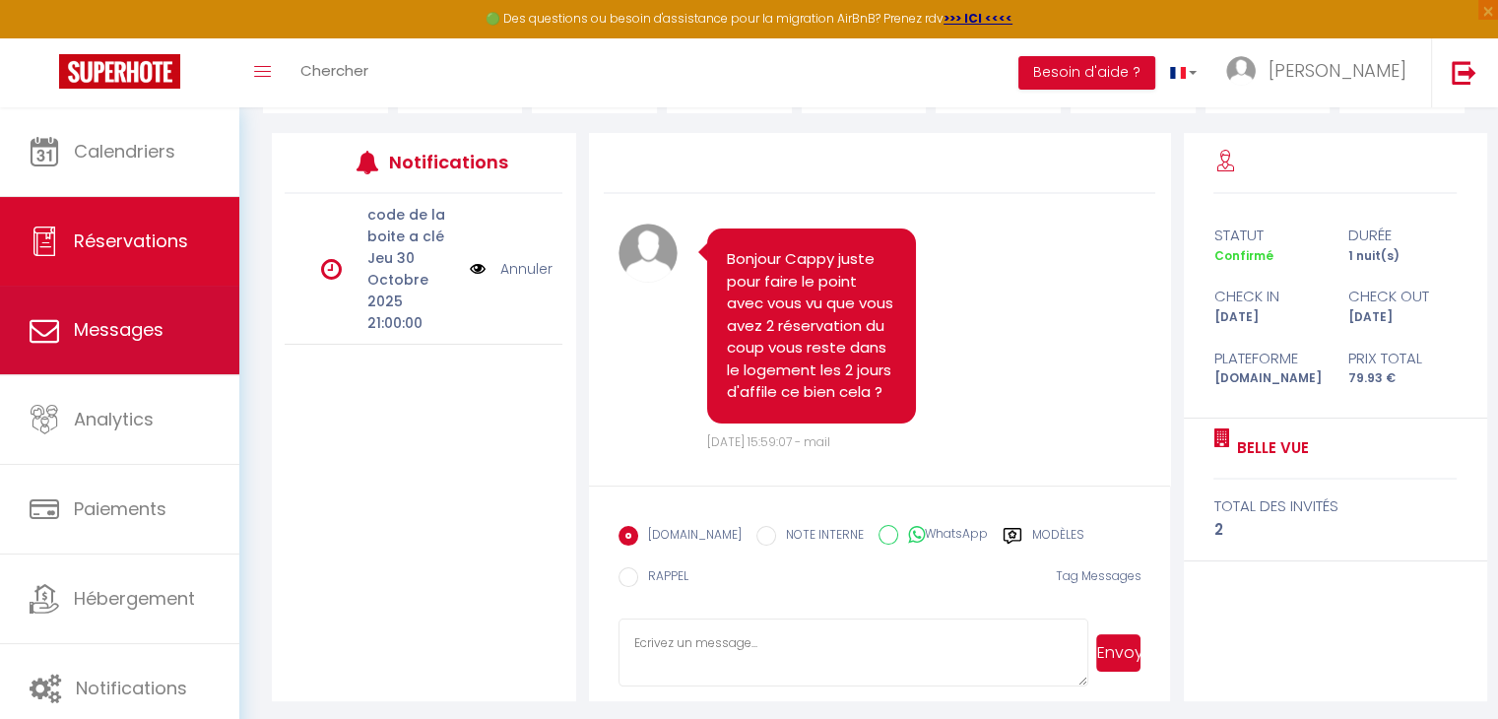
scroll to position [236, 0]
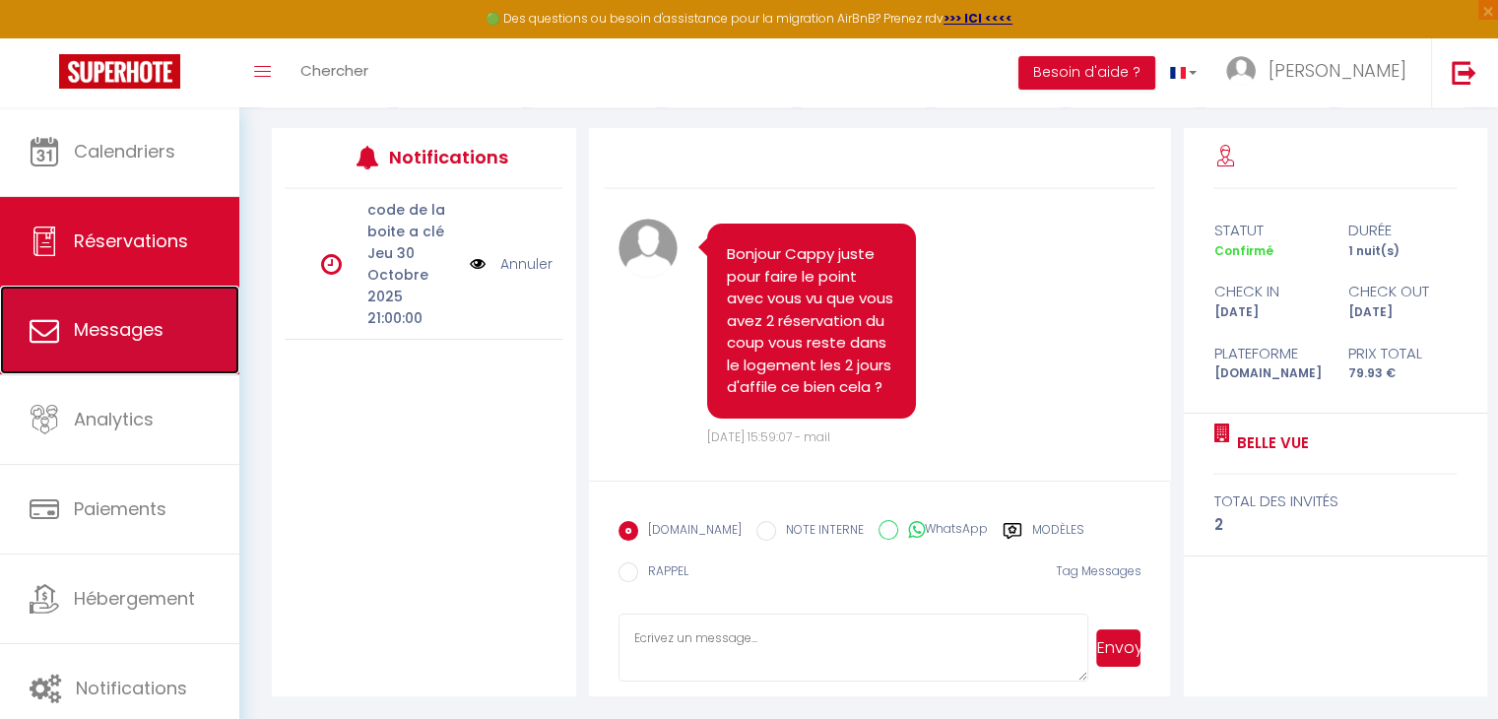
click at [106, 297] on link "Messages" at bounding box center [119, 330] width 239 height 89
select select "message"
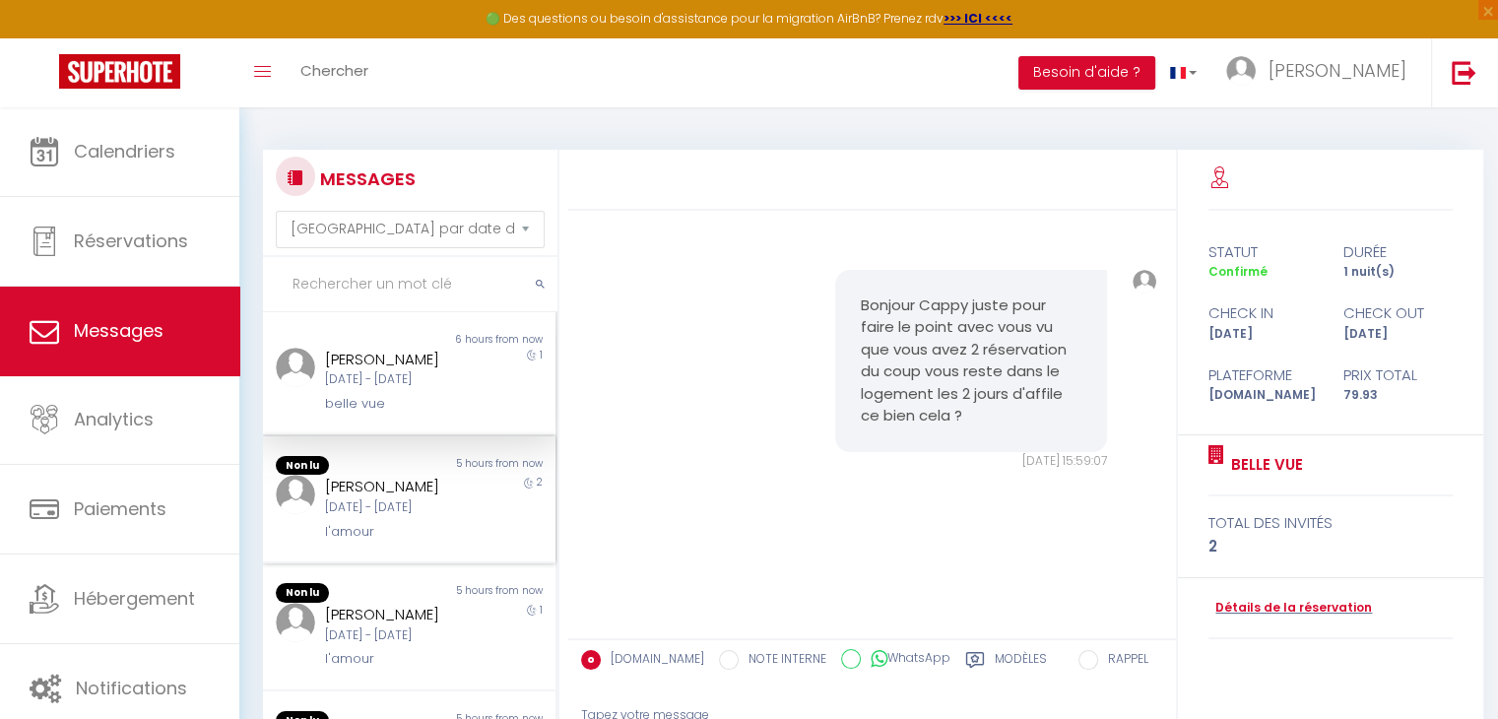
click at [381, 498] on div "[DATE] - [DATE]" at bounding box center [397, 507] width 145 height 19
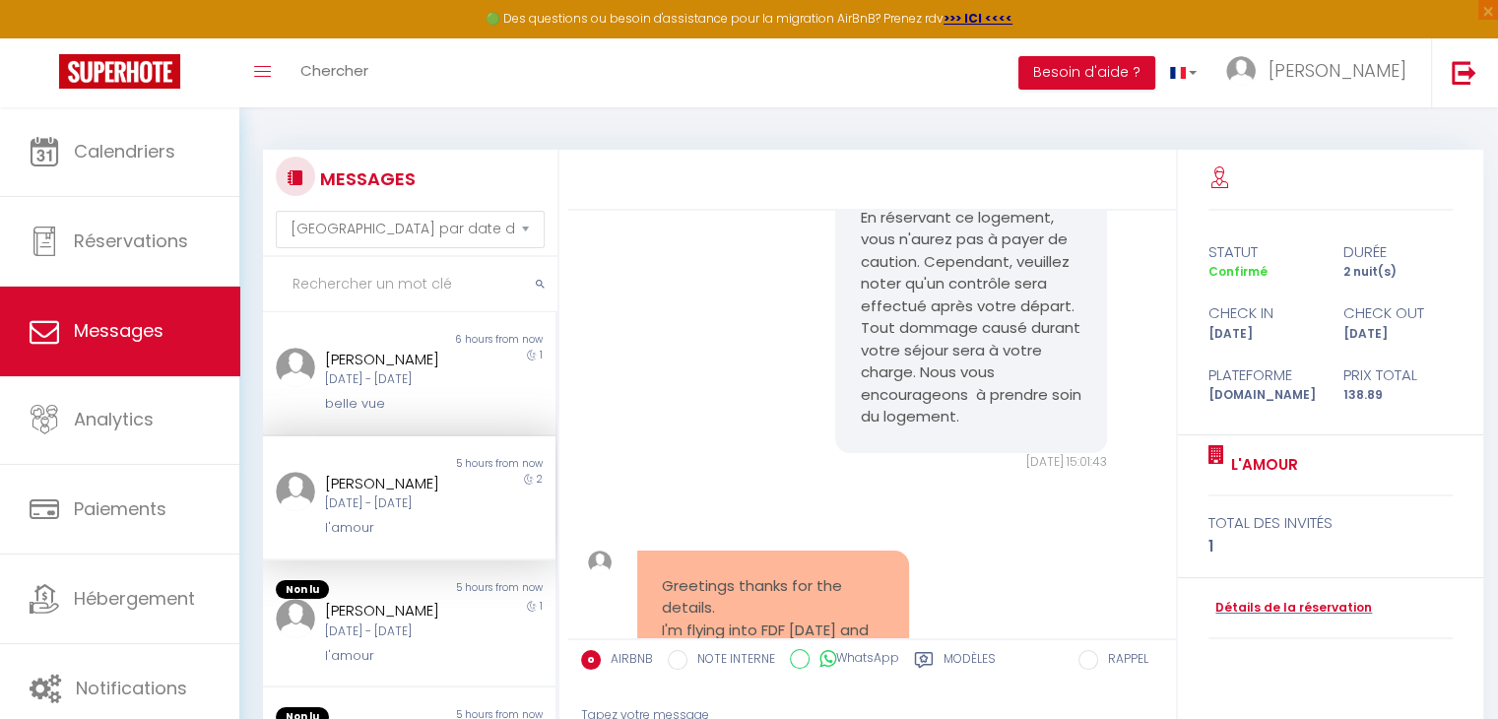
scroll to position [2178, 0]
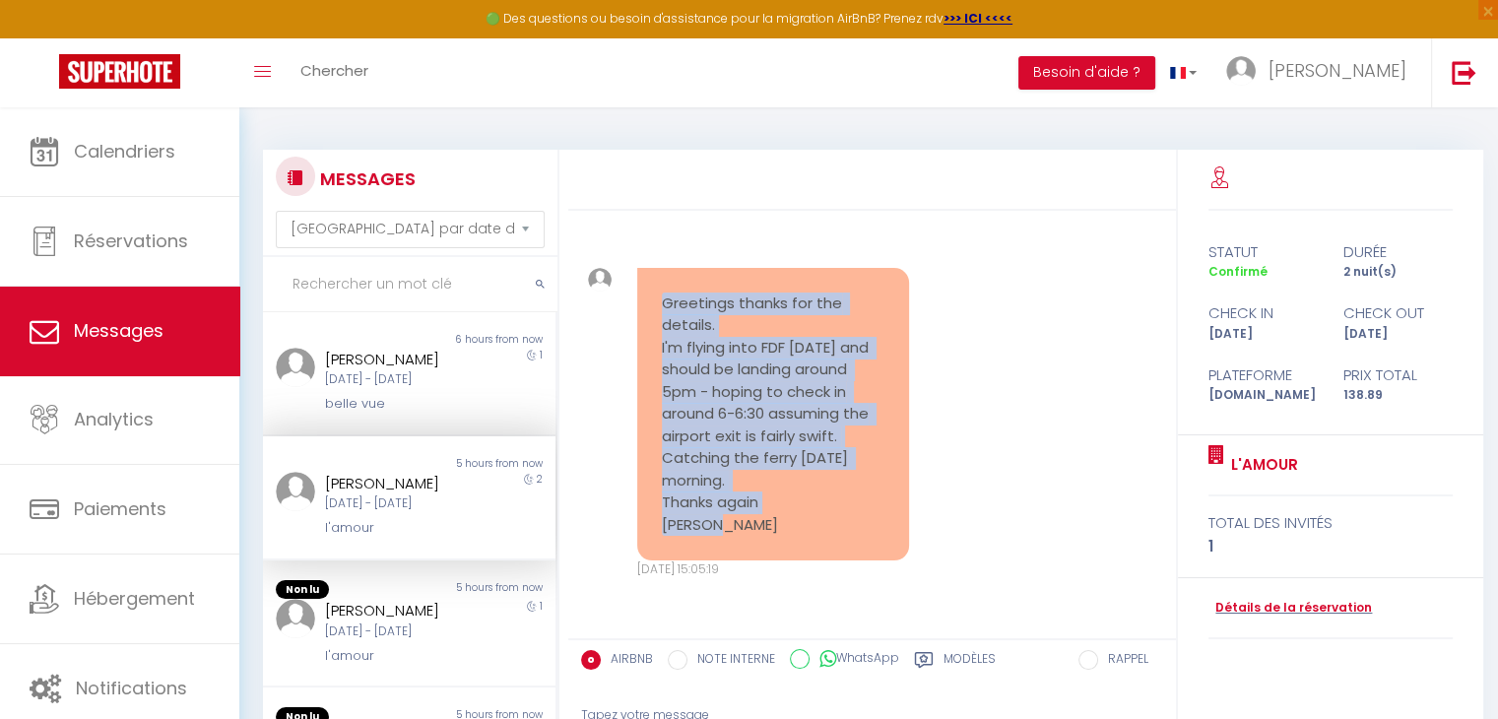
drag, startPoint x: 661, startPoint y: 281, endPoint x: 839, endPoint y: 488, distance: 273.8
click at [851, 512] on pre "Greetings thanks for the details. I'm flying into FDF [DATE] and should be land…" at bounding box center [773, 414] width 223 height 244
click at [978, 371] on div "Greetings thanks for the details. I'm flying into FDF [DATE] and should be land…" at bounding box center [872, 423] width 595 height 390
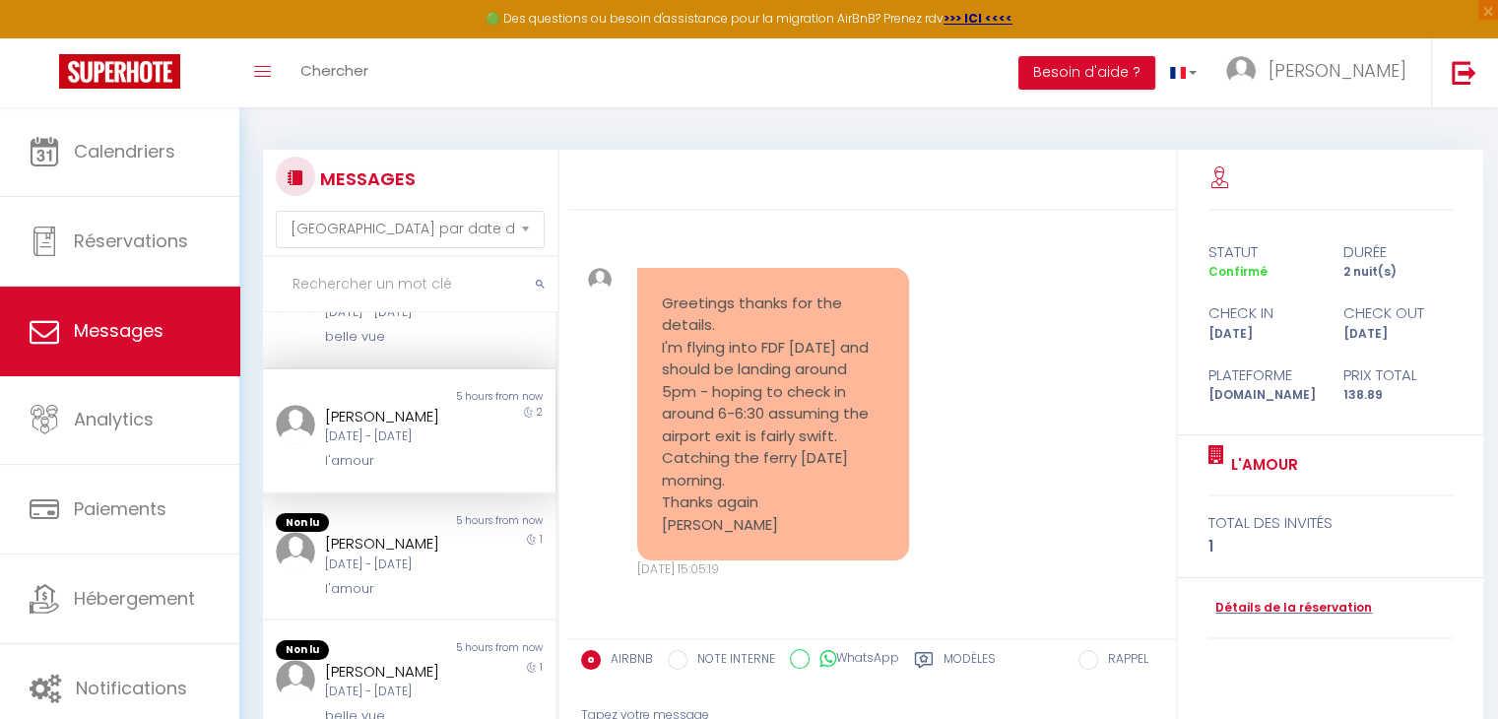
scroll to position [98, 0]
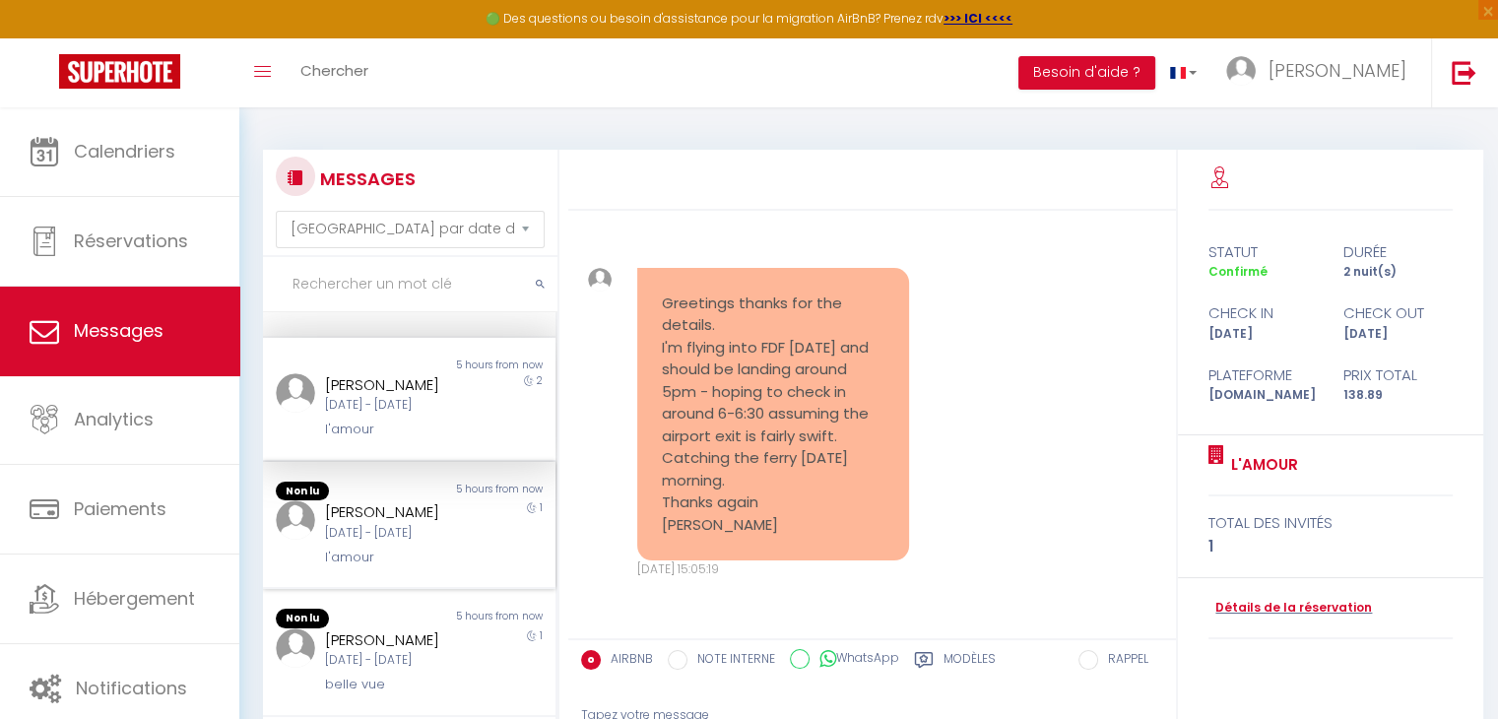
click at [353, 521] on div "[PERSON_NAME]" at bounding box center [397, 512] width 145 height 24
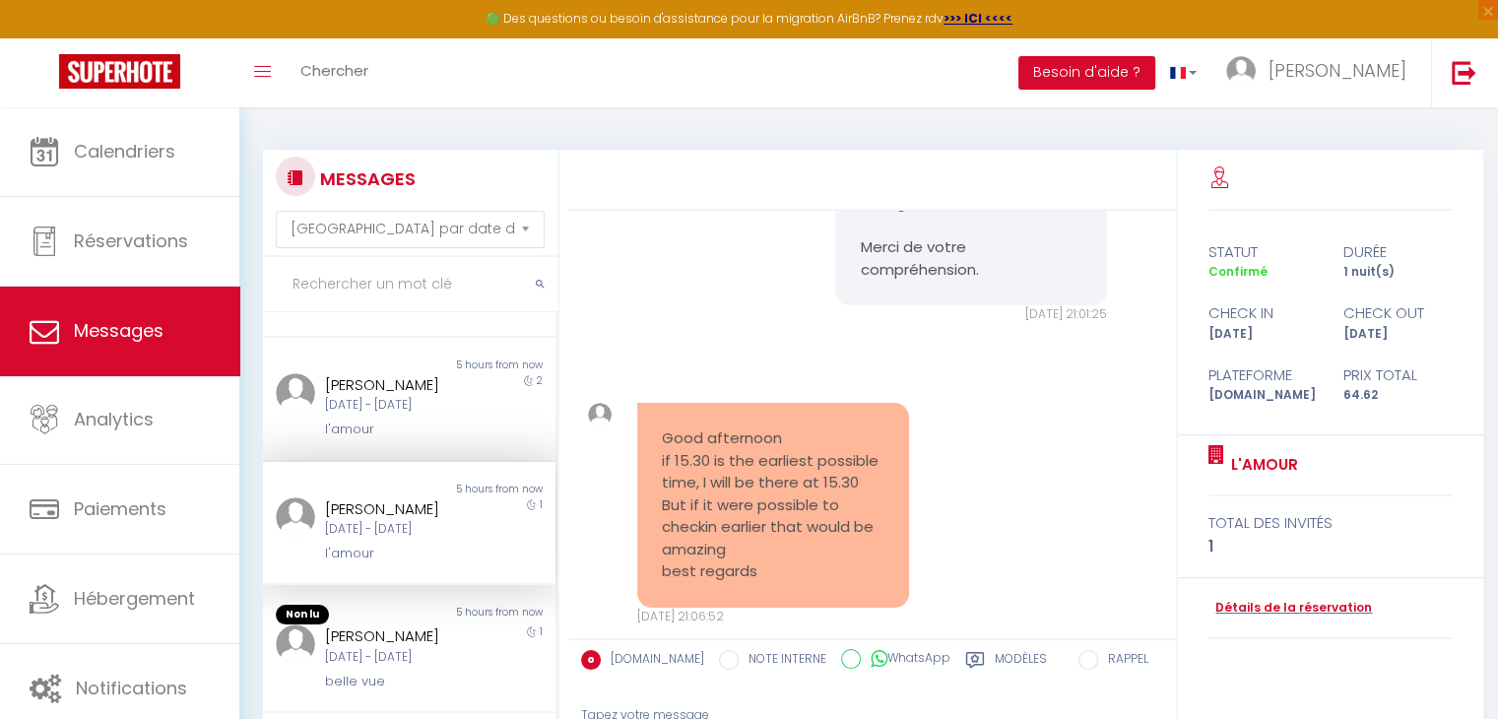
scroll to position [1995, 0]
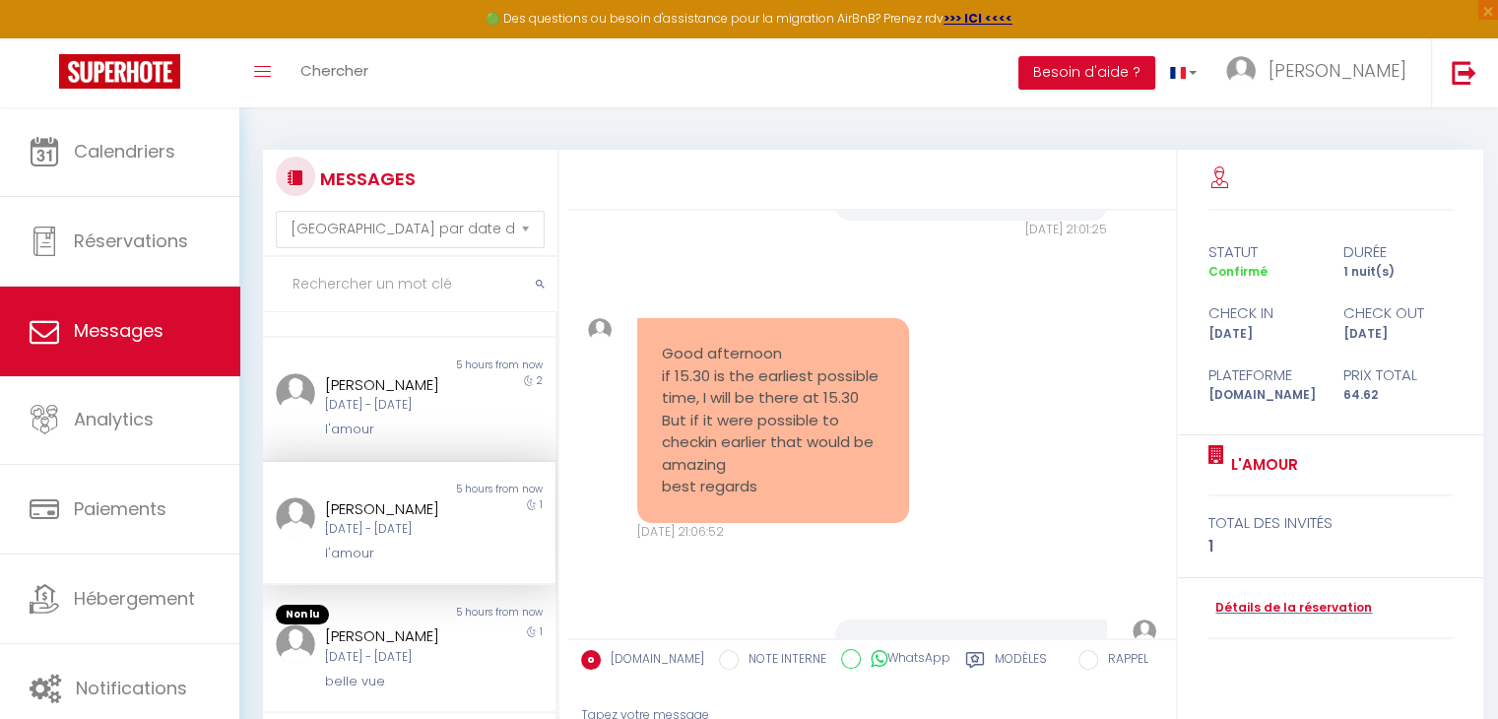
drag, startPoint x: 661, startPoint y: 415, endPoint x: 835, endPoint y: 548, distance: 219.2
click at [825, 498] on pre "Good afternoon if 15.30 is the earliest possible time, I will be there at 15.30…" at bounding box center [773, 421] width 223 height 156
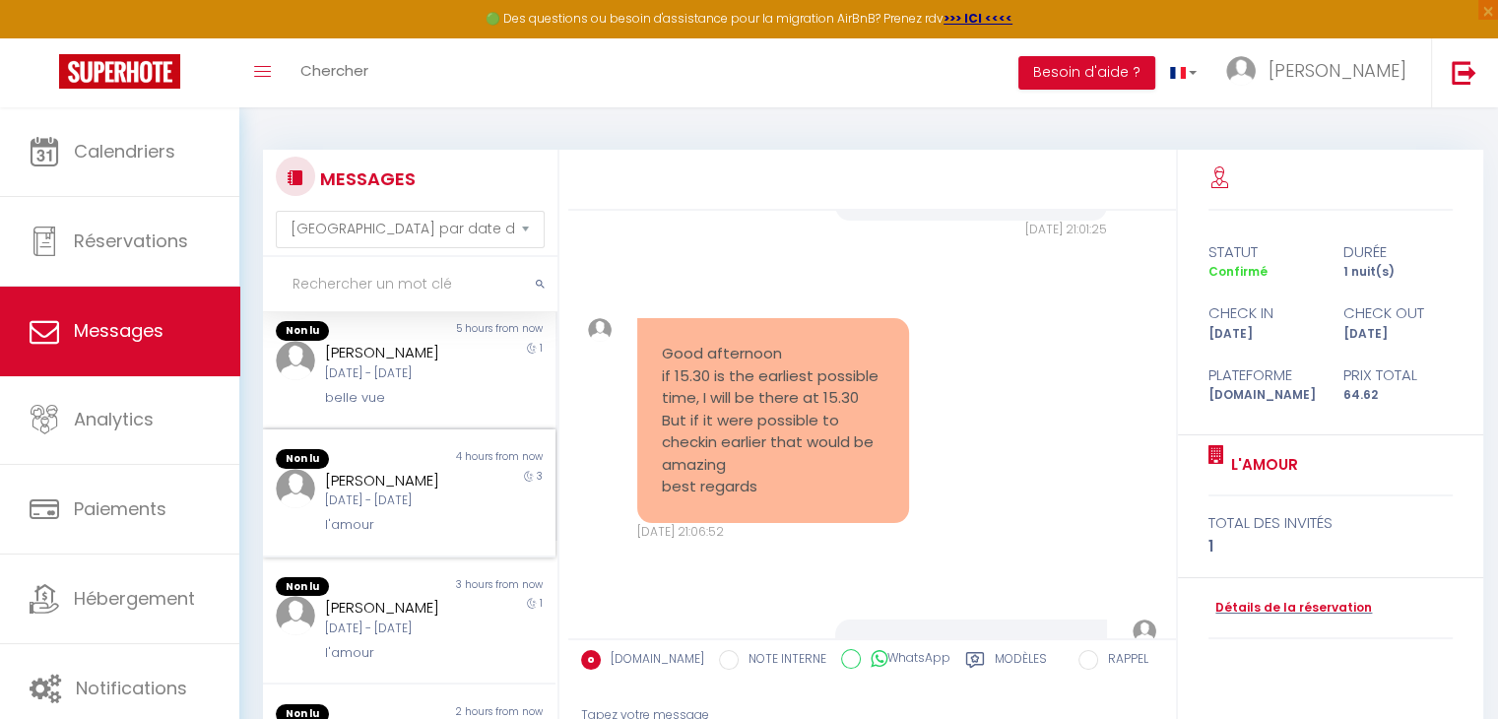
scroll to position [394, 0]
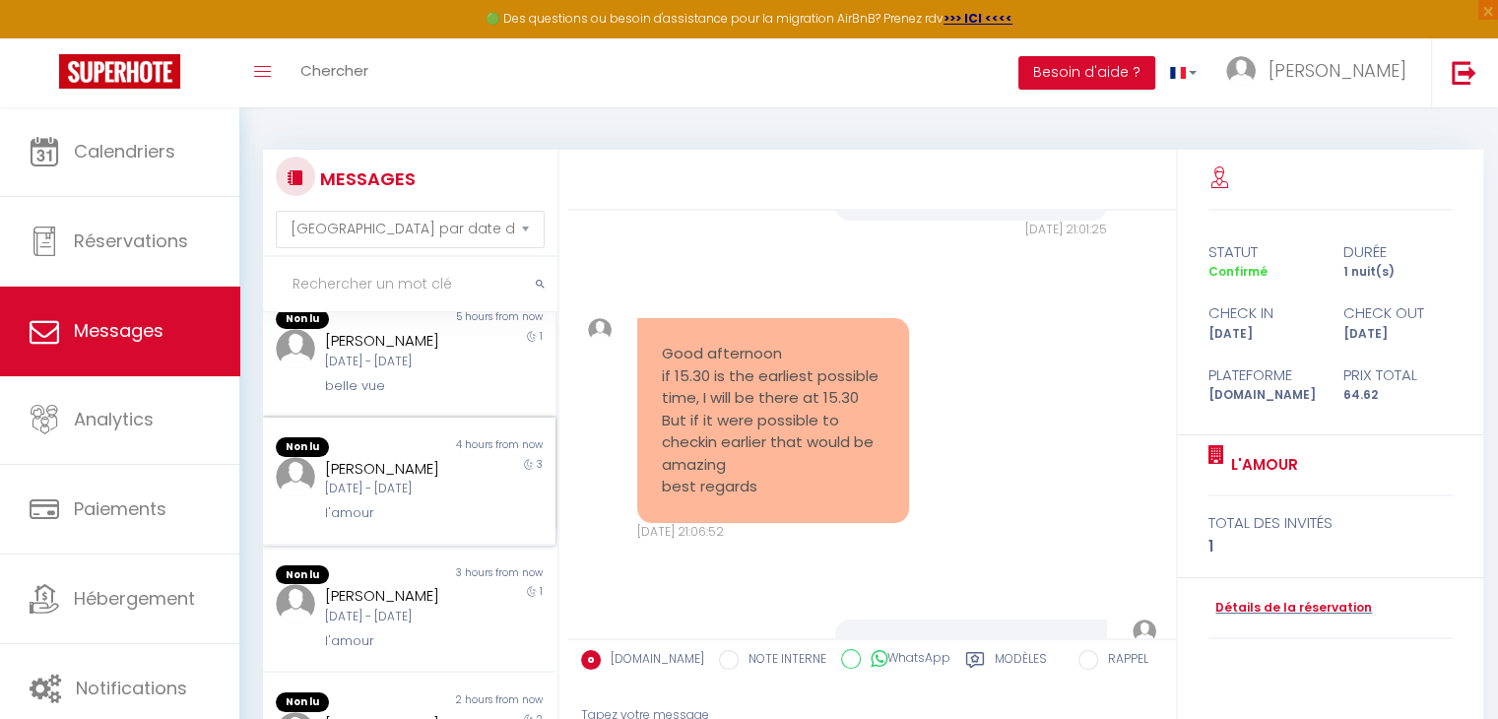
click at [382, 498] on div "[DATE] - [DATE]" at bounding box center [397, 489] width 145 height 19
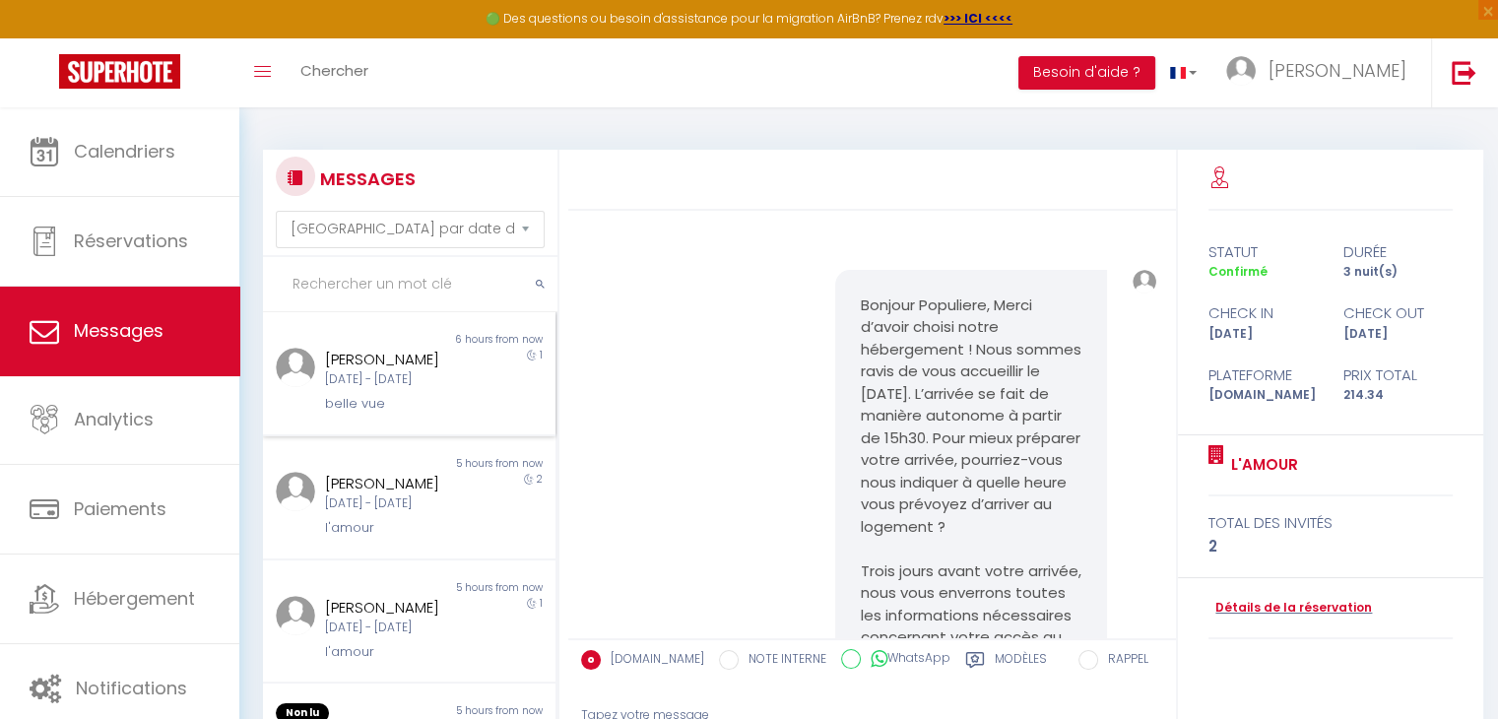
click at [483, 389] on div "1" at bounding box center [519, 381] width 73 height 67
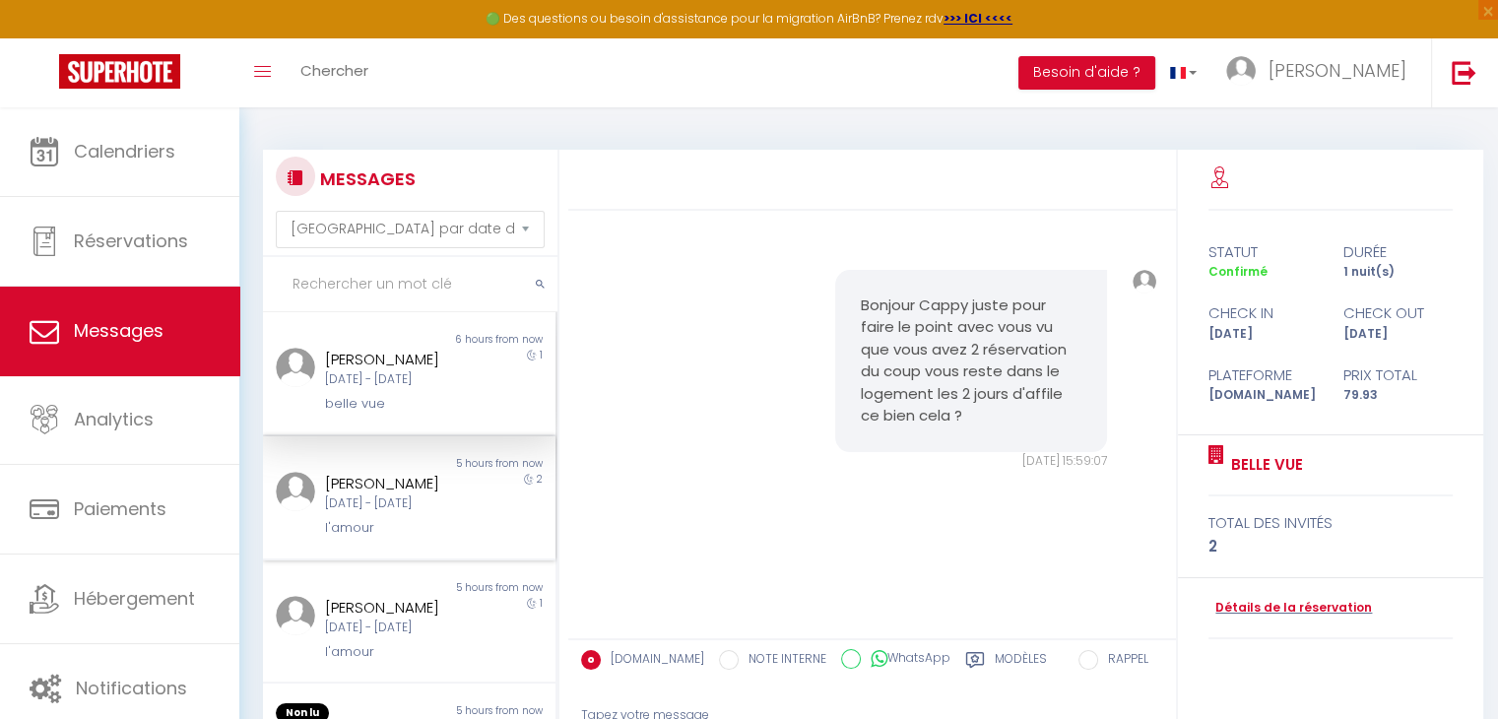
click at [445, 518] on div "l'amour" at bounding box center [397, 528] width 145 height 20
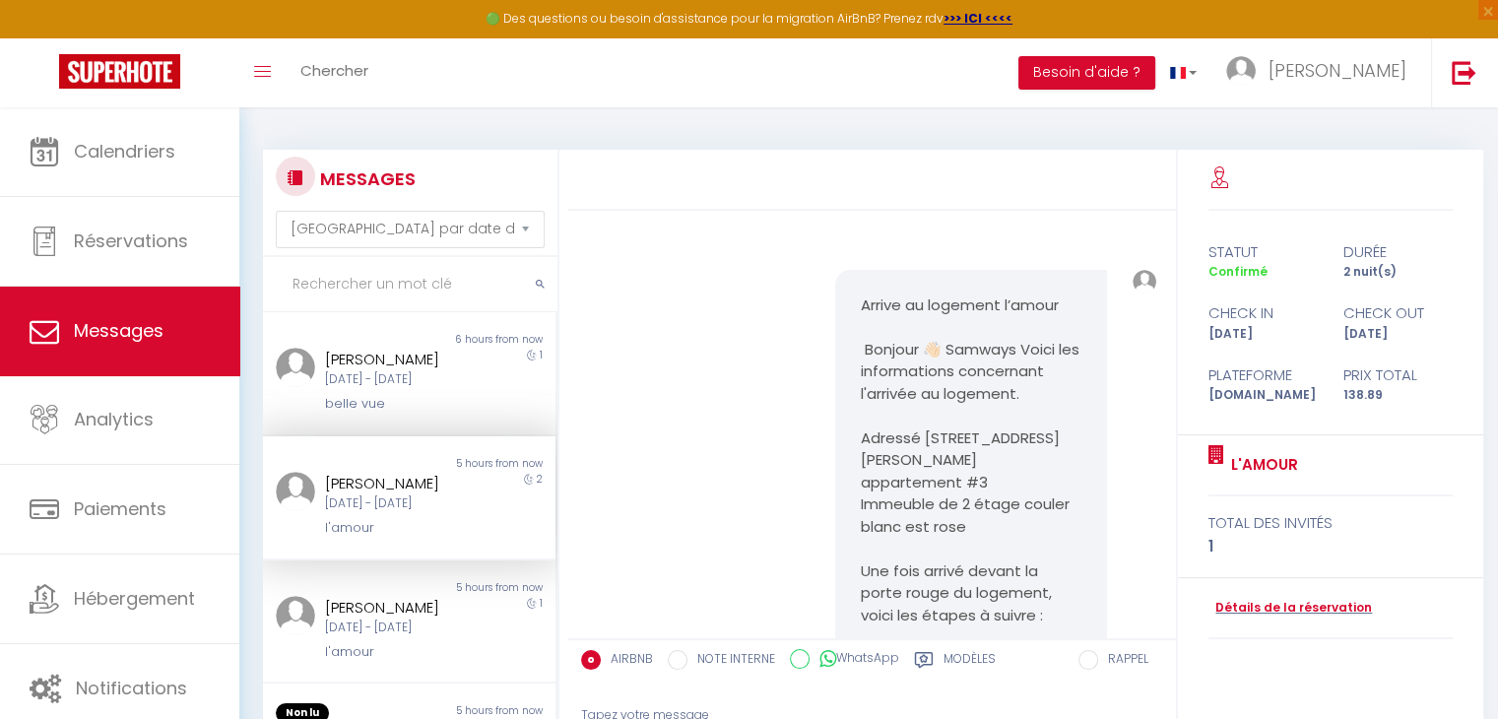
scroll to position [2178, 0]
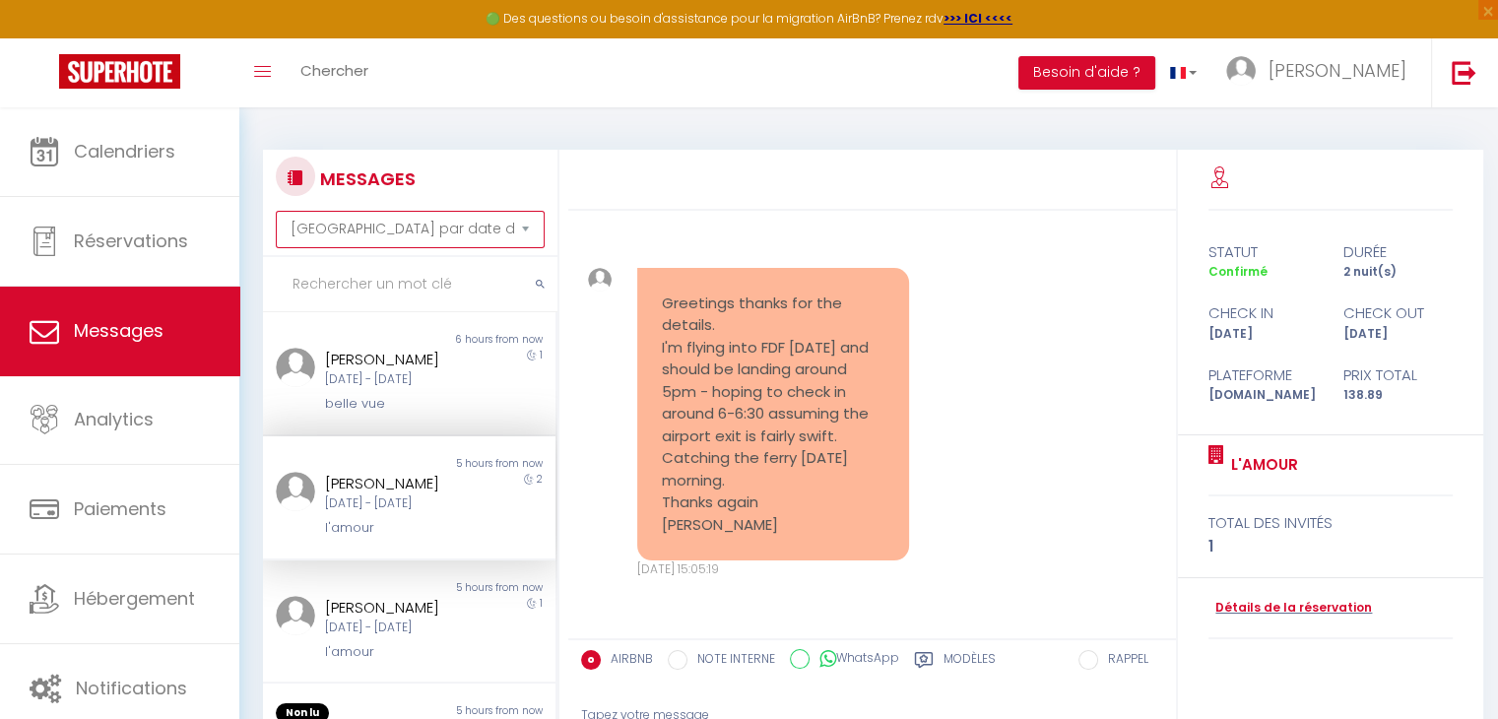
click at [521, 229] on select "[GEOGRAPHIC_DATA] par date de réservation Trier par date de message" at bounding box center [410, 229] width 269 height 37
click at [276, 211] on select "[GEOGRAPHIC_DATA] par date de réservation Trier par date de message" at bounding box center [410, 229] width 269 height 37
click at [398, 503] on div "[DATE] - [DATE]" at bounding box center [397, 503] width 145 height 19
click at [404, 607] on div "[PERSON_NAME]" at bounding box center [397, 608] width 145 height 24
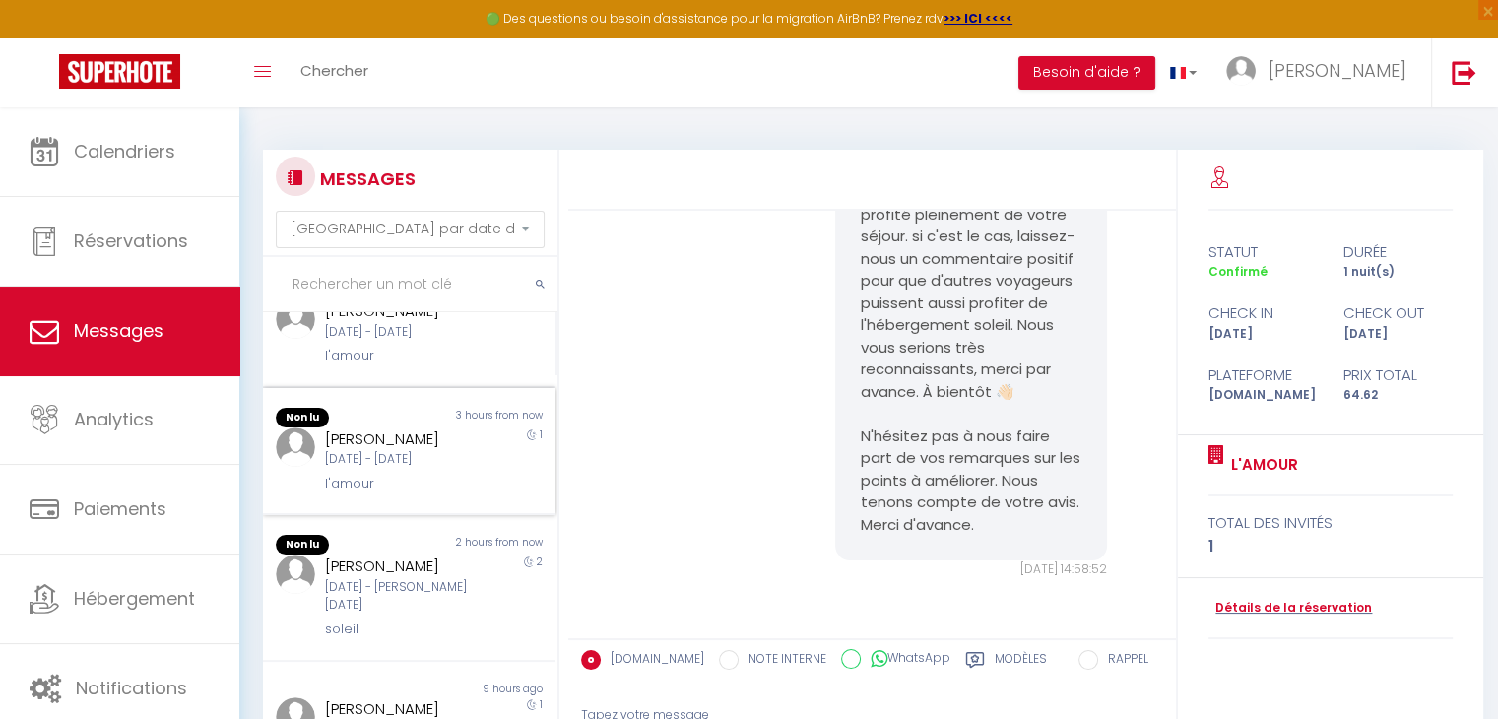
scroll to position [591, 0]
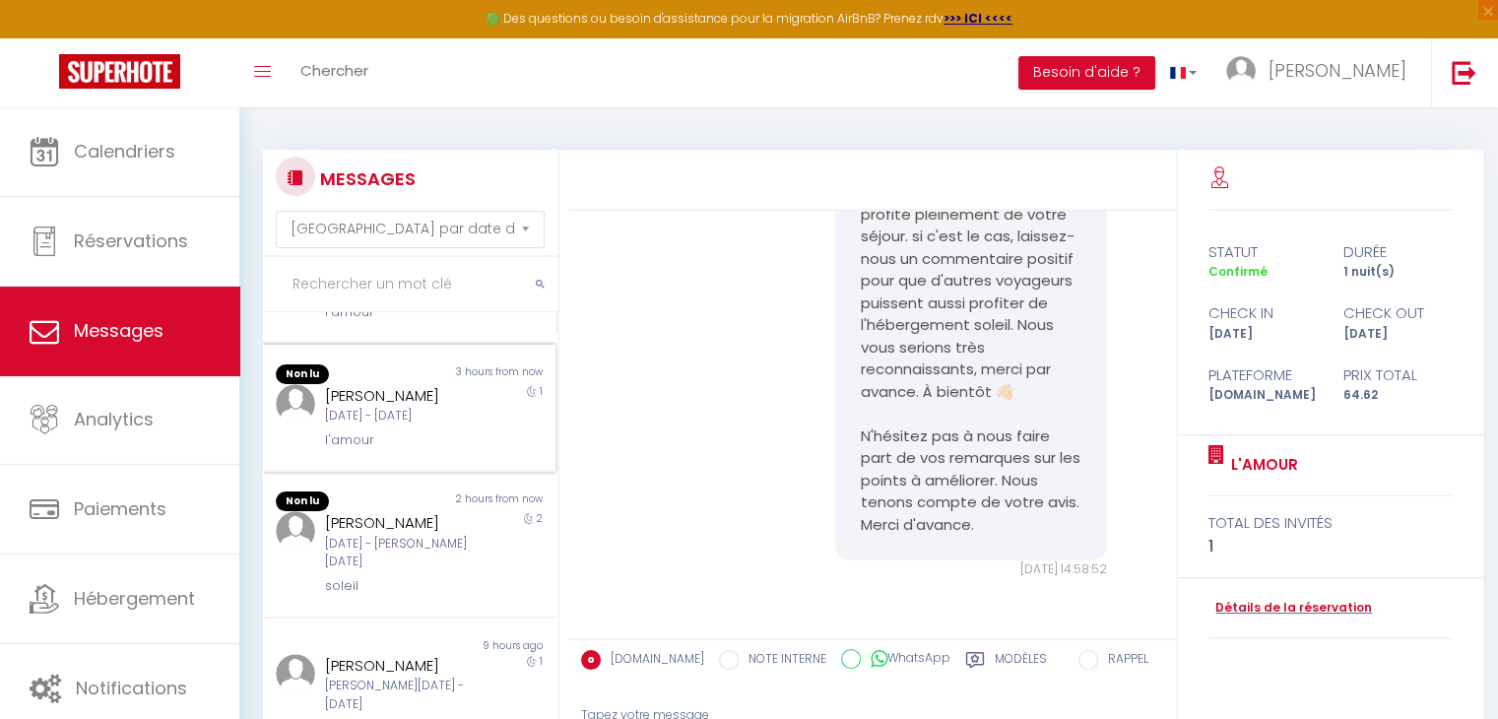
click at [398, 408] on div "[PERSON_NAME]" at bounding box center [397, 396] width 145 height 24
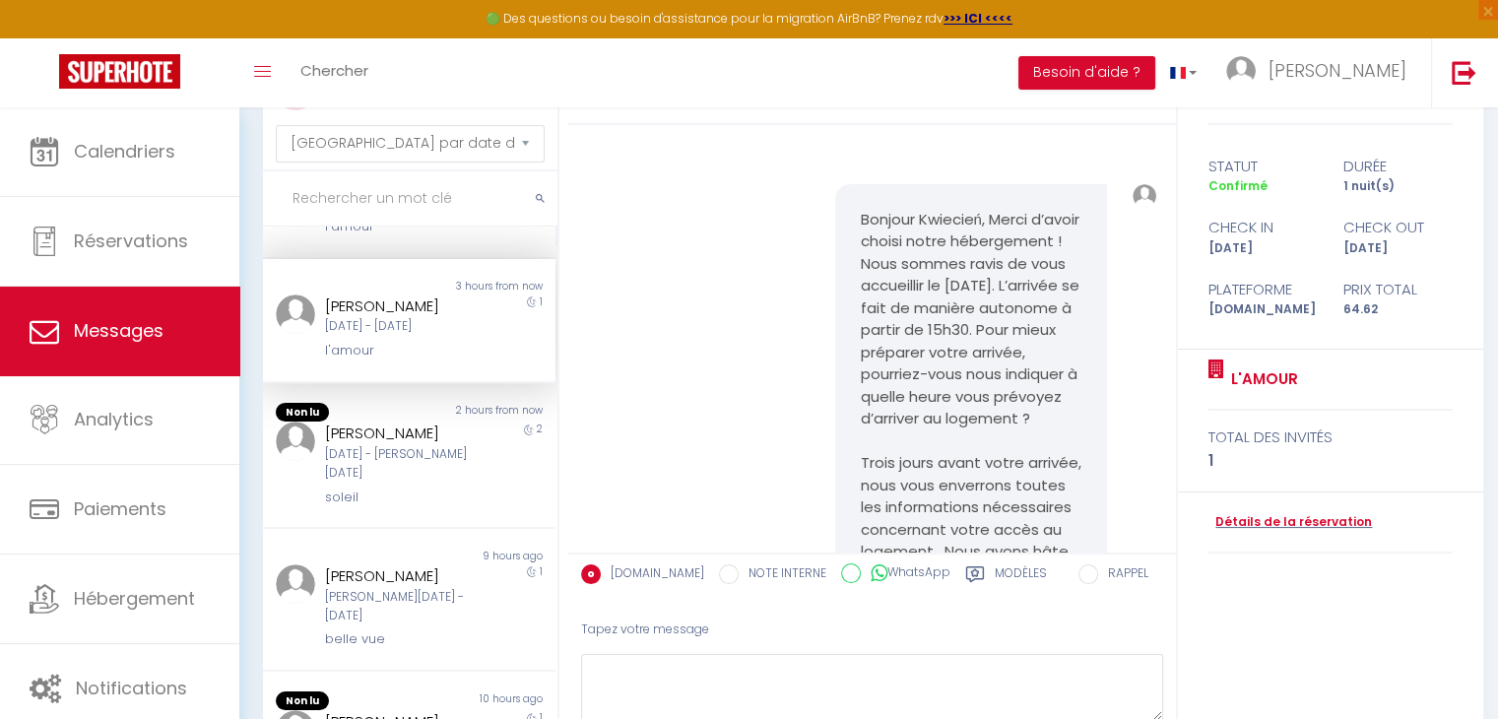
scroll to position [8, 0]
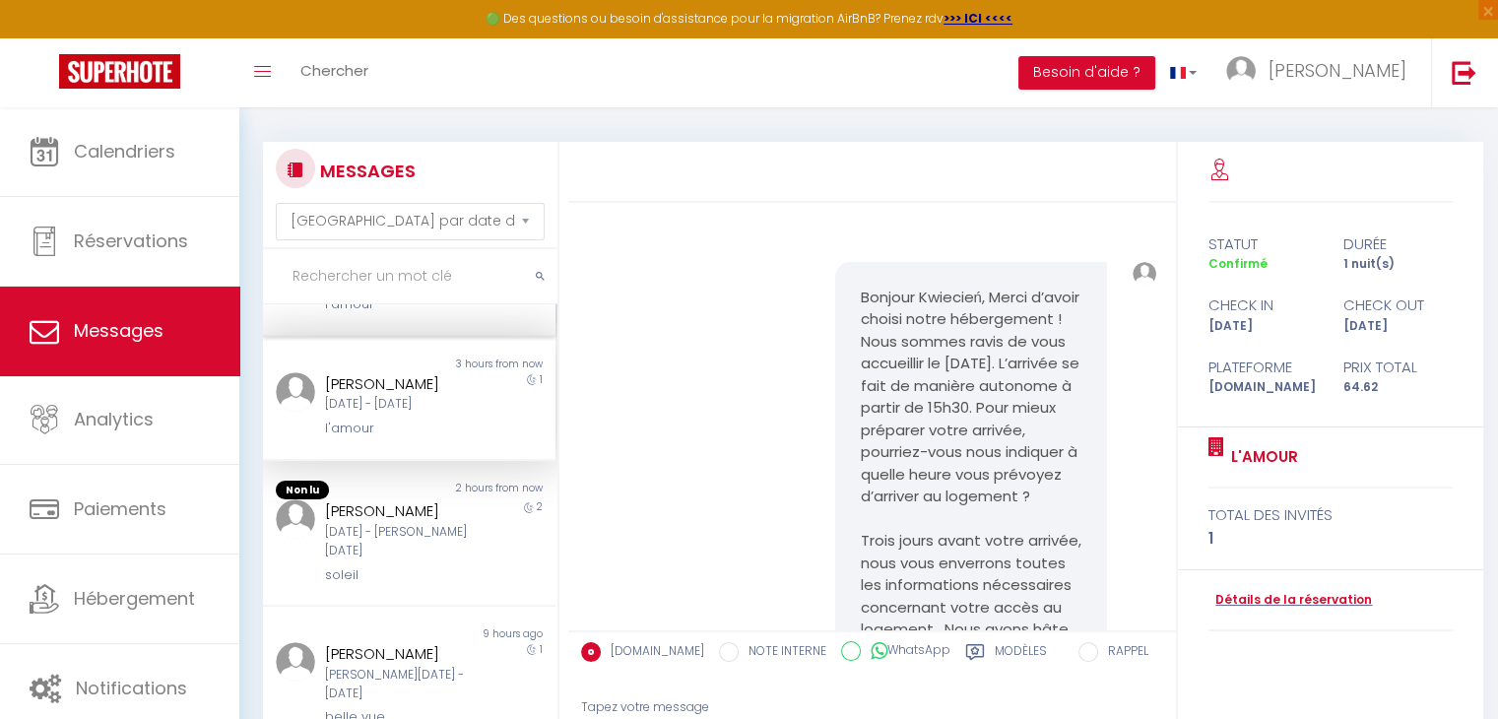
click at [384, 314] on div "l'amour" at bounding box center [397, 304] width 145 height 20
